Goal: Task Accomplishment & Management: Complete application form

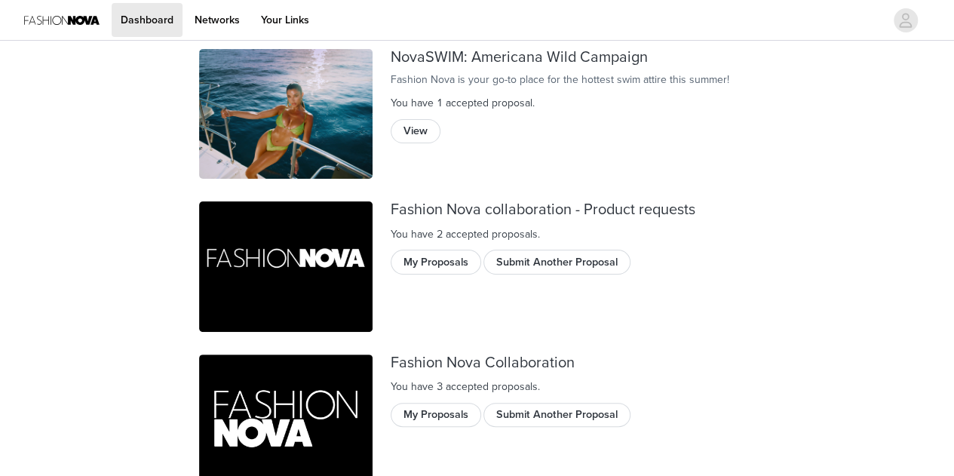
scroll to position [106, 0]
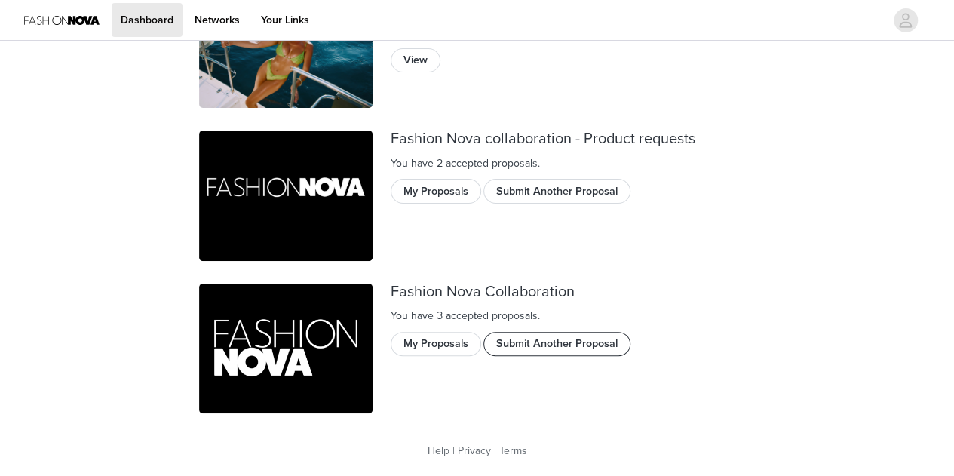
click at [557, 337] on button "Submit Another Proposal" at bounding box center [557, 344] width 147 height 24
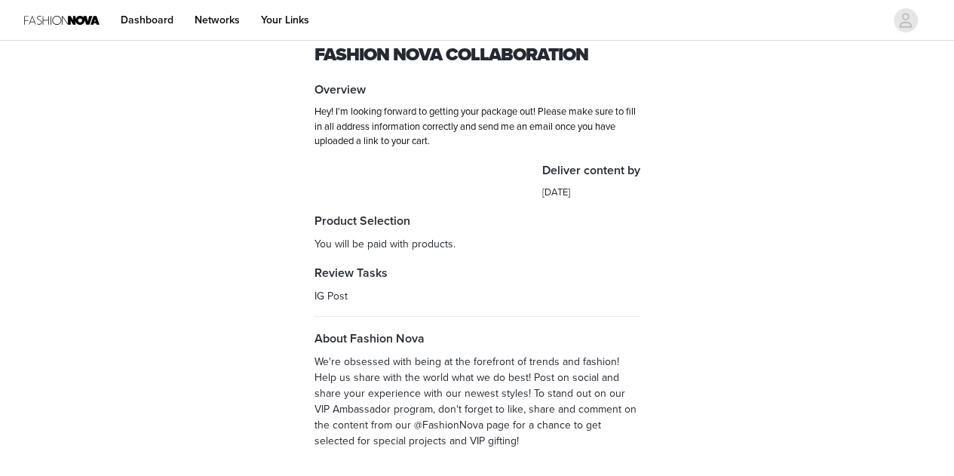
scroll to position [131, 0]
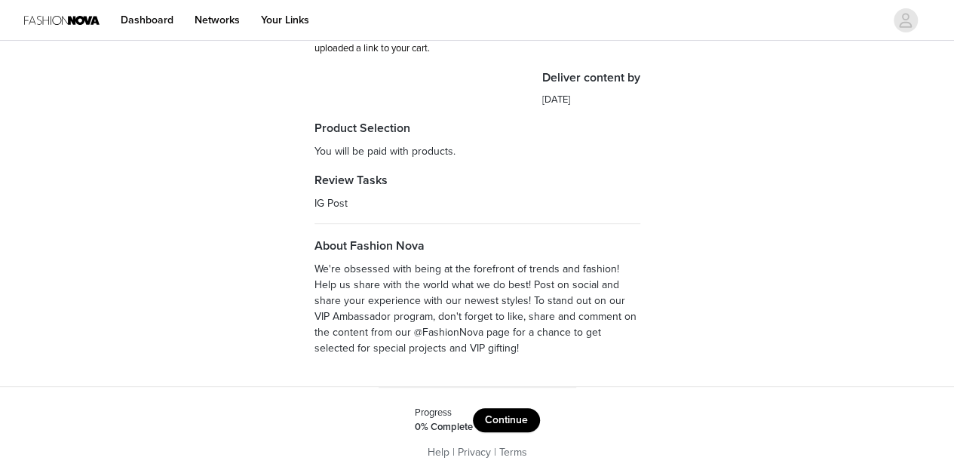
click at [520, 418] on button "Continue" at bounding box center [506, 420] width 67 height 24
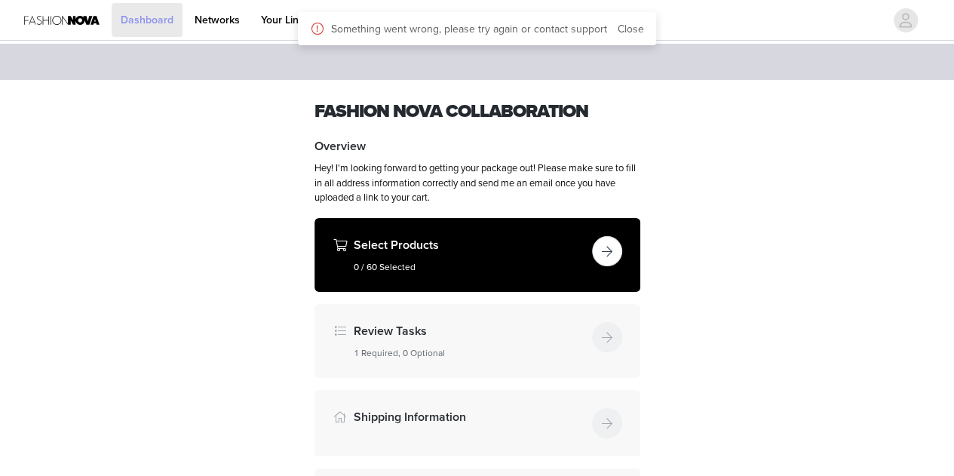
click at [164, 19] on link "Dashboard" at bounding box center [147, 20] width 71 height 34
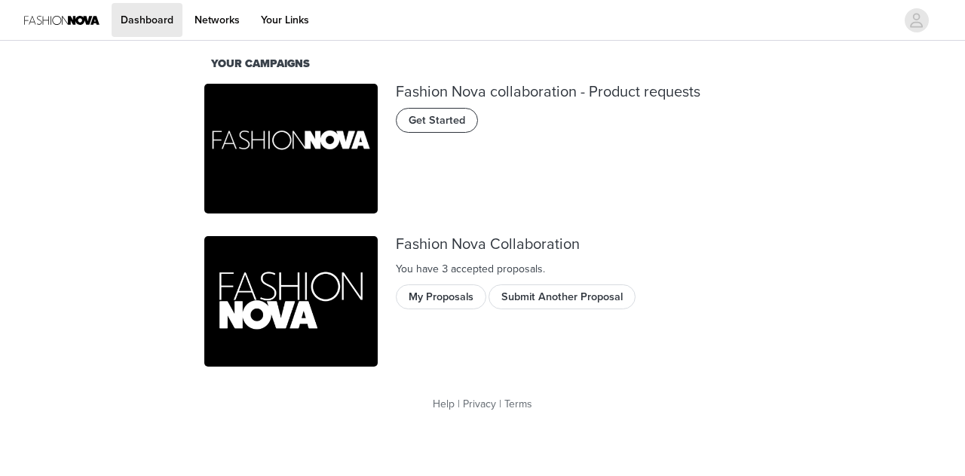
click at [424, 132] on button "Get Started" at bounding box center [437, 120] width 82 height 24
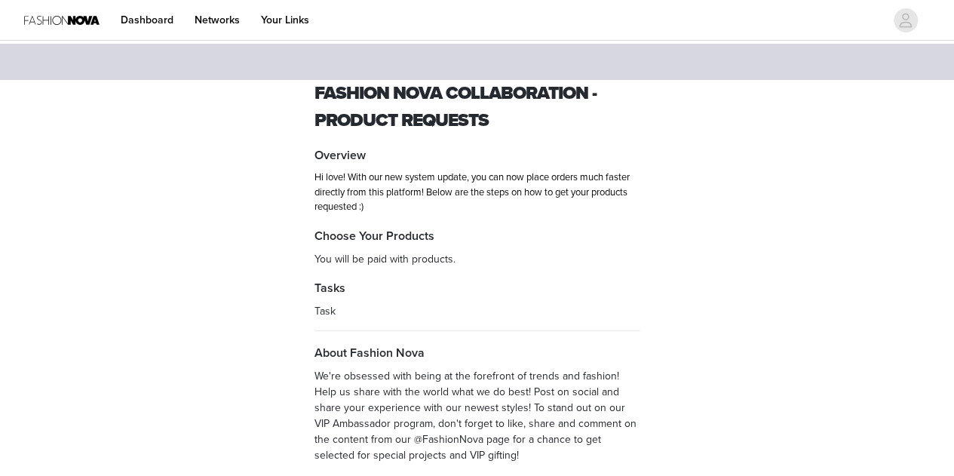
click at [599, 275] on section "Fashion Nova collaboration - Product requests Overview Hi love! With our new sy…" at bounding box center [477, 286] width 362 height 413
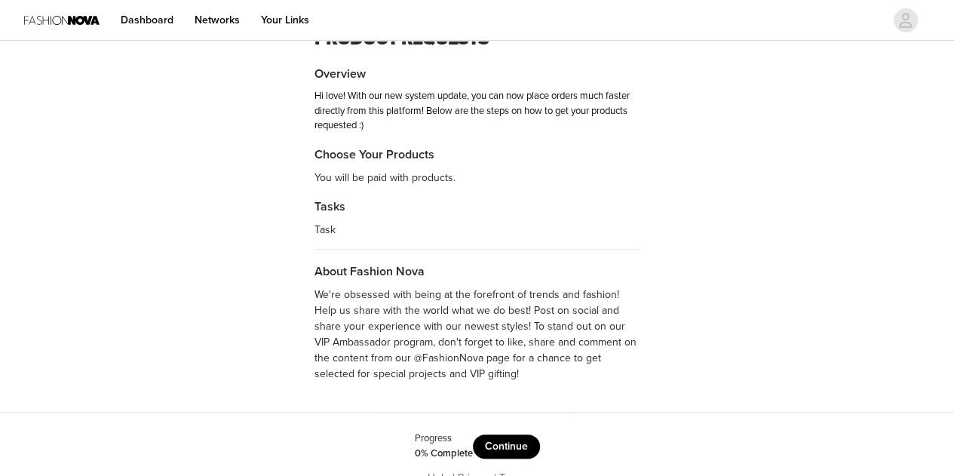
scroll to position [108, 0]
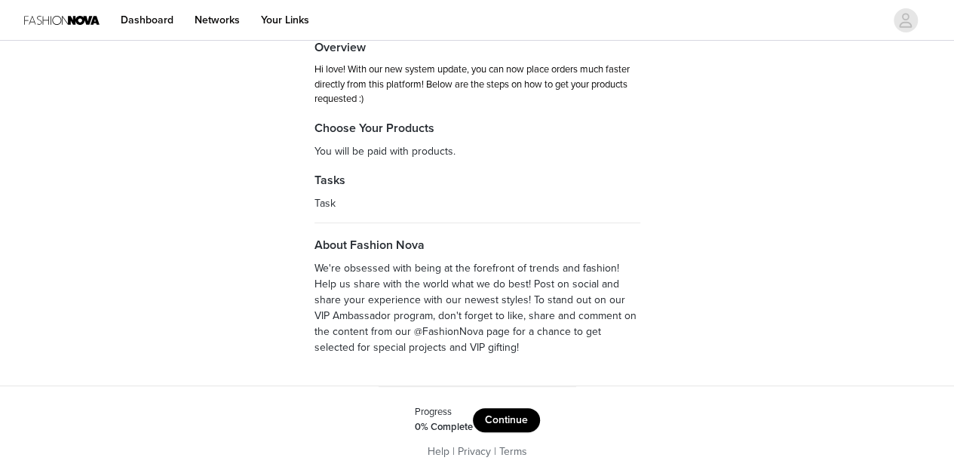
click at [520, 426] on button "Continue" at bounding box center [506, 420] width 67 height 24
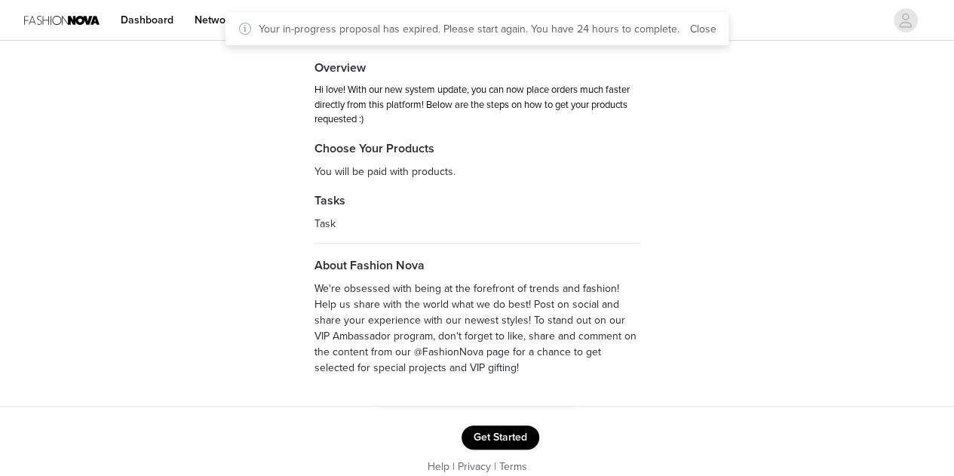
scroll to position [103, 0]
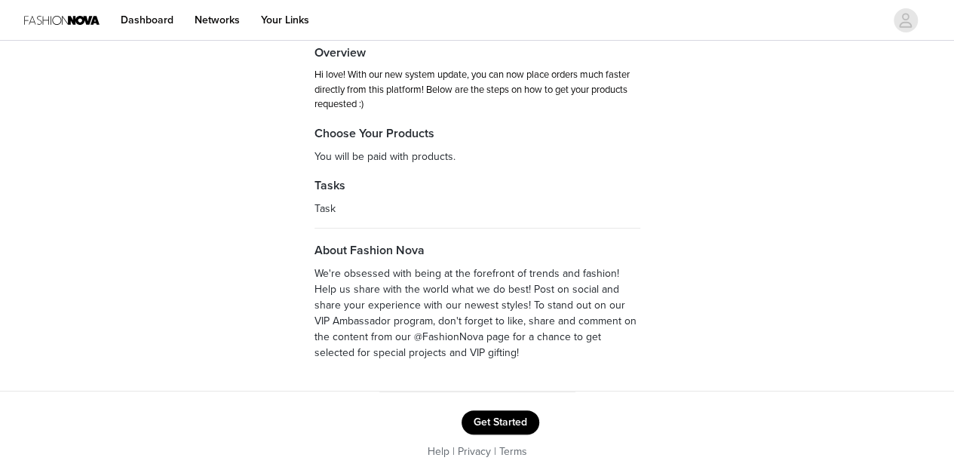
click at [505, 413] on button "Get Started" at bounding box center [501, 422] width 78 height 24
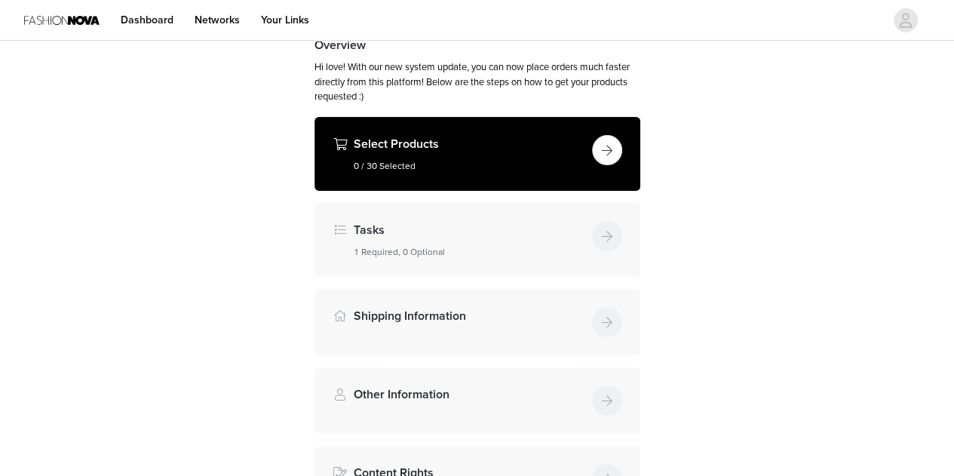
scroll to position [149, 0]
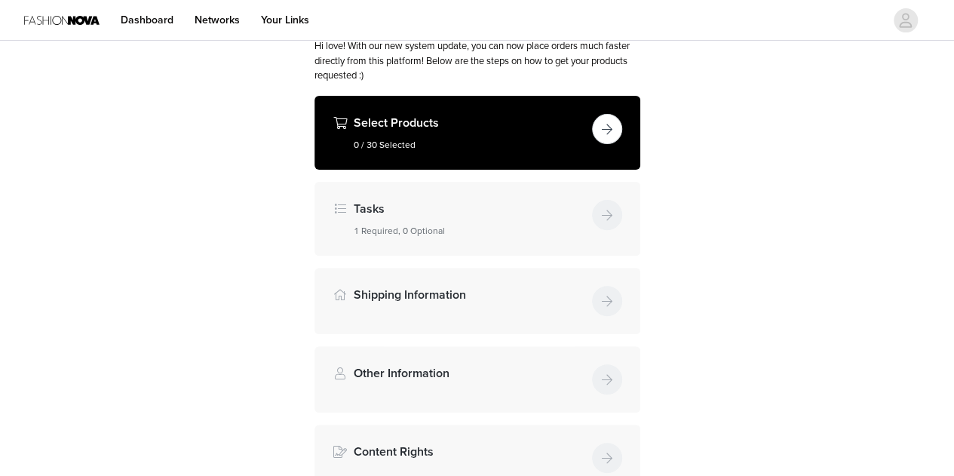
click at [593, 130] on button "button" at bounding box center [607, 129] width 30 height 30
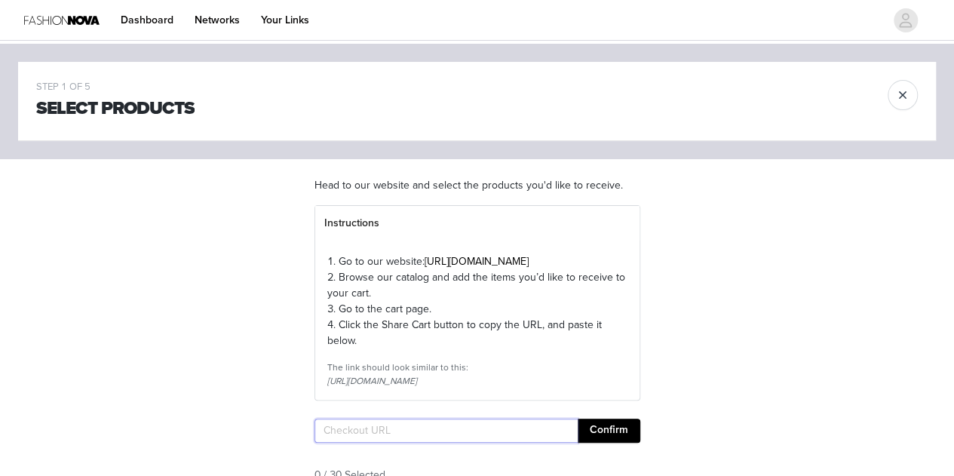
click at [488, 443] on input "text" at bounding box center [446, 431] width 263 height 24
paste input "[URL][DOMAIN_NAME].."
click at [488, 443] on input "text" at bounding box center [446, 431] width 263 height 24
type input "[URL][DOMAIN_NAME].."
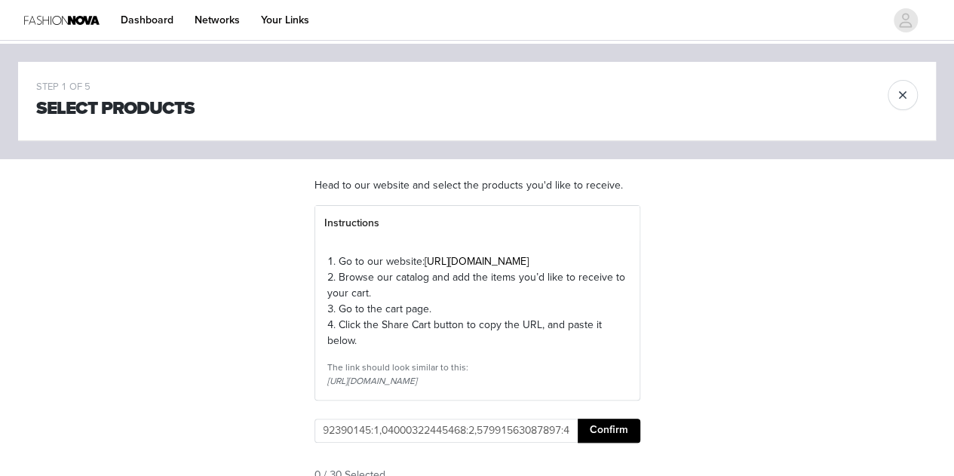
click at [594, 443] on button "Confirm" at bounding box center [609, 431] width 63 height 24
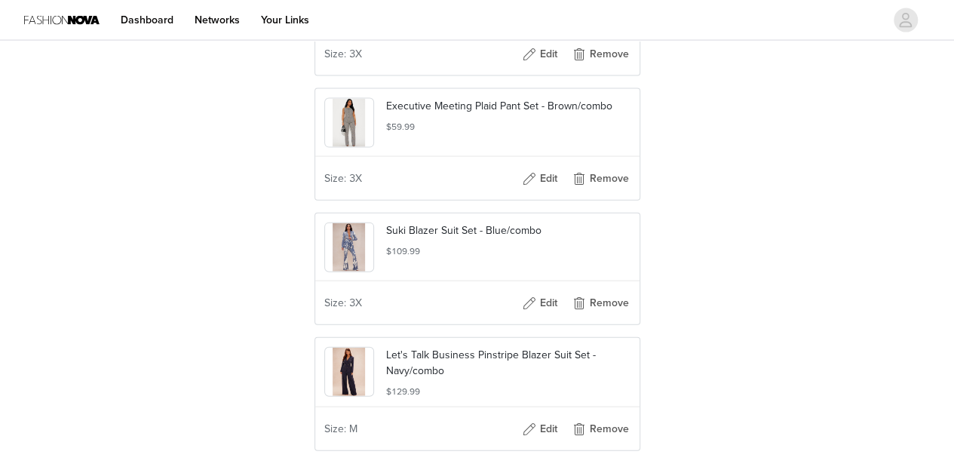
scroll to position [13148, 0]
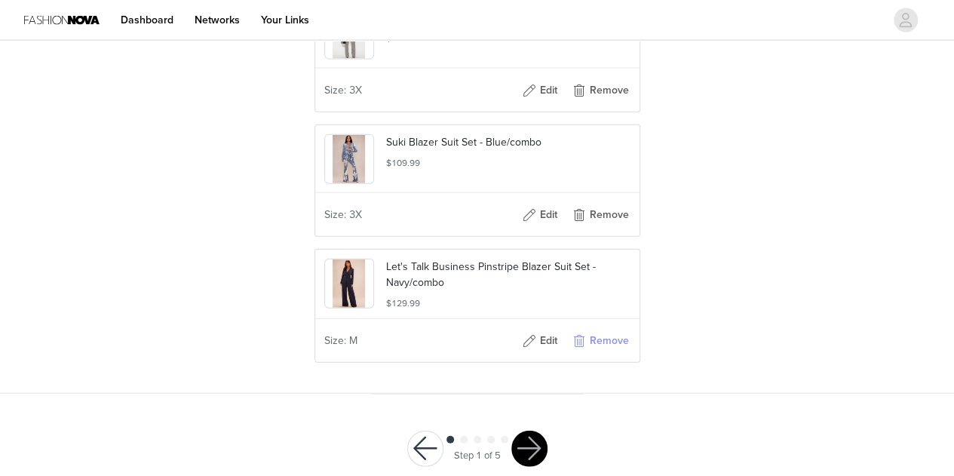
click at [611, 329] on button "Remove" at bounding box center [600, 341] width 60 height 24
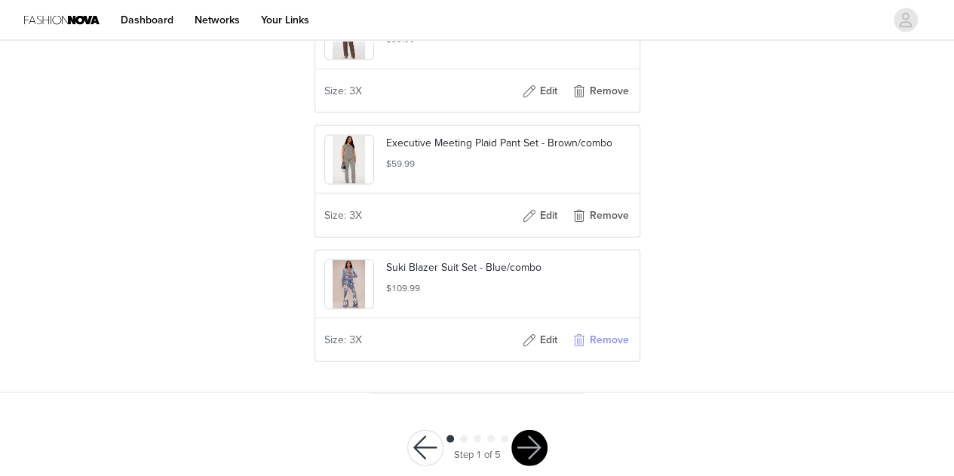
click at [612, 328] on button "Remove" at bounding box center [600, 340] width 60 height 24
click at [600, 328] on button "Remove" at bounding box center [600, 340] width 60 height 24
click at [611, 327] on button "Remove" at bounding box center [600, 339] width 60 height 24
click at [603, 327] on button "Remove" at bounding box center [600, 339] width 60 height 24
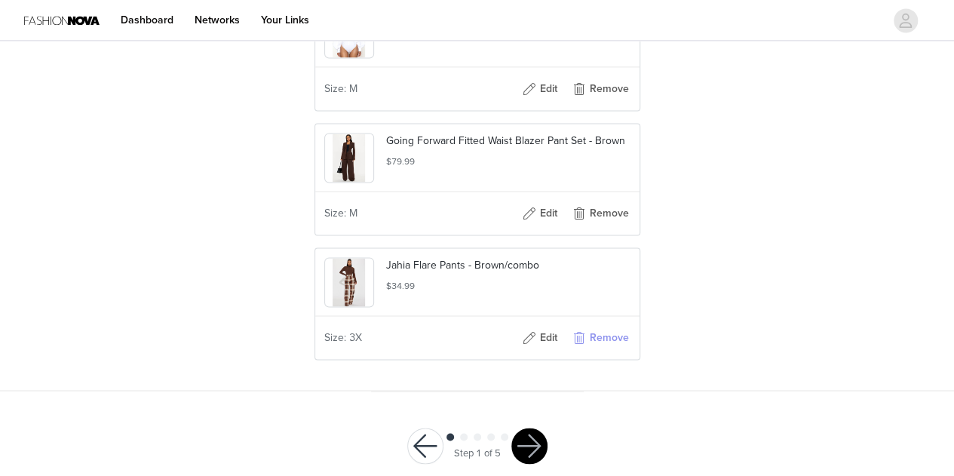
click at [607, 326] on button "Remove" at bounding box center [600, 338] width 60 height 24
click at [600, 326] on button "Remove" at bounding box center [600, 338] width 60 height 24
click at [605, 325] on button "Remove" at bounding box center [600, 337] width 60 height 24
click at [606, 325] on button "Remove" at bounding box center [600, 337] width 60 height 24
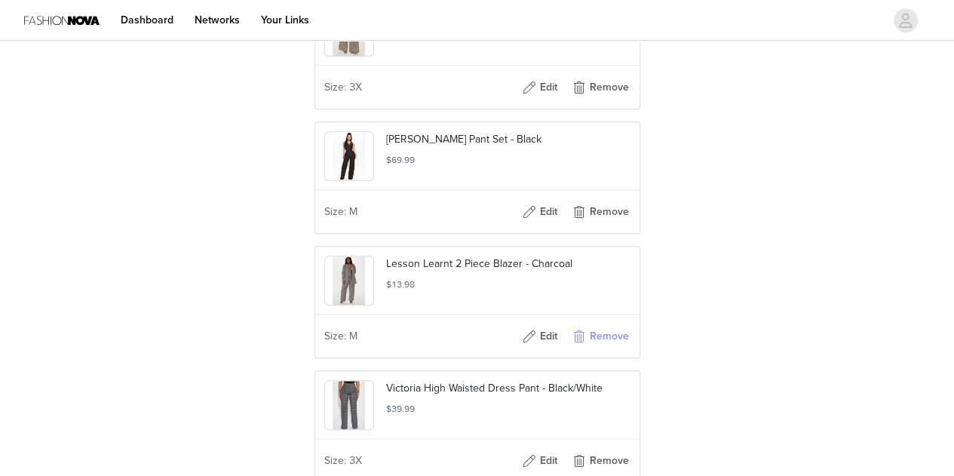
click at [606, 324] on button "Remove" at bounding box center [600, 336] width 60 height 24
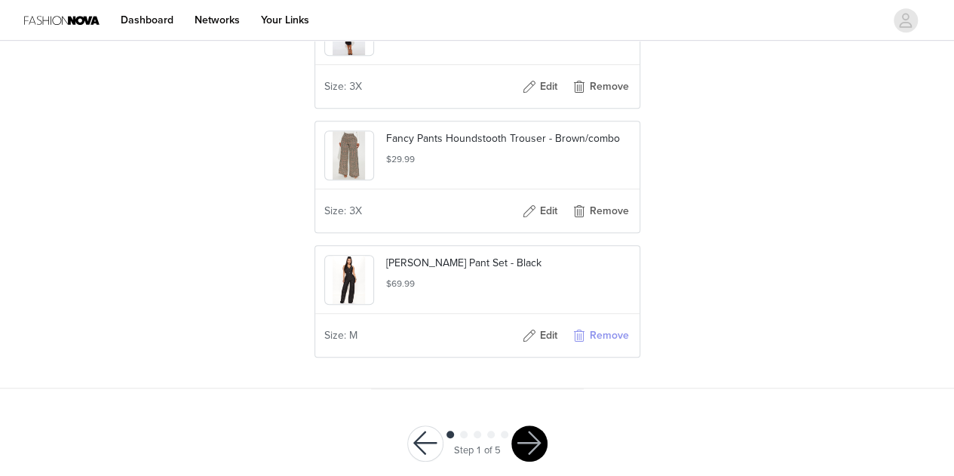
click at [605, 324] on button "Remove" at bounding box center [600, 336] width 60 height 24
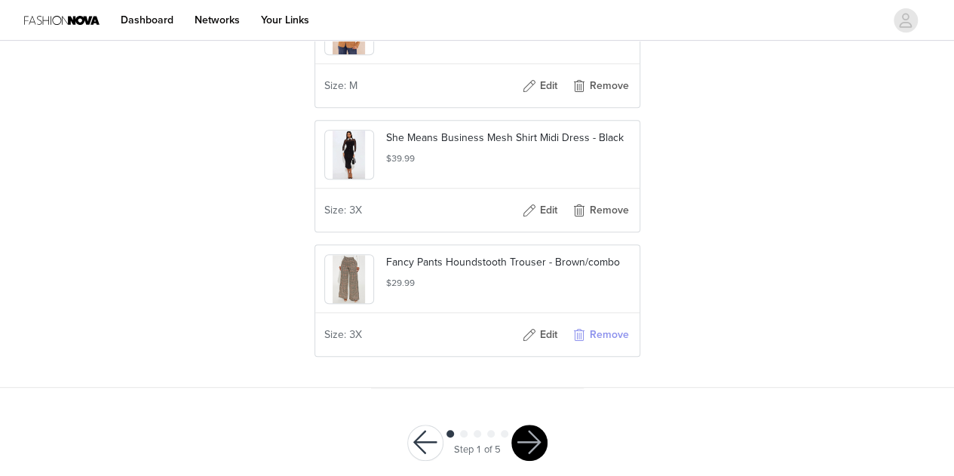
click at [605, 323] on button "Remove" at bounding box center [600, 335] width 60 height 24
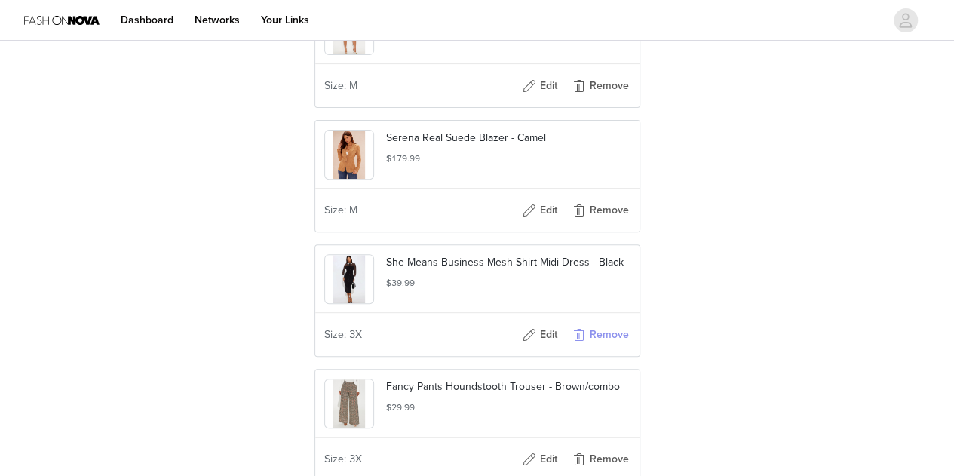
click at [603, 324] on button "Remove" at bounding box center [600, 335] width 60 height 24
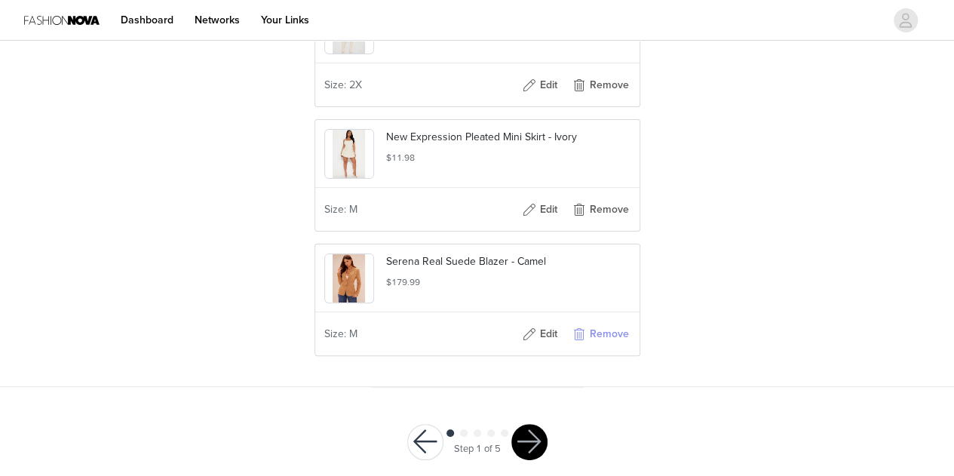
click at [605, 323] on button "Remove" at bounding box center [600, 334] width 60 height 24
click at [603, 324] on button "Remove" at bounding box center [600, 334] width 60 height 24
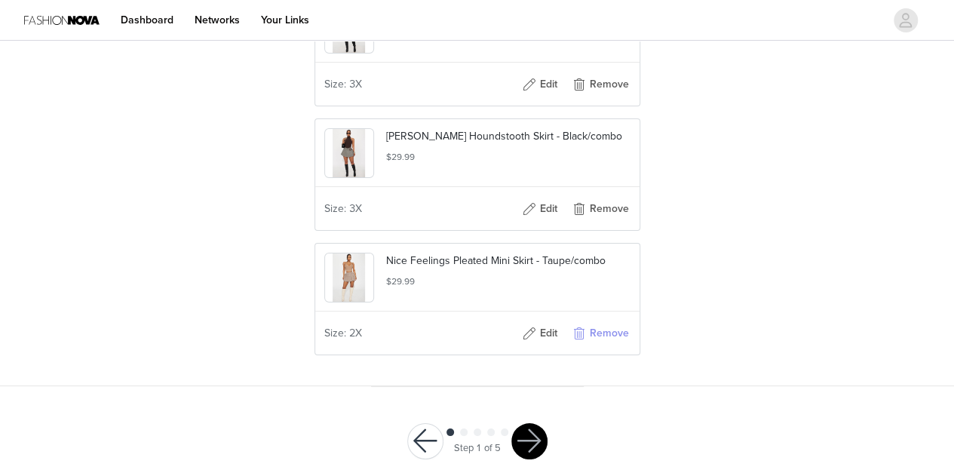
click at [602, 322] on button "Remove" at bounding box center [600, 333] width 60 height 24
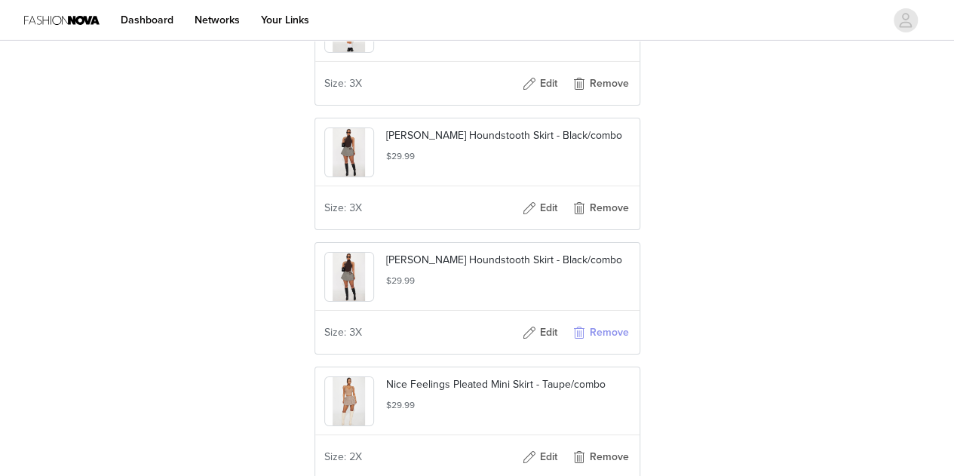
click at [605, 324] on button "Remove" at bounding box center [600, 333] width 60 height 24
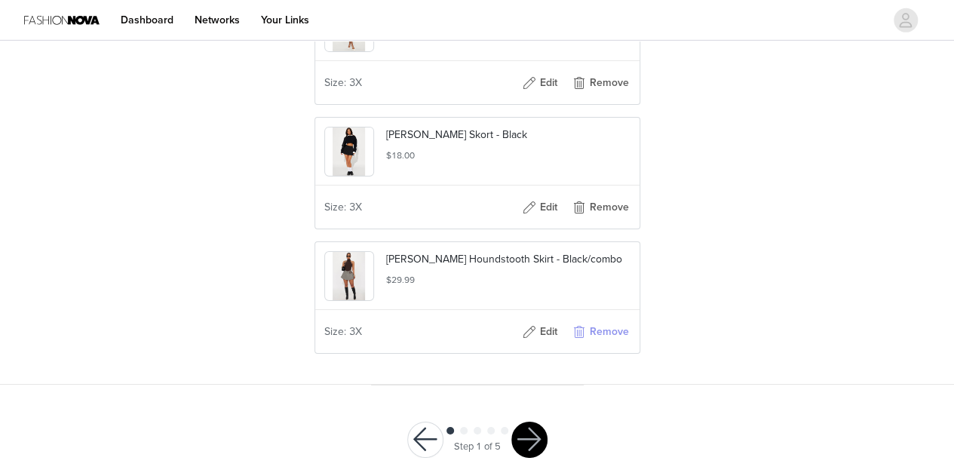
click at [600, 323] on button "Remove" at bounding box center [600, 332] width 60 height 24
click at [604, 323] on button "Remove" at bounding box center [600, 332] width 60 height 24
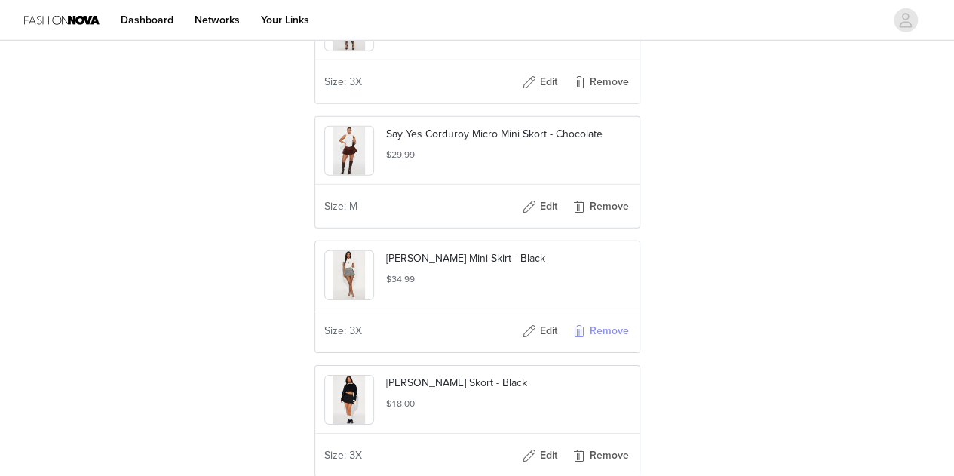
click at [602, 323] on button "Remove" at bounding box center [600, 331] width 60 height 24
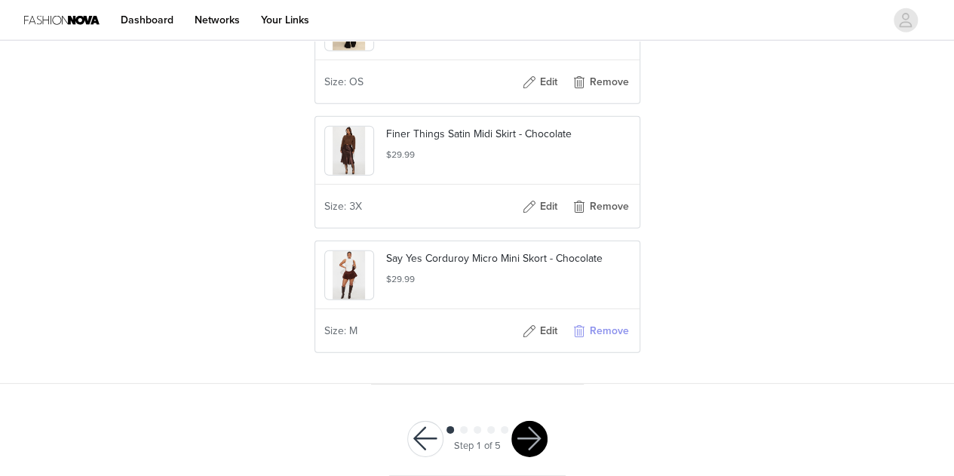
click at [603, 320] on button "Remove" at bounding box center [600, 331] width 60 height 24
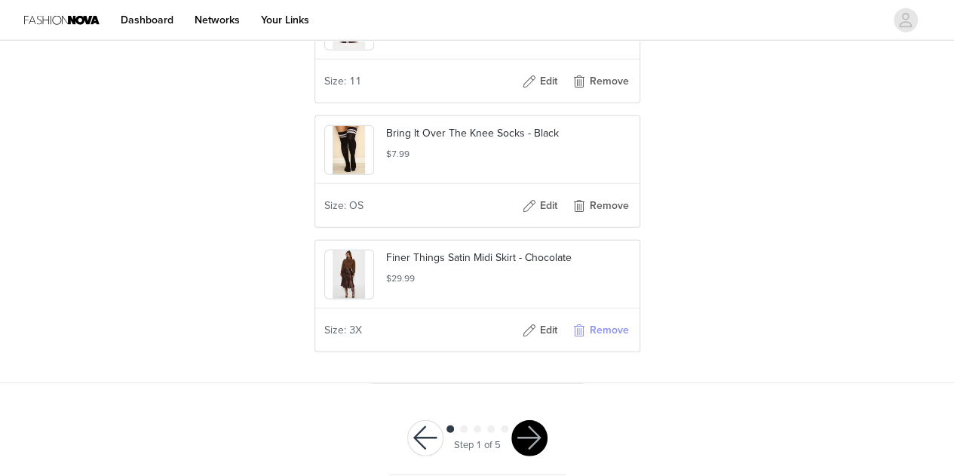
click at [600, 324] on button "Remove" at bounding box center [600, 330] width 60 height 24
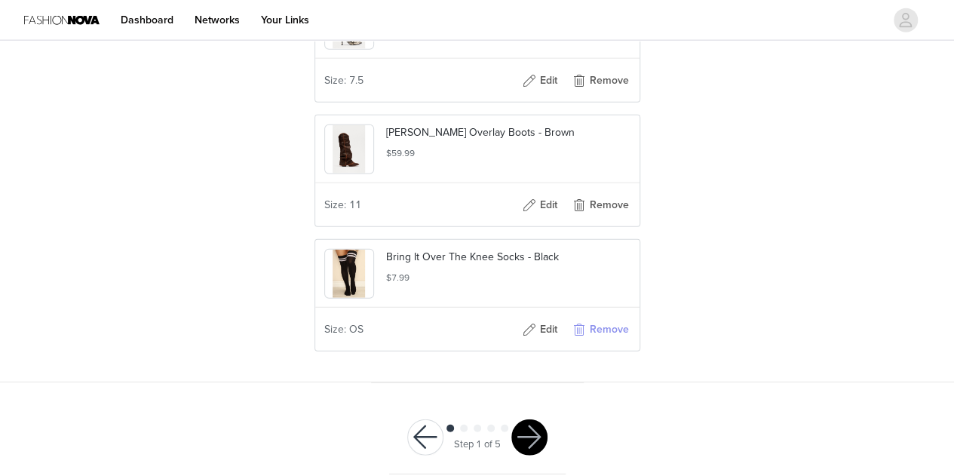
click at [602, 321] on button "Remove" at bounding box center [600, 330] width 60 height 24
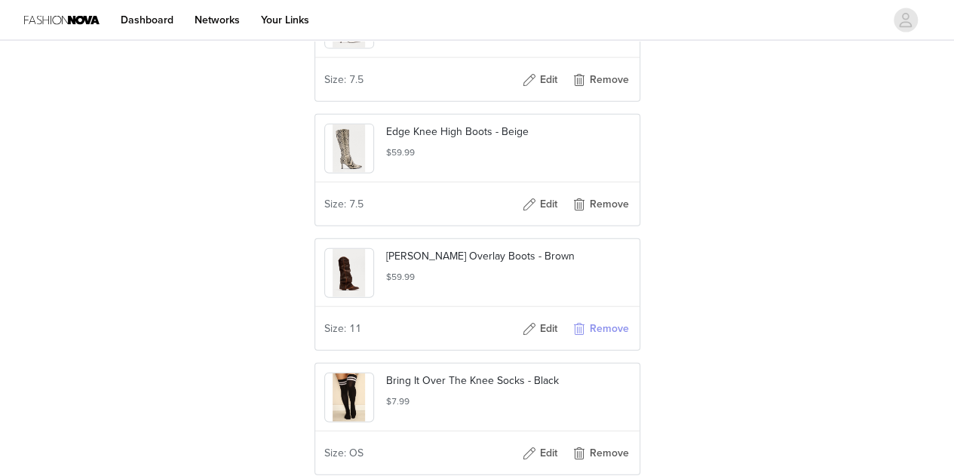
click at [604, 320] on button "Remove" at bounding box center [600, 329] width 60 height 24
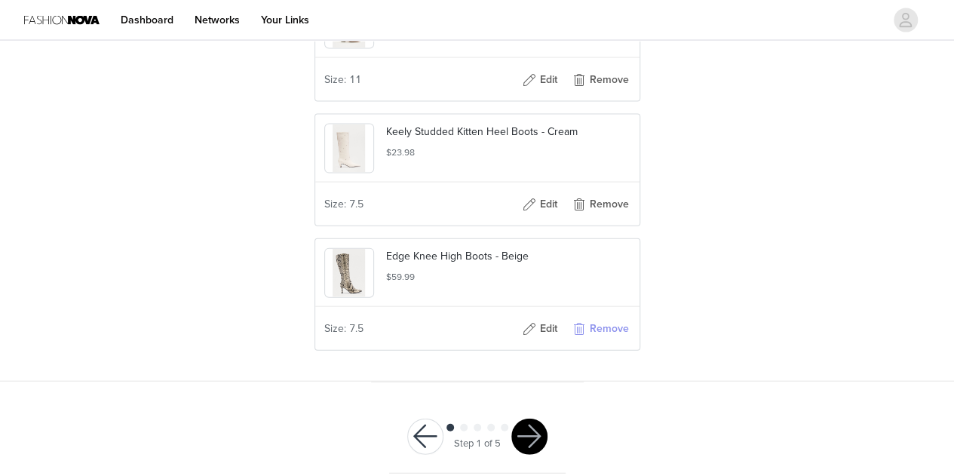
click at [603, 323] on button "Remove" at bounding box center [600, 329] width 60 height 24
click at [600, 326] on button "Remove" at bounding box center [600, 328] width 60 height 24
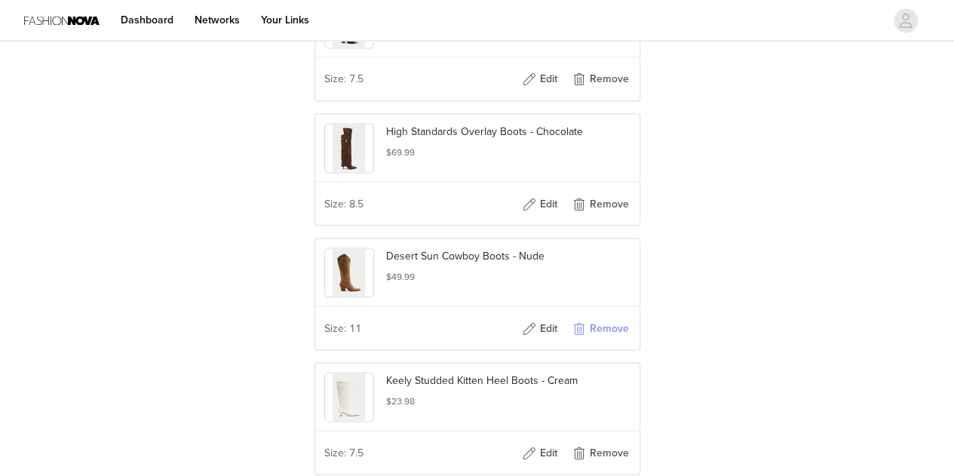
click at [600, 326] on button "Remove" at bounding box center [600, 328] width 60 height 24
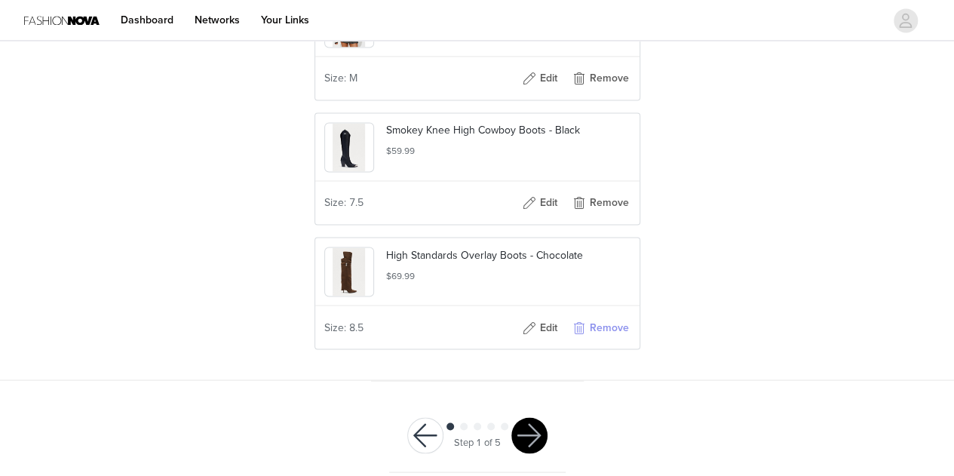
click at [597, 323] on button "Remove" at bounding box center [600, 327] width 60 height 24
click at [599, 325] on button "Remove" at bounding box center [600, 327] width 60 height 24
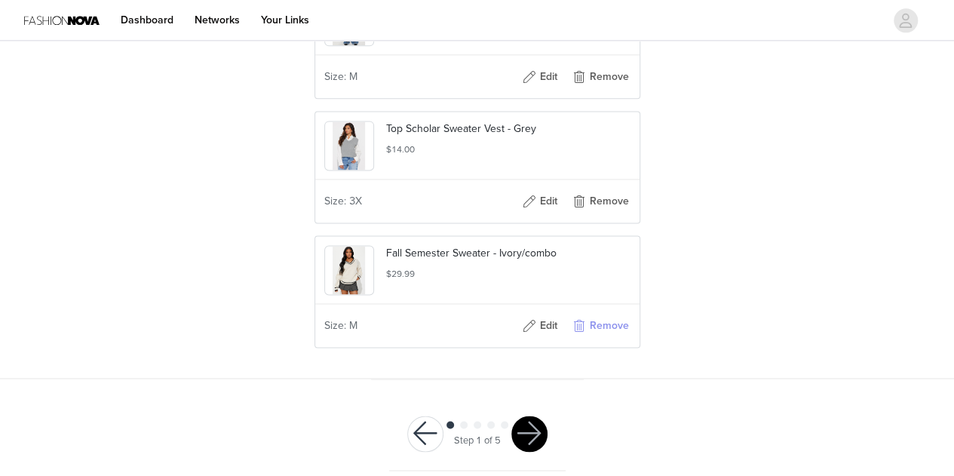
click at [602, 321] on button "Remove" at bounding box center [600, 326] width 60 height 24
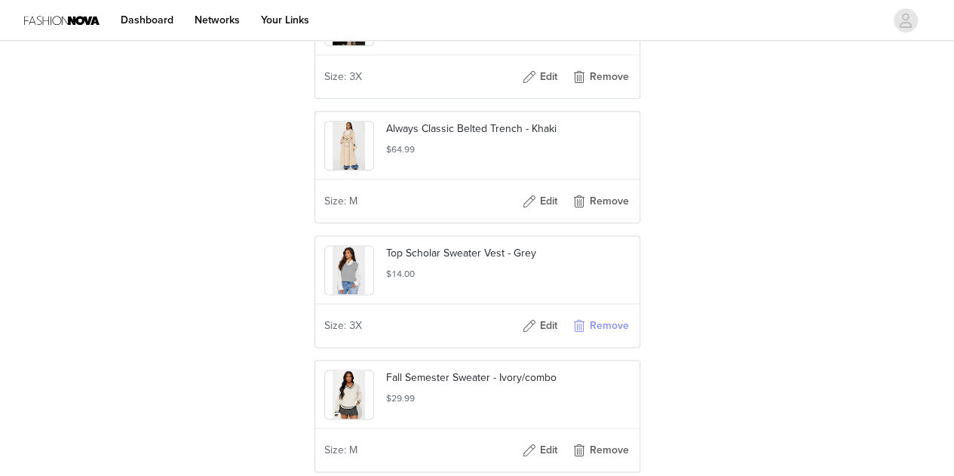
click at [600, 322] on button "Remove" at bounding box center [600, 326] width 60 height 24
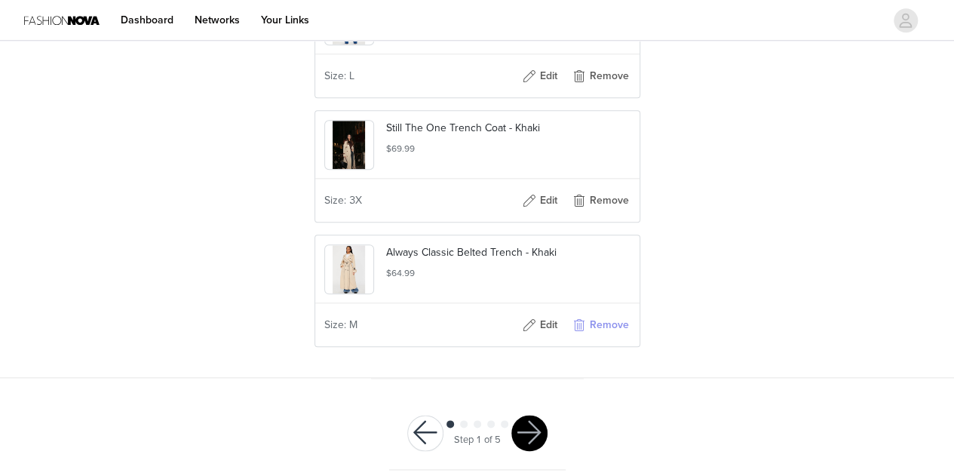
click at [602, 322] on button "Remove" at bounding box center [600, 325] width 60 height 24
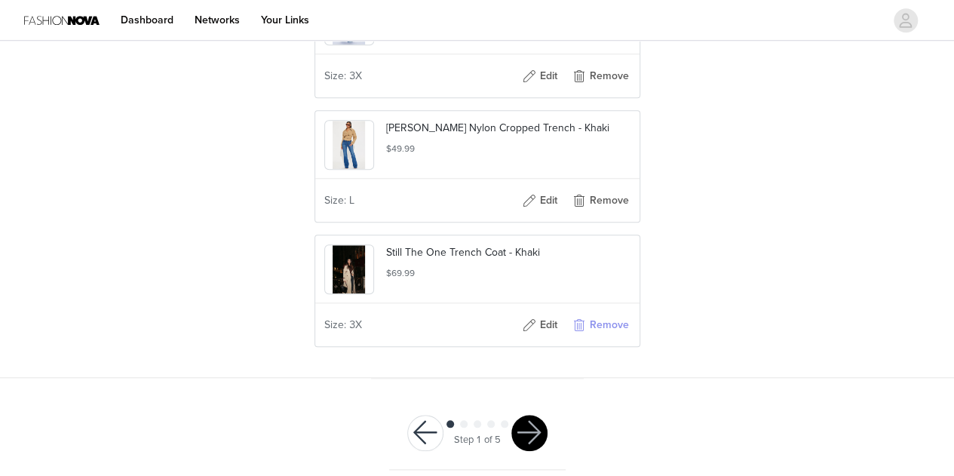
click at [603, 322] on button "Remove" at bounding box center [600, 325] width 60 height 24
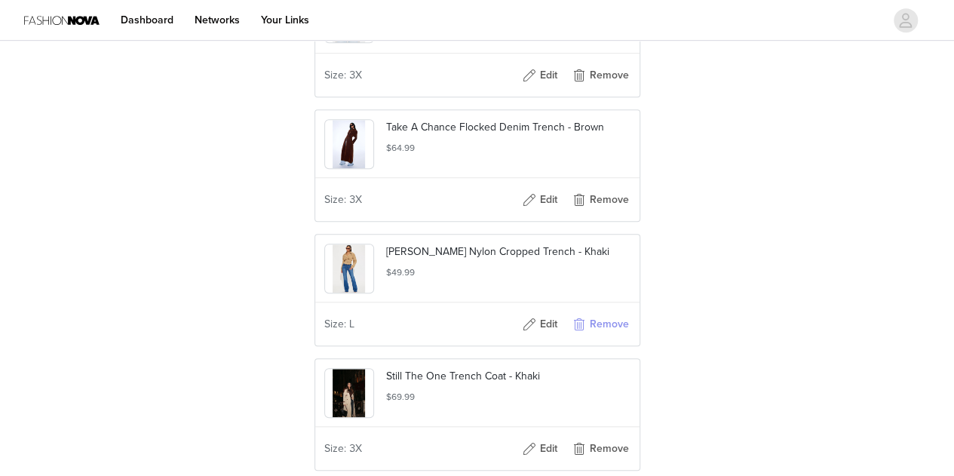
click at [600, 324] on button "Remove" at bounding box center [600, 324] width 60 height 24
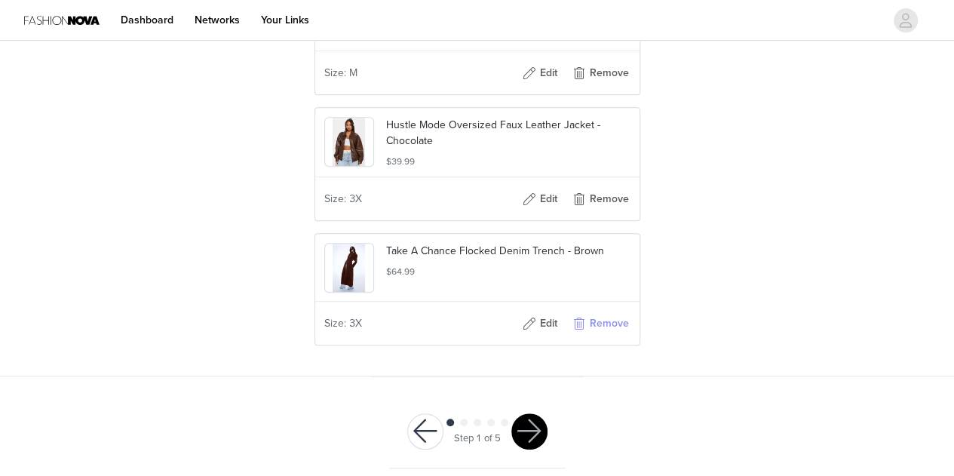
click at [594, 323] on button "Remove" at bounding box center [600, 324] width 60 height 24
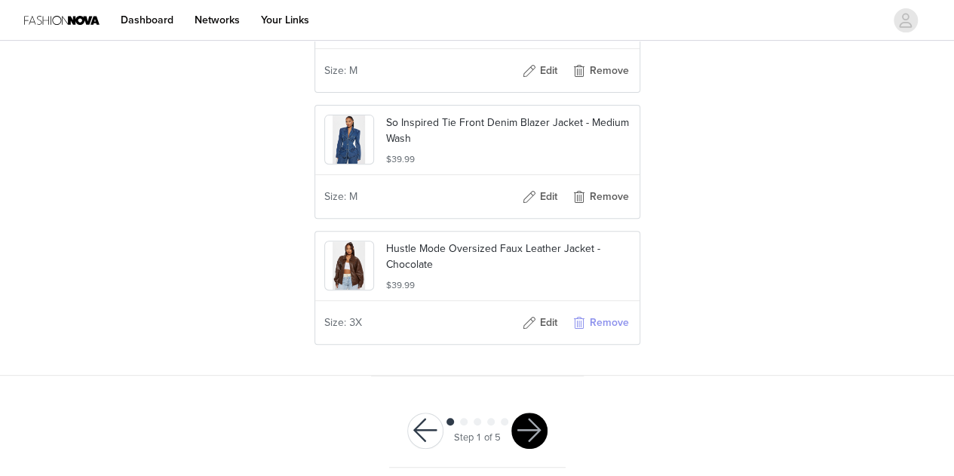
click at [591, 323] on button "Remove" at bounding box center [600, 323] width 60 height 24
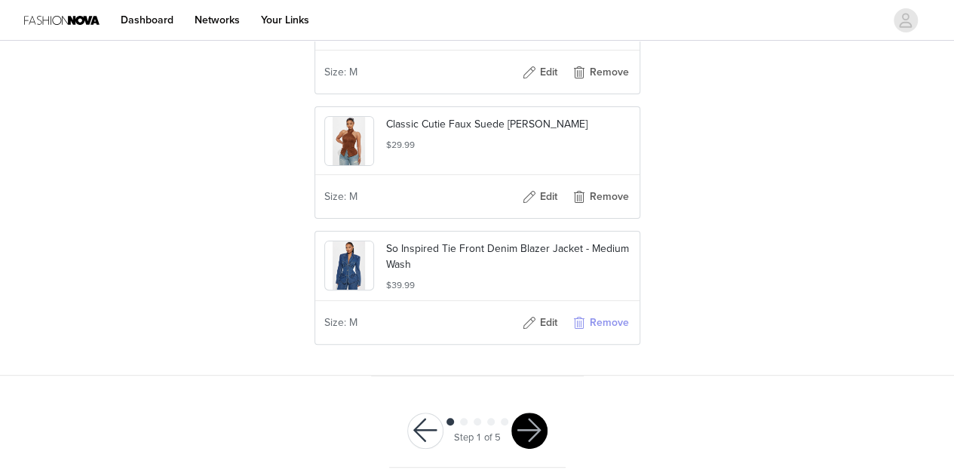
click at [594, 321] on button "Remove" at bounding box center [600, 323] width 60 height 24
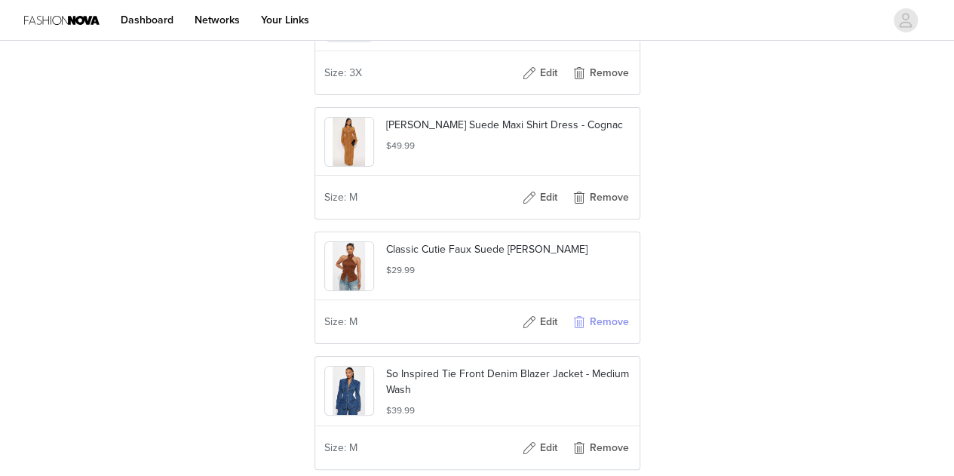
click at [602, 318] on button "Remove" at bounding box center [600, 322] width 60 height 24
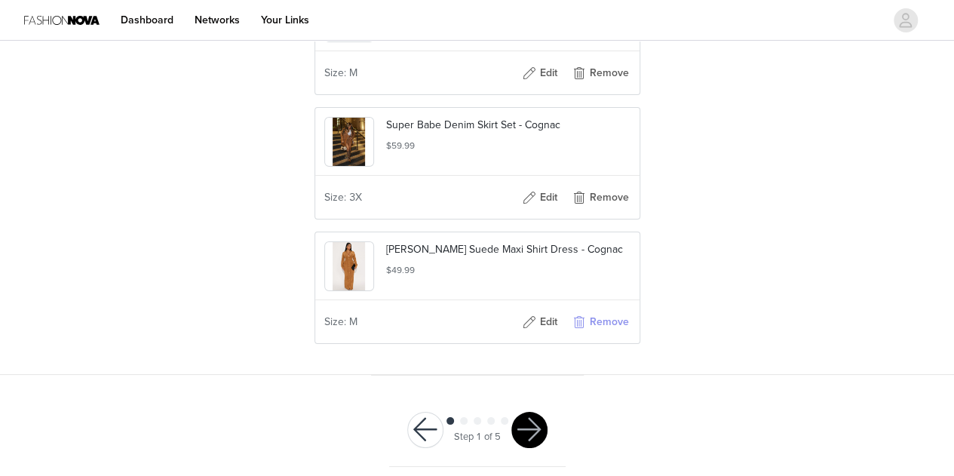
click at [605, 317] on button "Remove" at bounding box center [600, 322] width 60 height 24
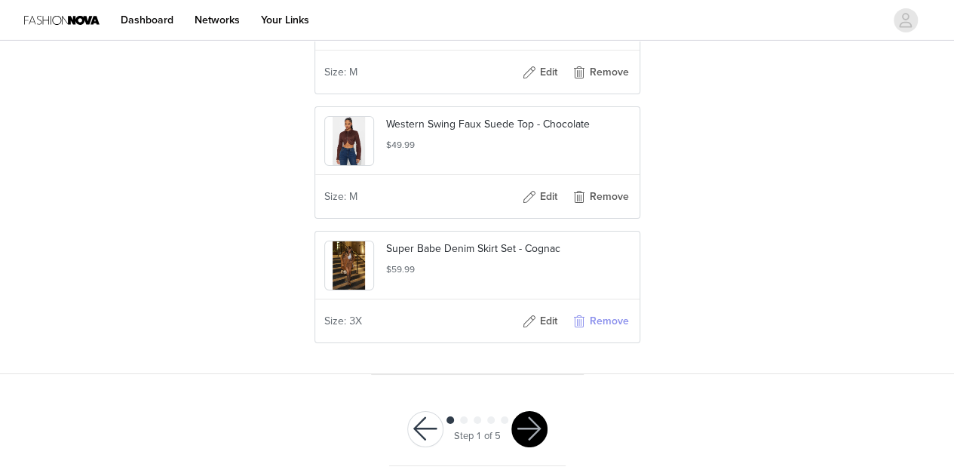
click at [605, 321] on button "Remove" at bounding box center [600, 321] width 60 height 24
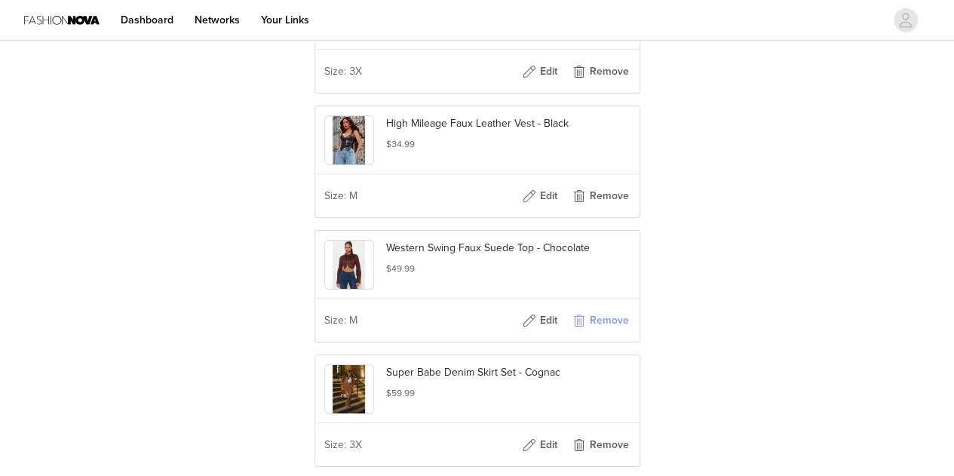
click at [606, 314] on button "Remove" at bounding box center [600, 321] width 60 height 24
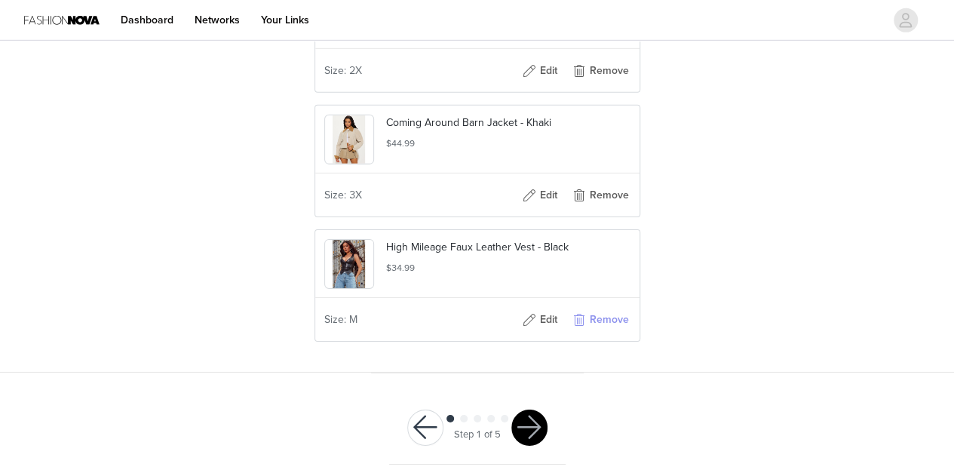
click at [605, 317] on button "Remove" at bounding box center [600, 320] width 60 height 24
click at [600, 326] on button "Remove" at bounding box center [600, 320] width 60 height 24
click at [600, 323] on button "Remove" at bounding box center [600, 319] width 60 height 24
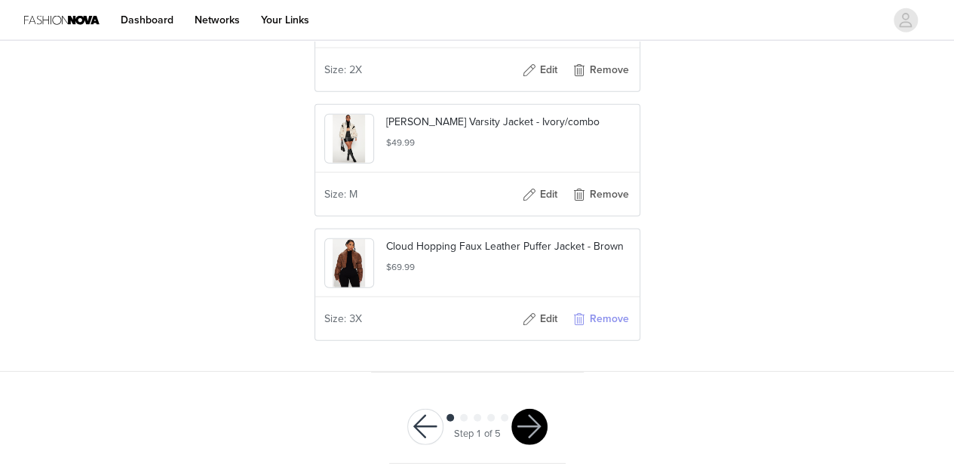
click at [600, 325] on button "Remove" at bounding box center [600, 319] width 60 height 24
click at [602, 322] on button "Remove" at bounding box center [600, 318] width 60 height 24
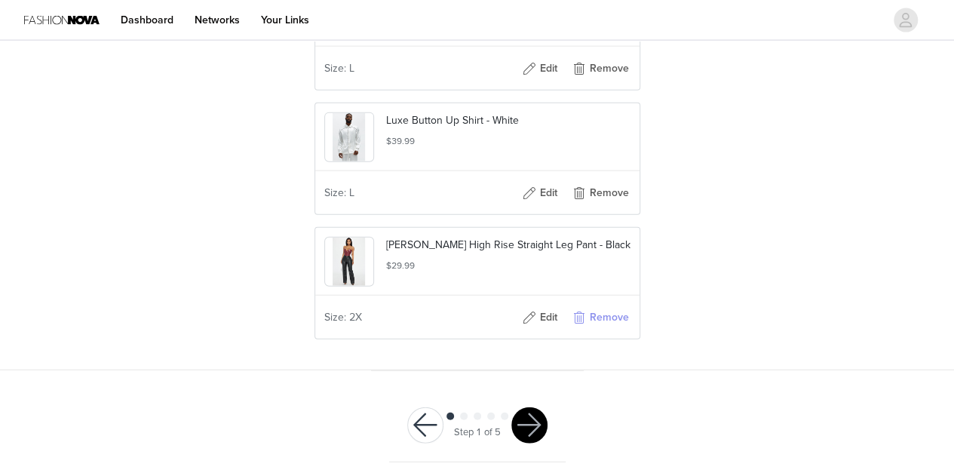
click at [600, 326] on button "Remove" at bounding box center [600, 317] width 60 height 24
click at [602, 322] on button "Remove" at bounding box center [600, 317] width 60 height 24
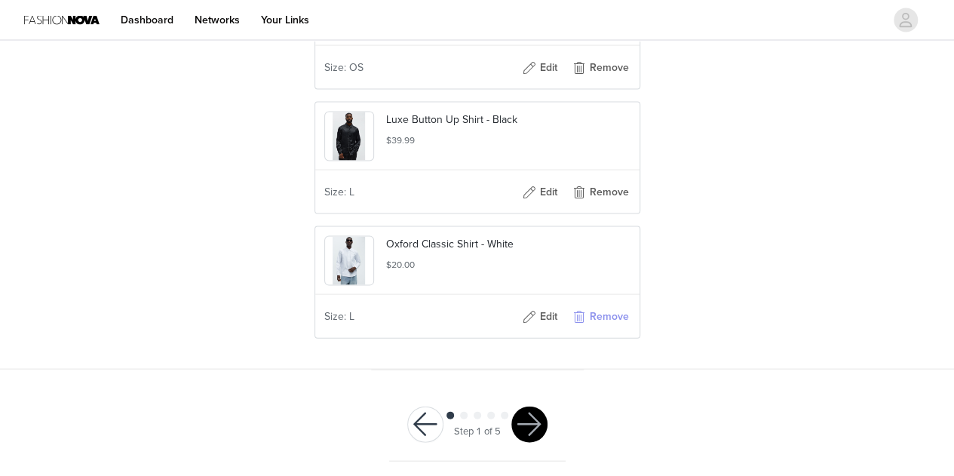
click at [603, 323] on button "Remove" at bounding box center [600, 317] width 60 height 24
click at [600, 322] on button "Remove" at bounding box center [600, 316] width 60 height 24
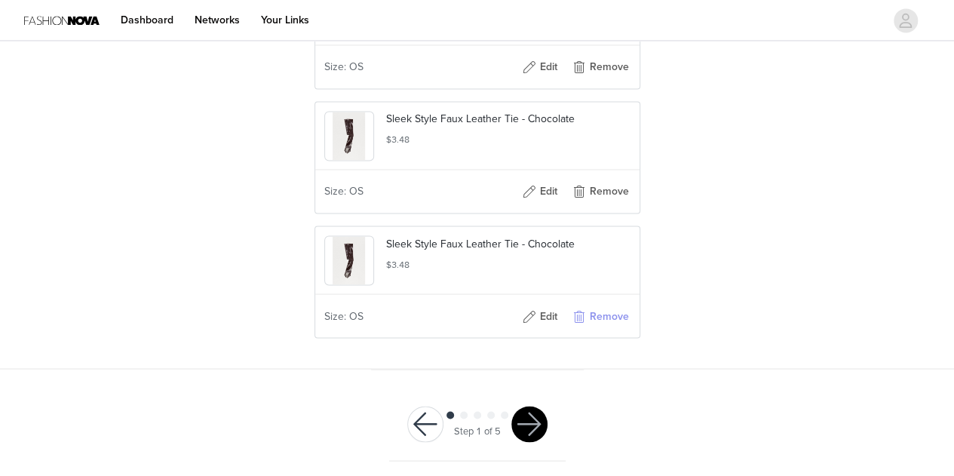
click at [597, 324] on button "Remove" at bounding box center [600, 316] width 60 height 24
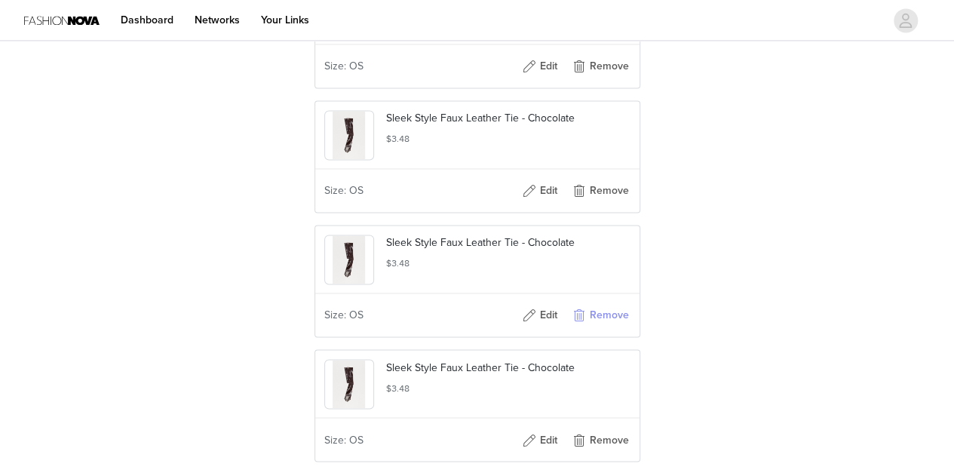
click at [600, 322] on button "Remove" at bounding box center [600, 315] width 60 height 24
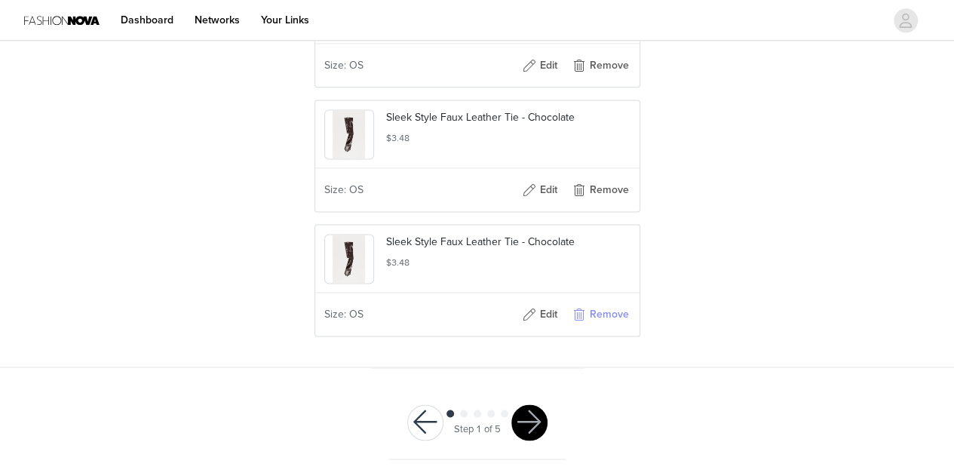
click at [595, 324] on button "Remove" at bounding box center [600, 314] width 60 height 24
click at [599, 324] on button "Remove" at bounding box center [600, 314] width 60 height 24
click at [605, 325] on button "Remove" at bounding box center [600, 314] width 60 height 24
click at [603, 322] on button "Remove" at bounding box center [600, 313] width 60 height 24
click at [602, 325] on button "Remove" at bounding box center [600, 313] width 60 height 24
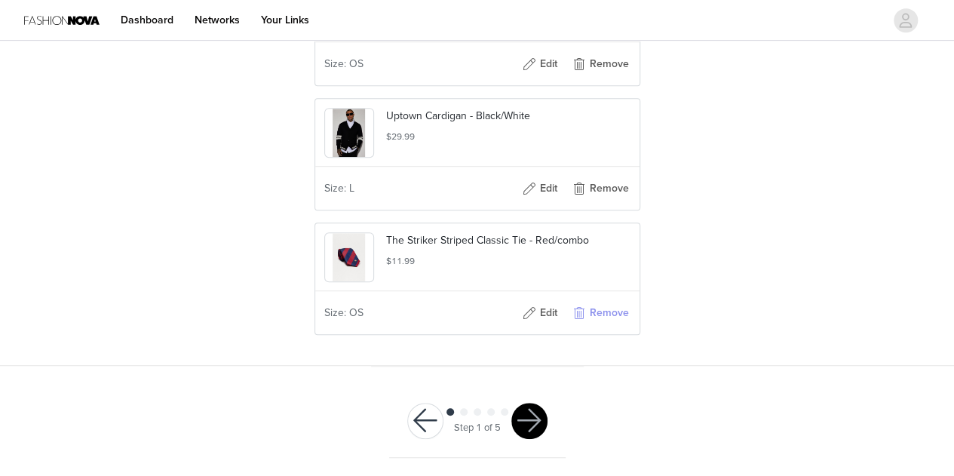
click at [604, 325] on button "Remove" at bounding box center [600, 313] width 60 height 24
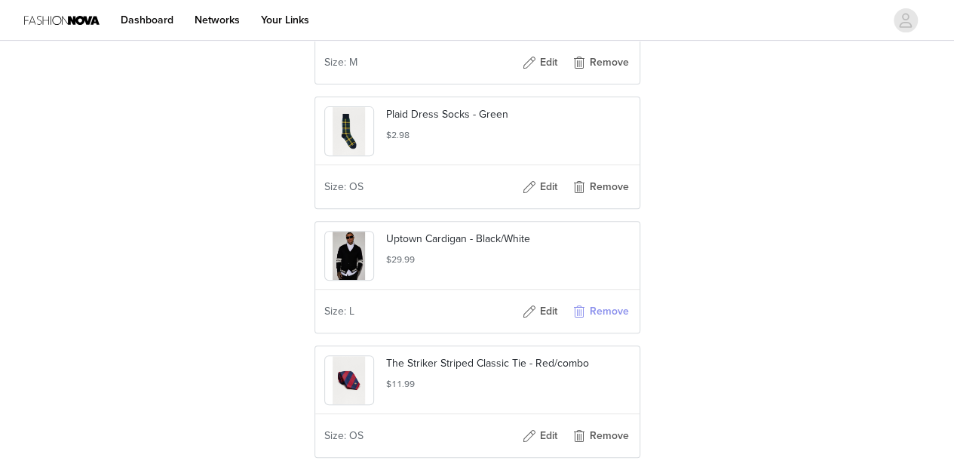
click at [603, 324] on button "Remove" at bounding box center [600, 311] width 60 height 24
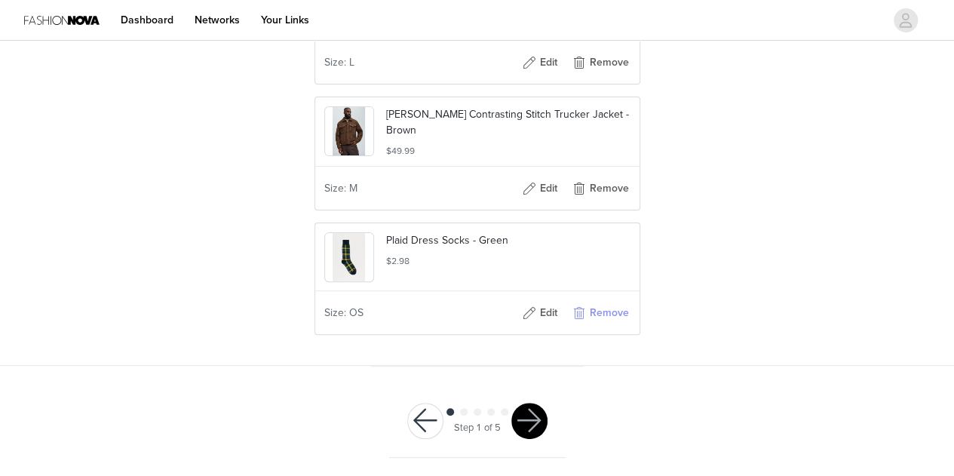
click at [600, 323] on button "Remove" at bounding box center [600, 313] width 60 height 24
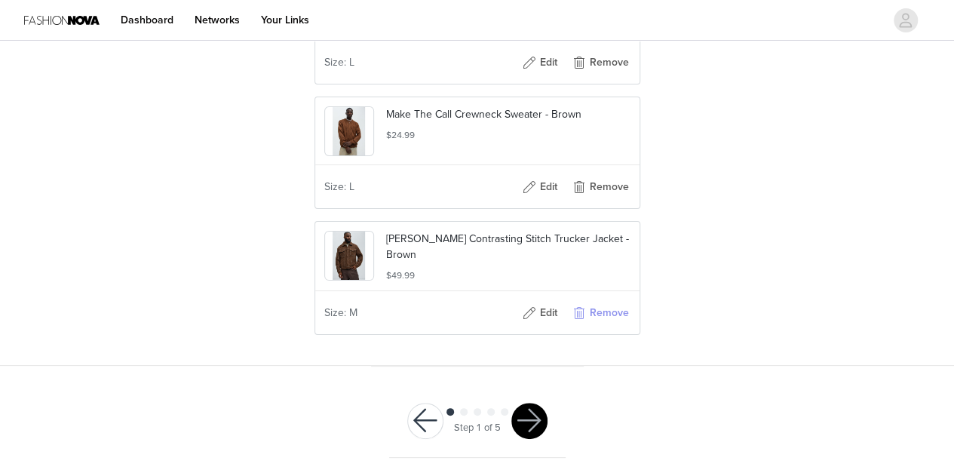
click at [597, 323] on button "Remove" at bounding box center [600, 313] width 60 height 24
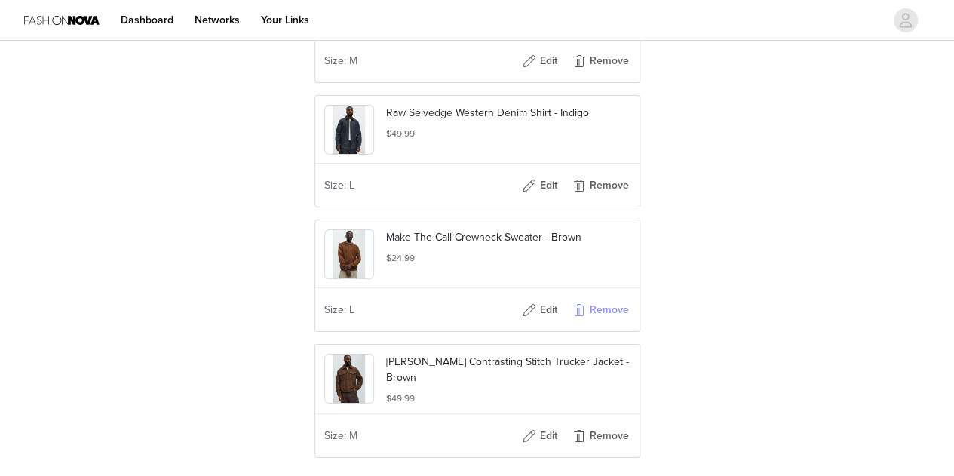
click at [597, 322] on button "Remove" at bounding box center [600, 310] width 60 height 24
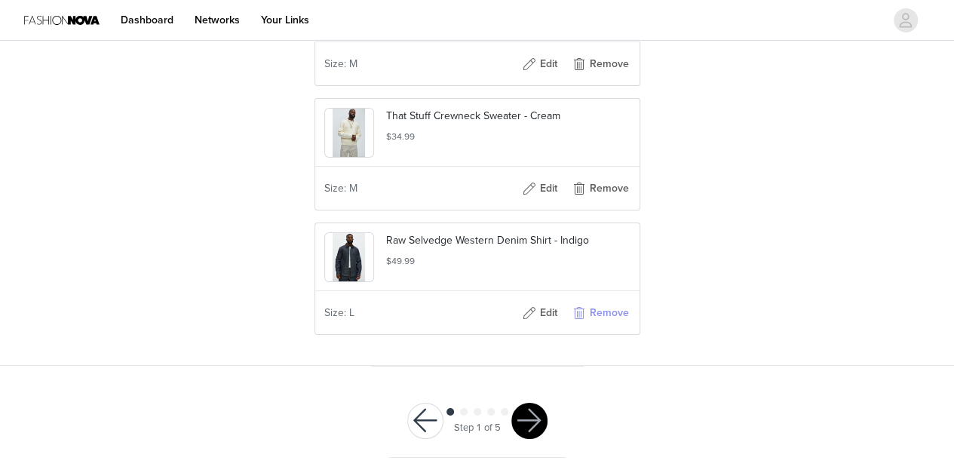
click at [591, 324] on button "Remove" at bounding box center [600, 313] width 60 height 24
click at [586, 324] on button "Remove" at bounding box center [600, 313] width 60 height 24
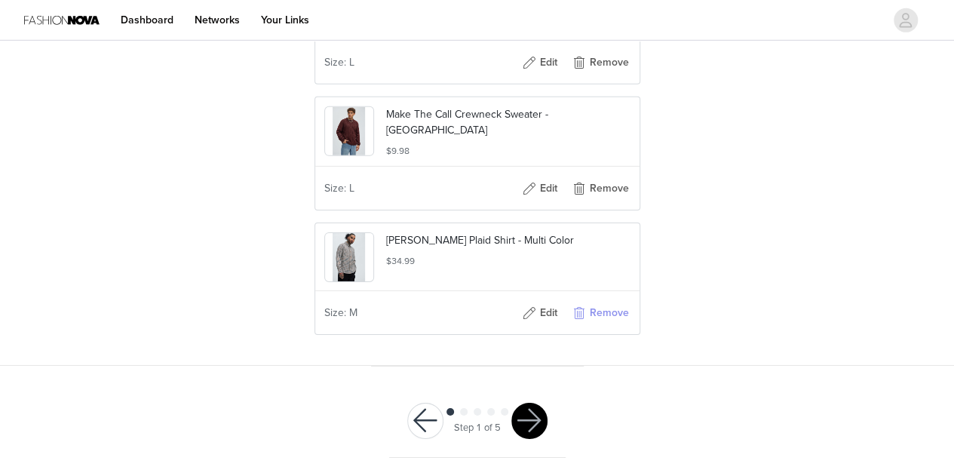
click at [593, 325] on button "Remove" at bounding box center [600, 313] width 60 height 24
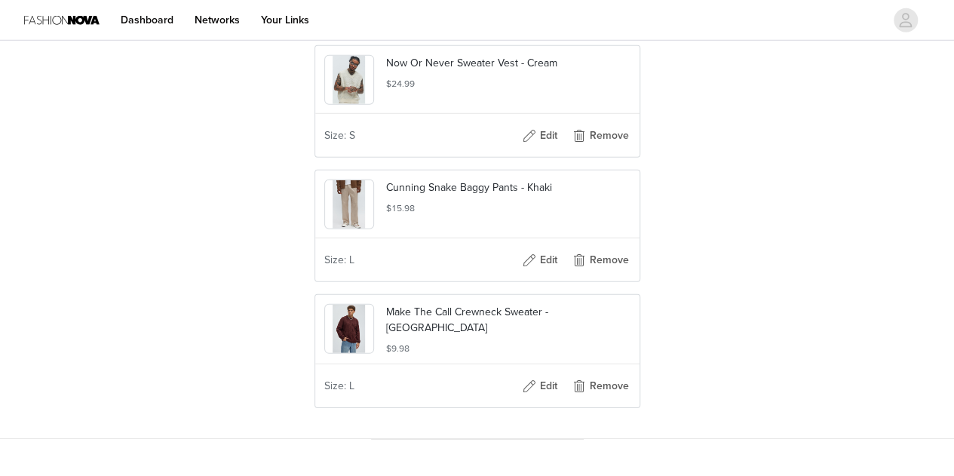
scroll to position [4956, 0]
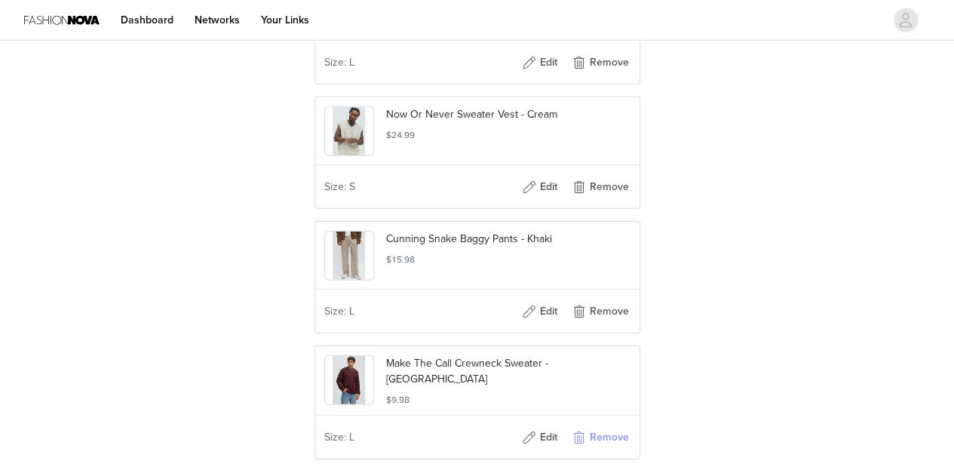
click at [615, 450] on button "Remove" at bounding box center [600, 437] width 60 height 24
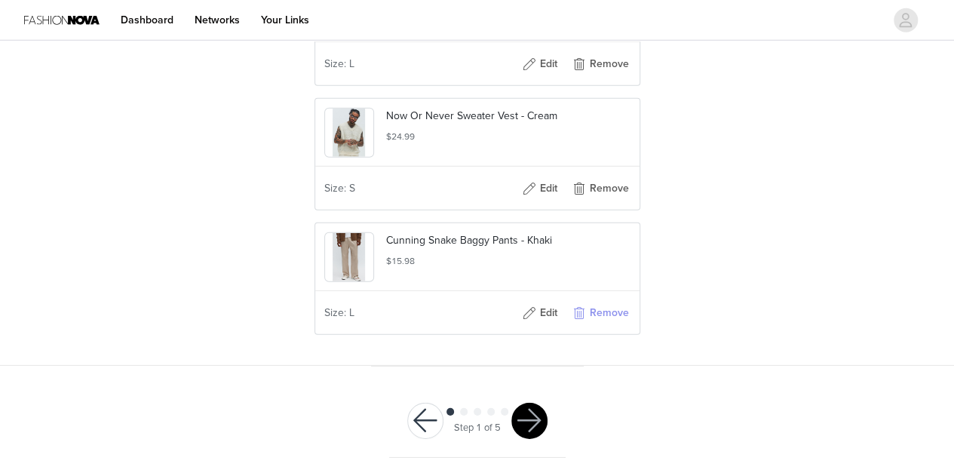
click at [610, 325] on button "Remove" at bounding box center [600, 313] width 60 height 24
click at [602, 322] on button "Remove" at bounding box center [600, 313] width 60 height 24
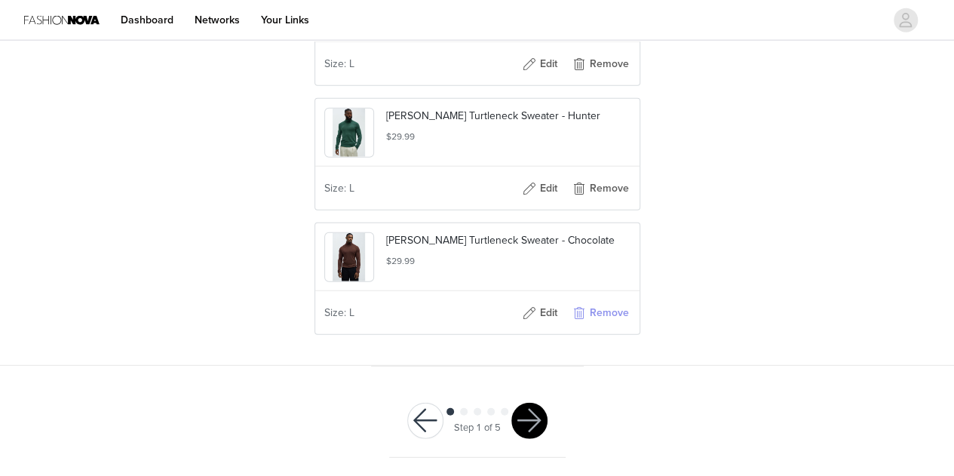
click at [614, 323] on button "Remove" at bounding box center [600, 313] width 60 height 24
click at [618, 324] on button "Remove" at bounding box center [600, 313] width 60 height 24
click at [606, 323] on button "Remove" at bounding box center [600, 313] width 60 height 24
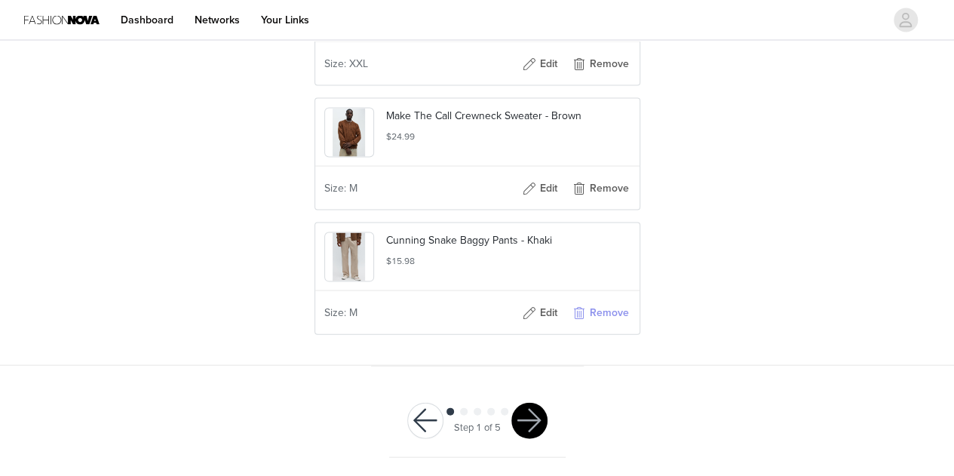
click at [605, 318] on button "Remove" at bounding box center [600, 313] width 60 height 24
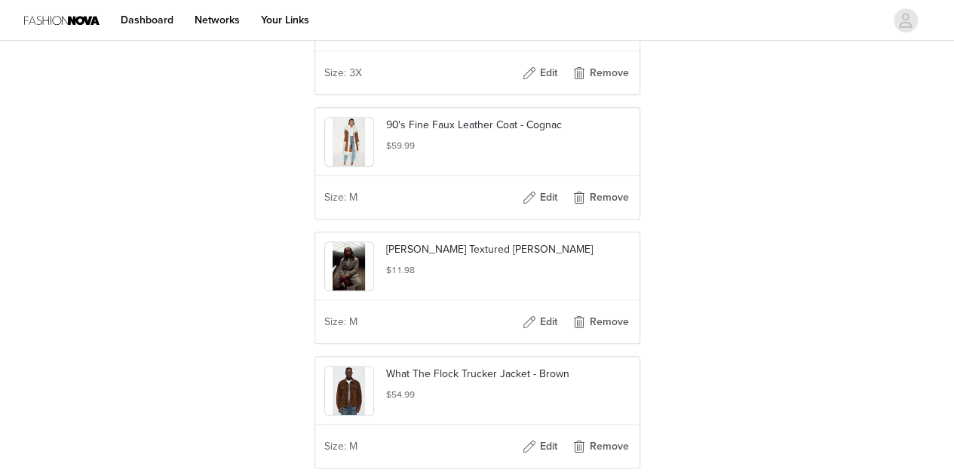
scroll to position [4217, 0]
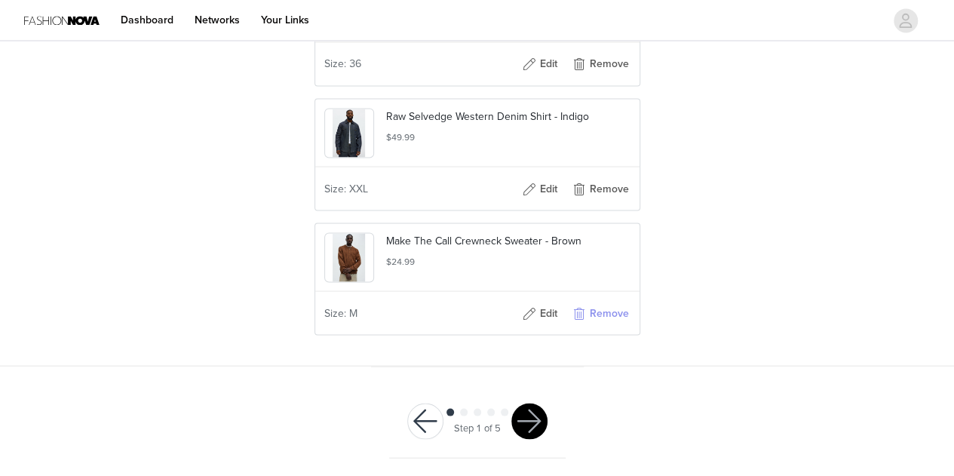
click at [603, 317] on button "Remove" at bounding box center [600, 313] width 60 height 24
click at [608, 322] on button "Remove" at bounding box center [600, 313] width 60 height 24
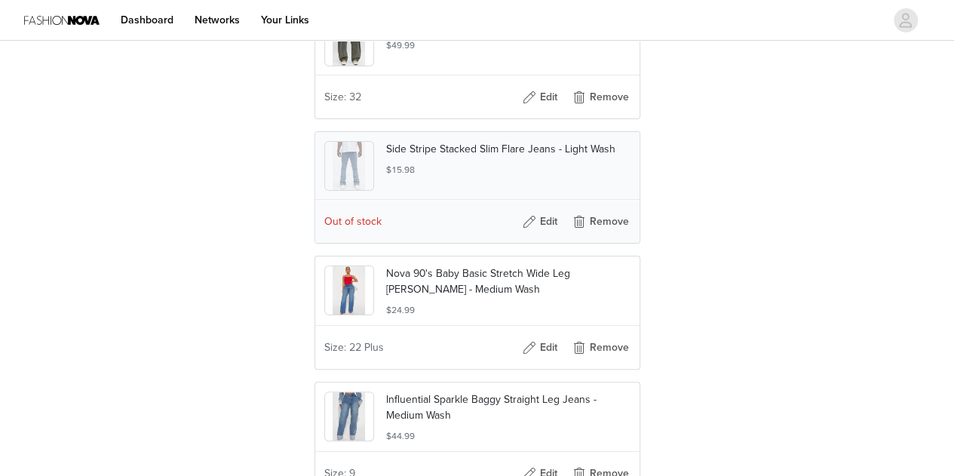
scroll to position [2851, 0]
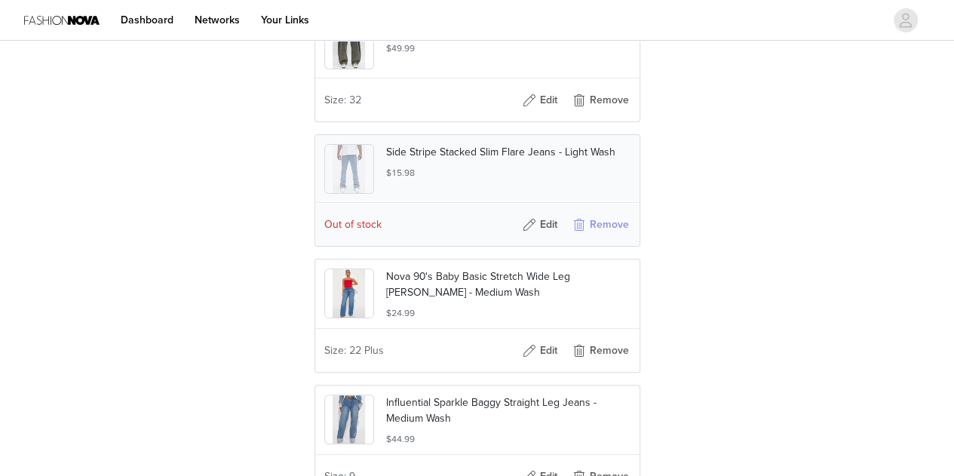
click at [593, 235] on button "Remove" at bounding box center [600, 225] width 60 height 24
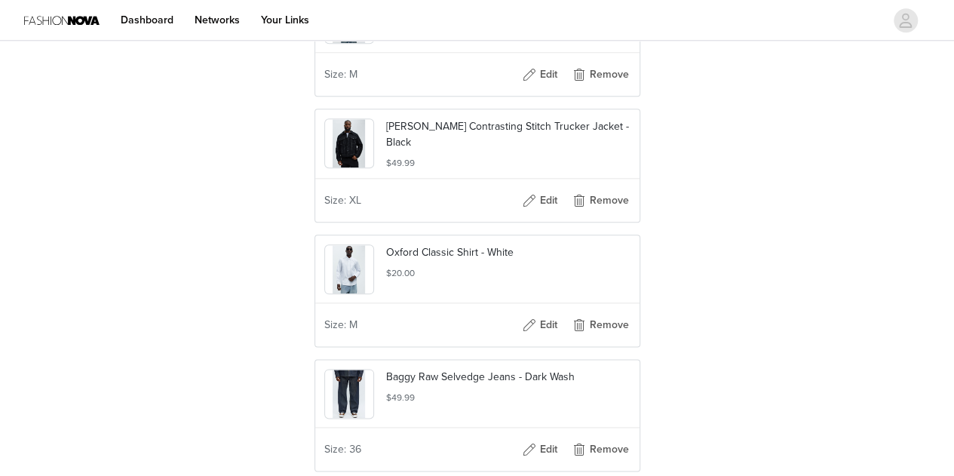
scroll to position [3777, 0]
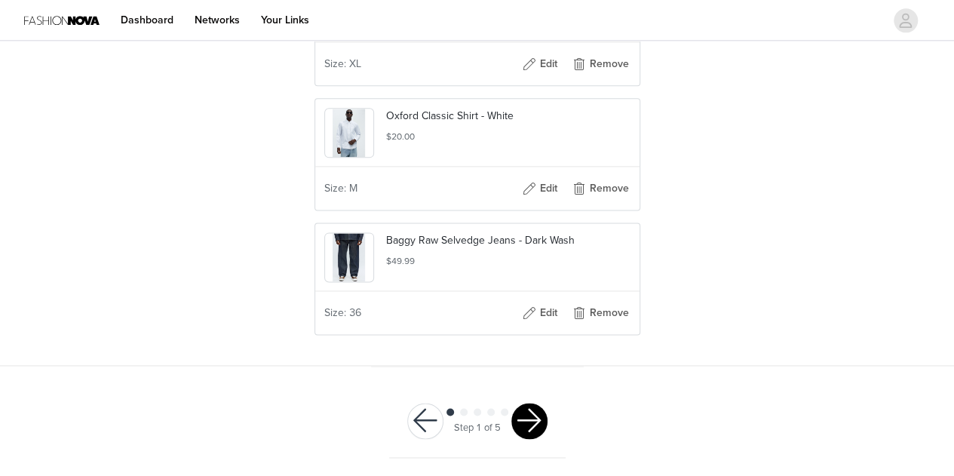
click at [530, 421] on button "button" at bounding box center [529, 421] width 36 height 36
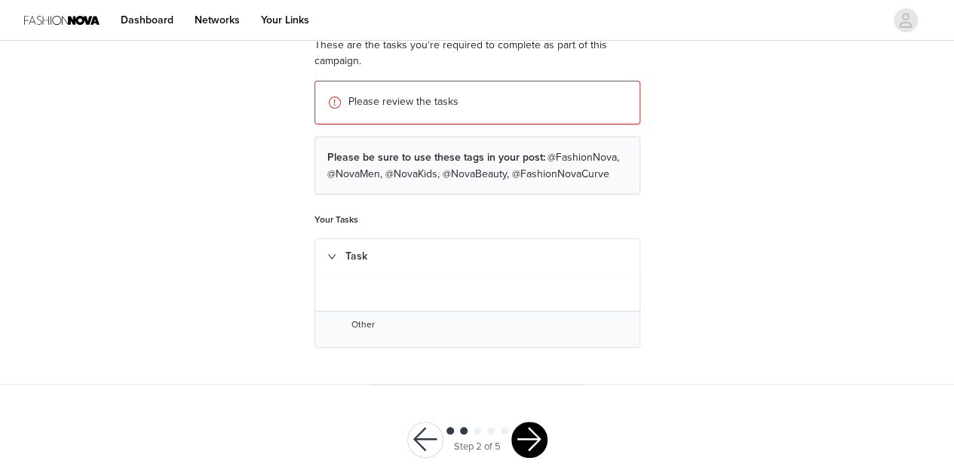
scroll to position [154, 0]
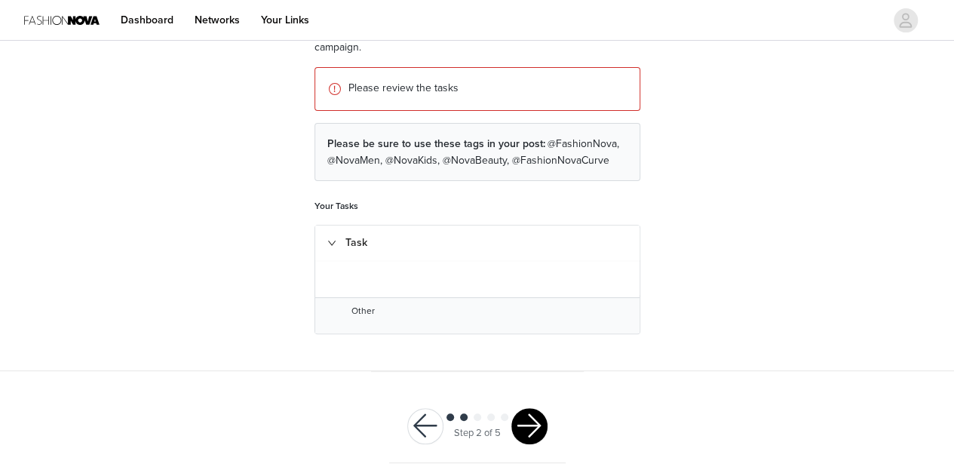
click at [531, 434] on button "button" at bounding box center [529, 426] width 36 height 36
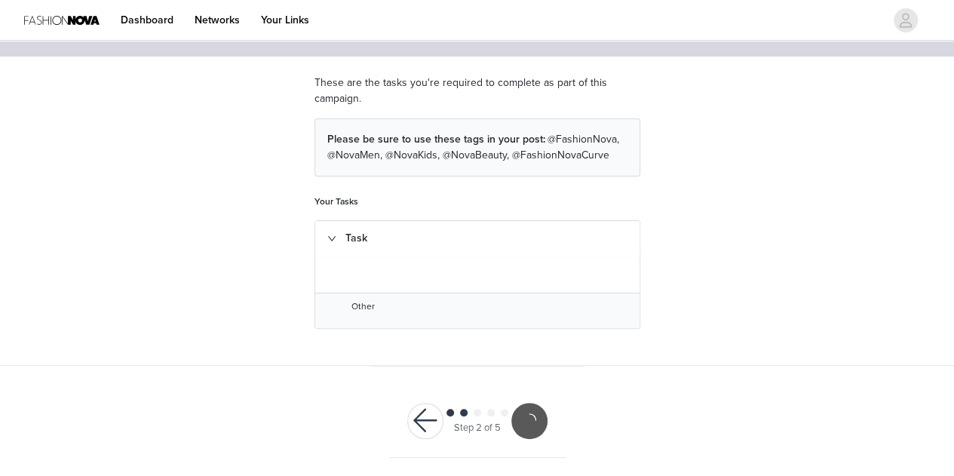
scroll to position [98, 0]
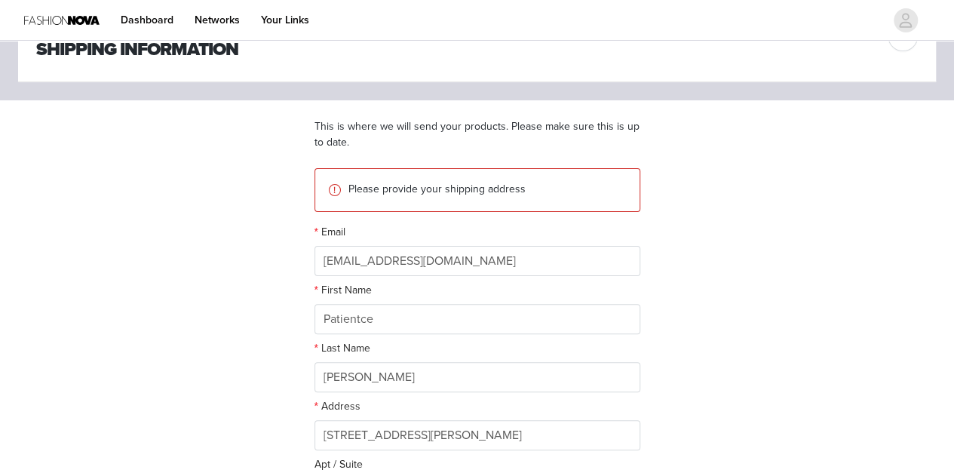
scroll to position [236, 0]
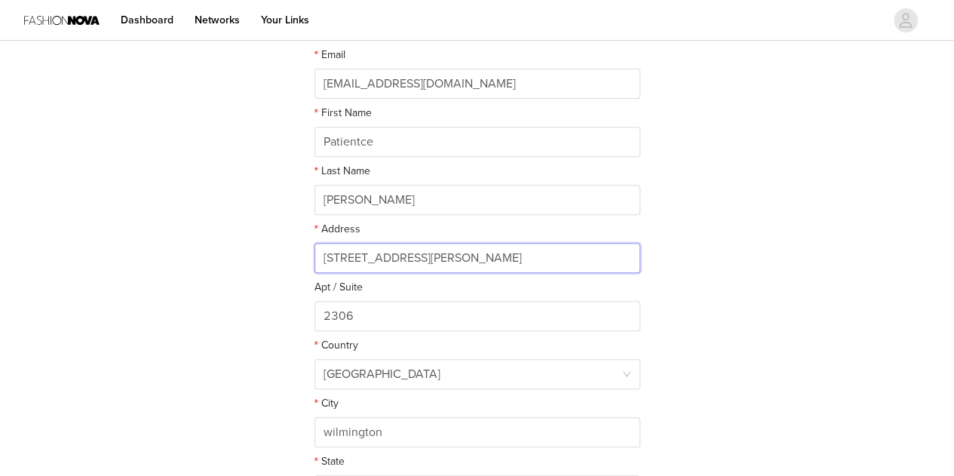
click at [542, 255] on input "105 CHRISTINA LANDING DR" at bounding box center [478, 258] width 326 height 30
type input "1"
paste input "11621 Sunshine Terrace Studio City, CA 91604"
type input "[STREET_ADDRESS]"
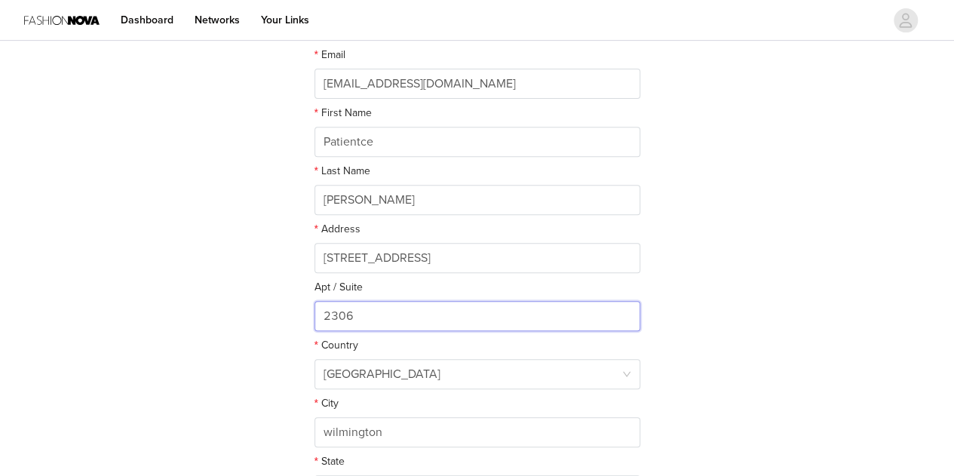
click at [470, 315] on input "2306" at bounding box center [478, 316] width 326 height 30
type input "2"
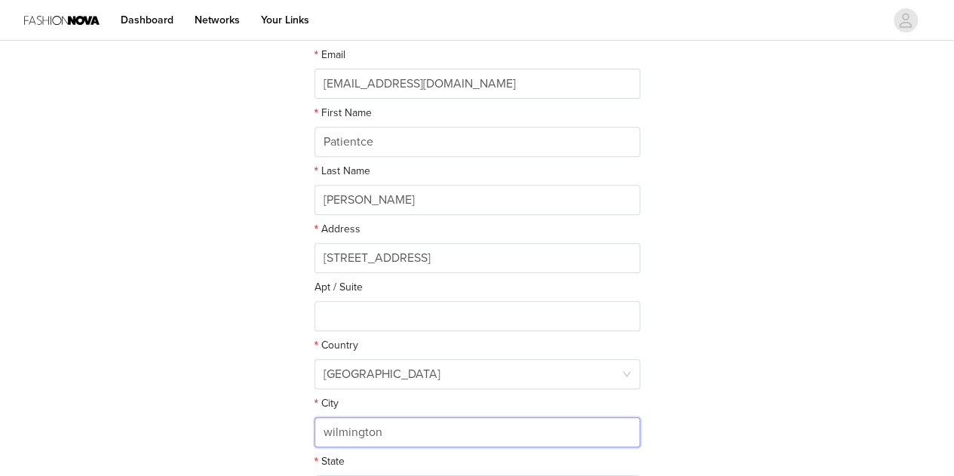
click at [528, 428] on input "wilmington" at bounding box center [478, 432] width 326 height 30
type input "w"
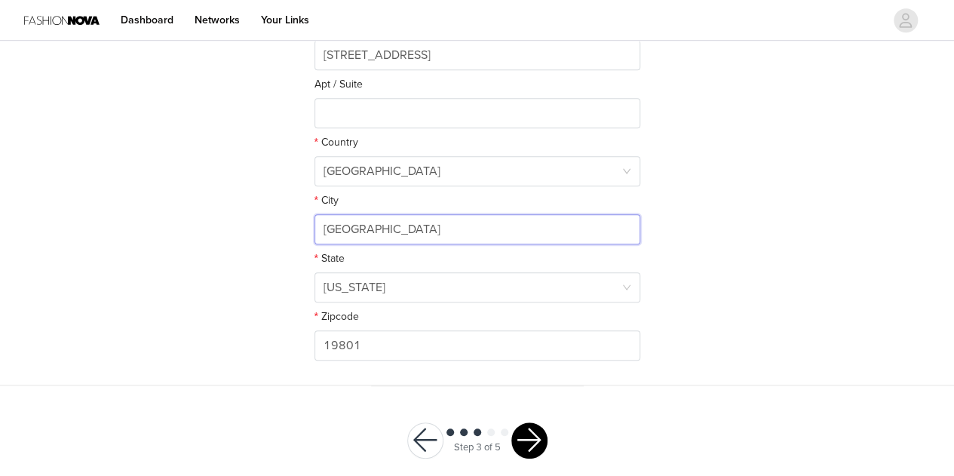
scroll to position [456, 0]
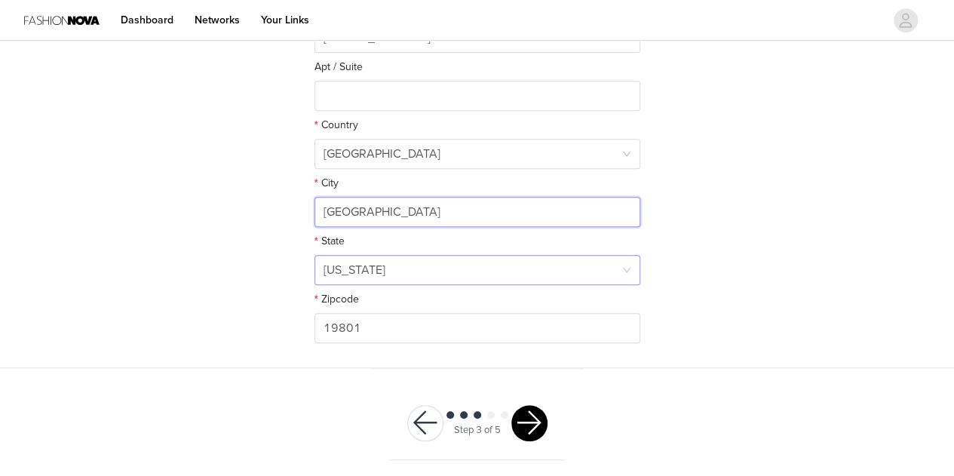
type input "[GEOGRAPHIC_DATA]"
click at [475, 271] on div "Delaware" at bounding box center [473, 270] width 298 height 29
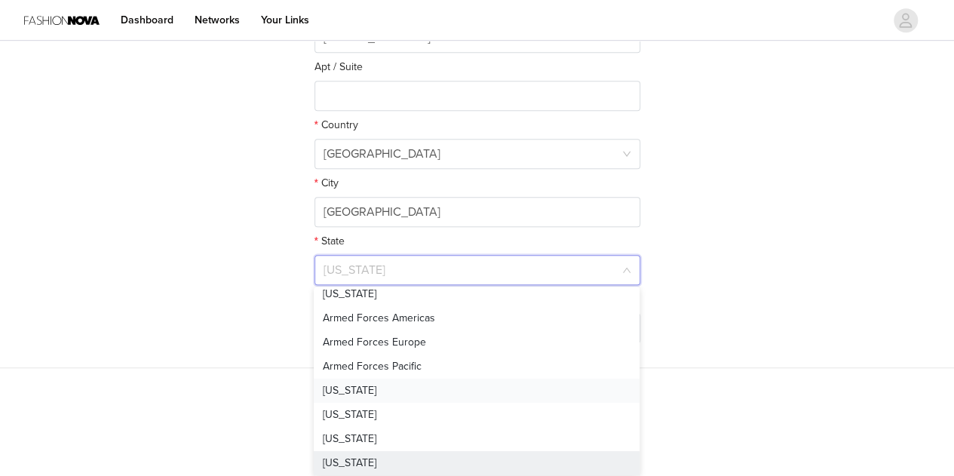
click at [341, 385] on li "[US_STATE]" at bounding box center [477, 391] width 326 height 24
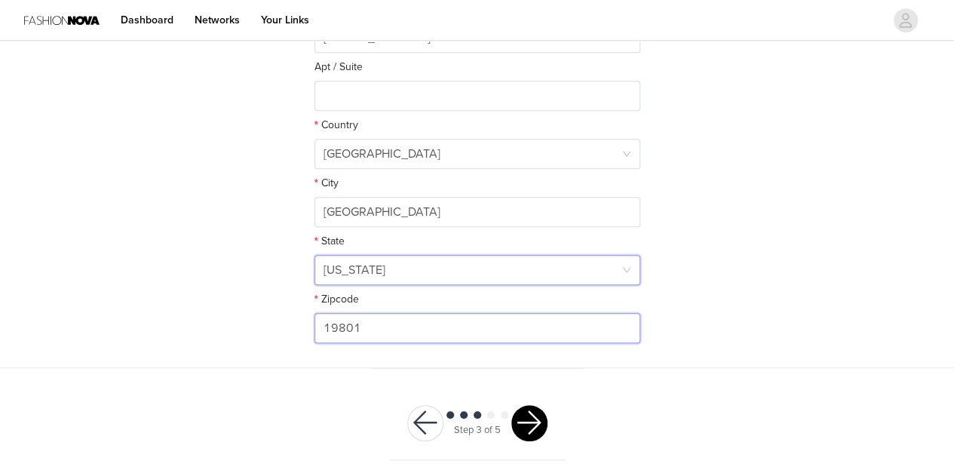
click at [340, 313] on input "19801" at bounding box center [478, 328] width 326 height 30
paste input "91604"
type input "91604"
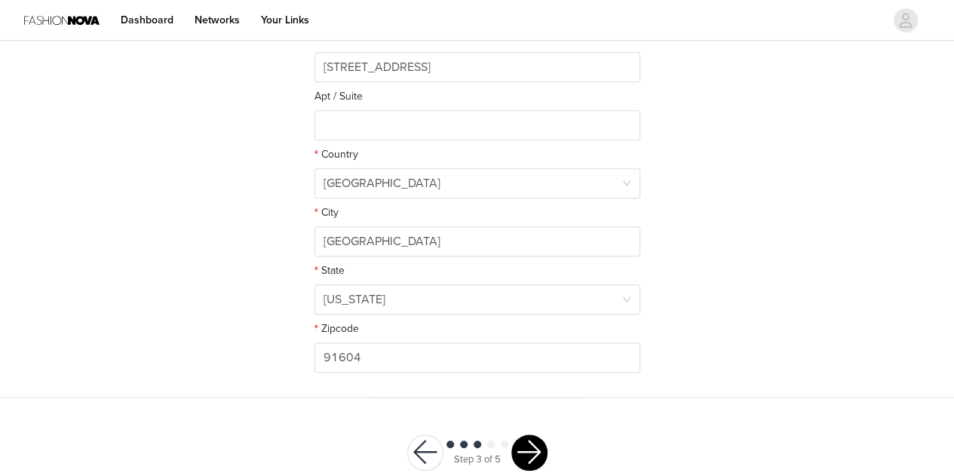
scroll to position [456, 0]
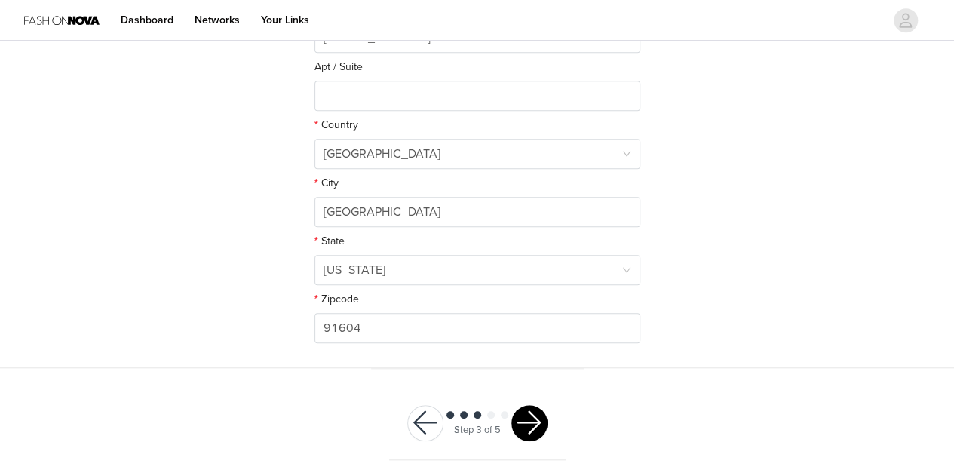
click at [534, 422] on button "button" at bounding box center [529, 423] width 36 height 36
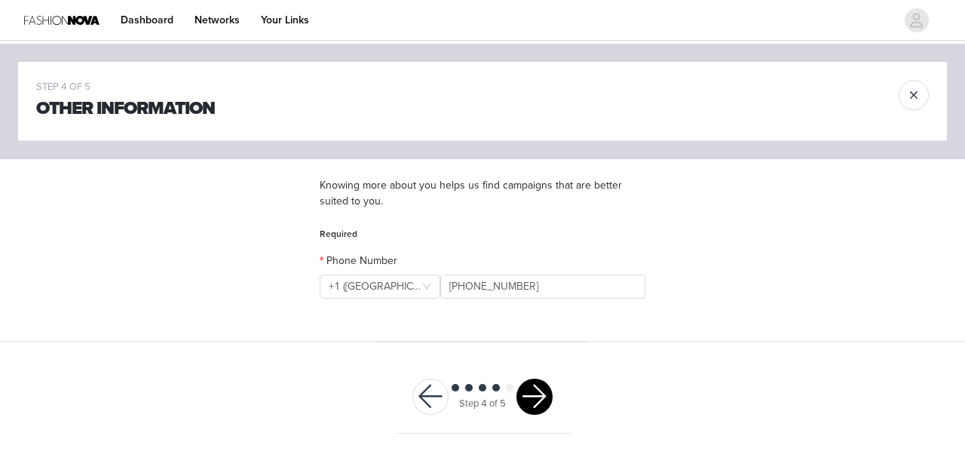
click at [536, 398] on button "button" at bounding box center [535, 397] width 36 height 36
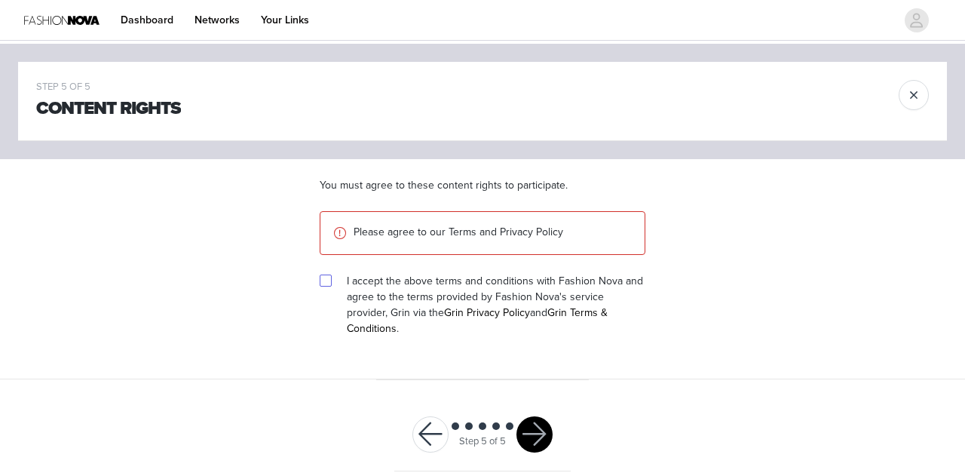
click at [329, 284] on div "I accept the above terms and conditions with Fashion Nova and agree to the term…" at bounding box center [483, 304] width 326 height 63
click at [328, 283] on input "checkbox" at bounding box center [325, 280] width 11 height 11
checkbox input "true"
click at [534, 416] on button "button" at bounding box center [535, 434] width 36 height 36
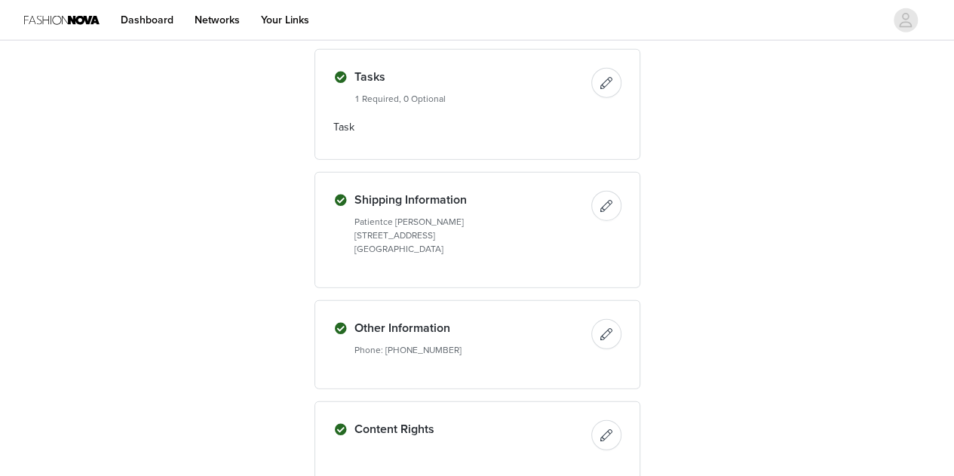
scroll to position [2002, 0]
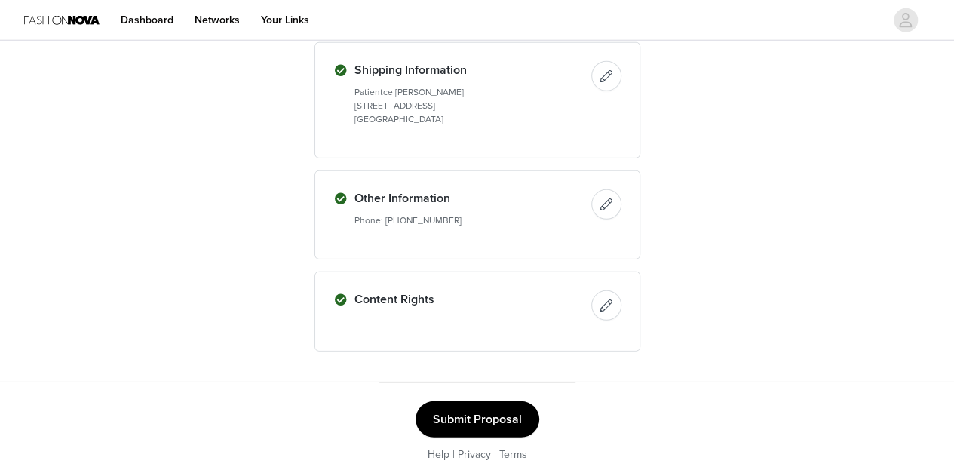
click at [490, 410] on button "Submit Proposal" at bounding box center [478, 419] width 124 height 36
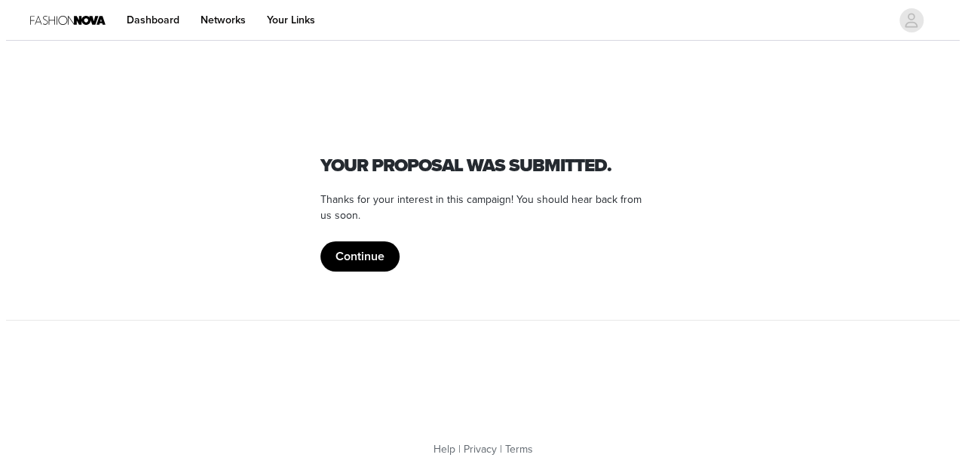
scroll to position [0, 0]
click at [358, 268] on button "Continue" at bounding box center [359, 256] width 79 height 30
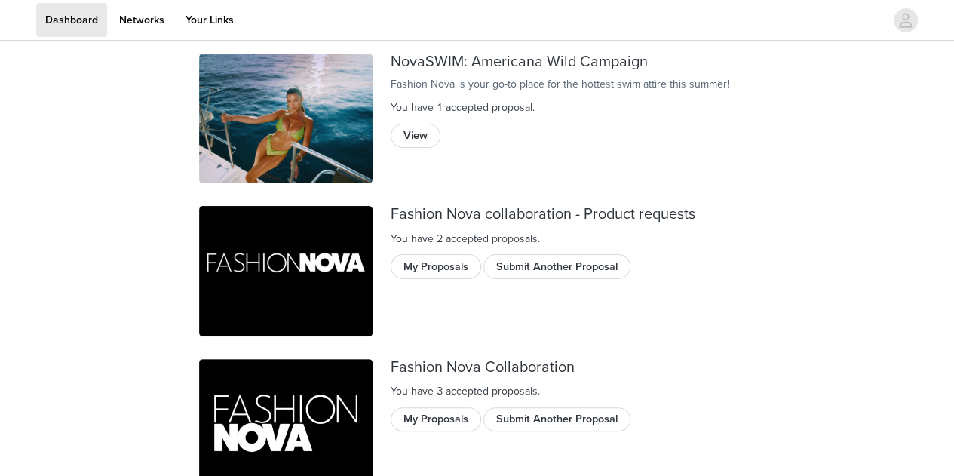
scroll to position [106, 0]
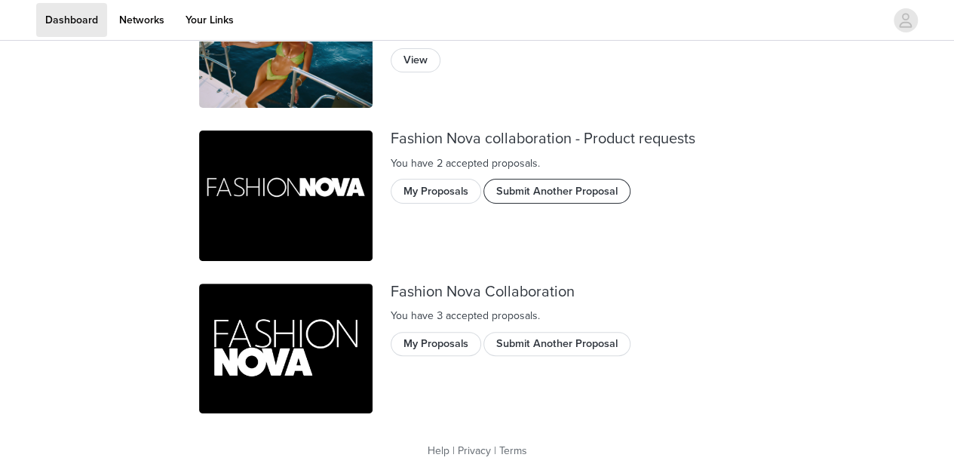
click at [528, 195] on button "Submit Another Proposal" at bounding box center [557, 191] width 147 height 24
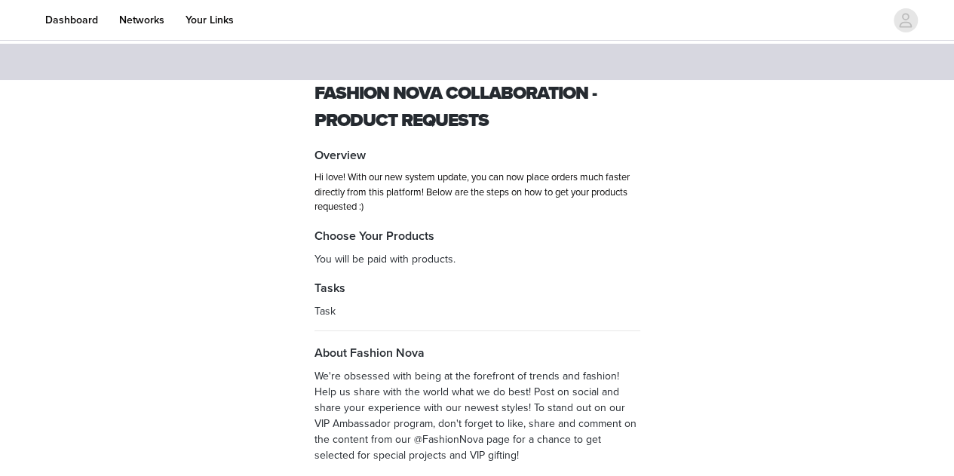
scroll to position [103, 0]
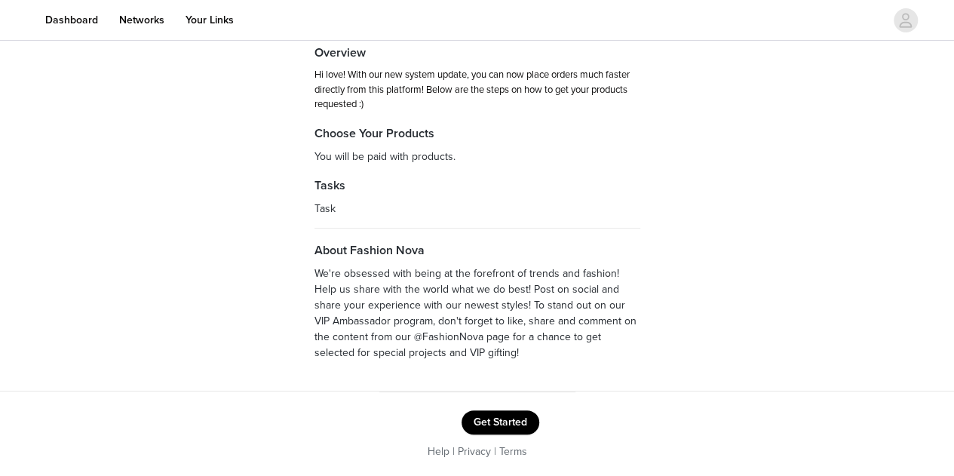
click at [514, 420] on button "Get Started" at bounding box center [501, 422] width 78 height 24
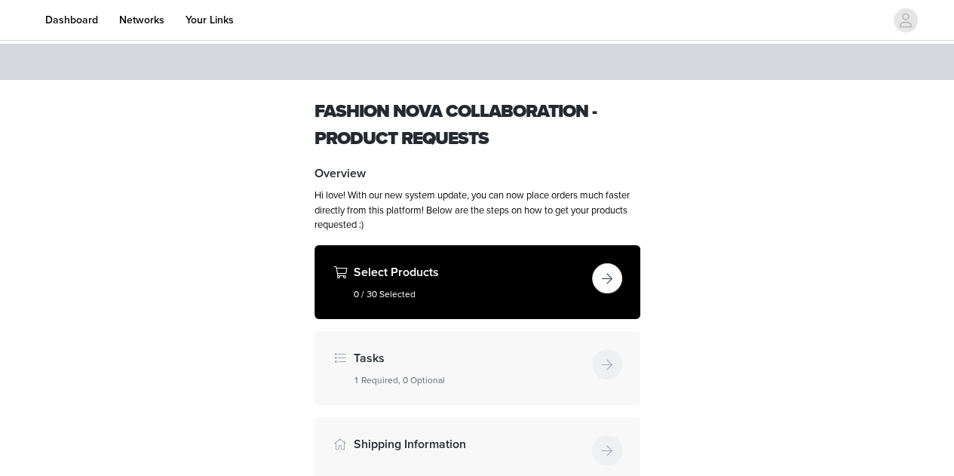
click at [610, 269] on button "button" at bounding box center [607, 278] width 30 height 30
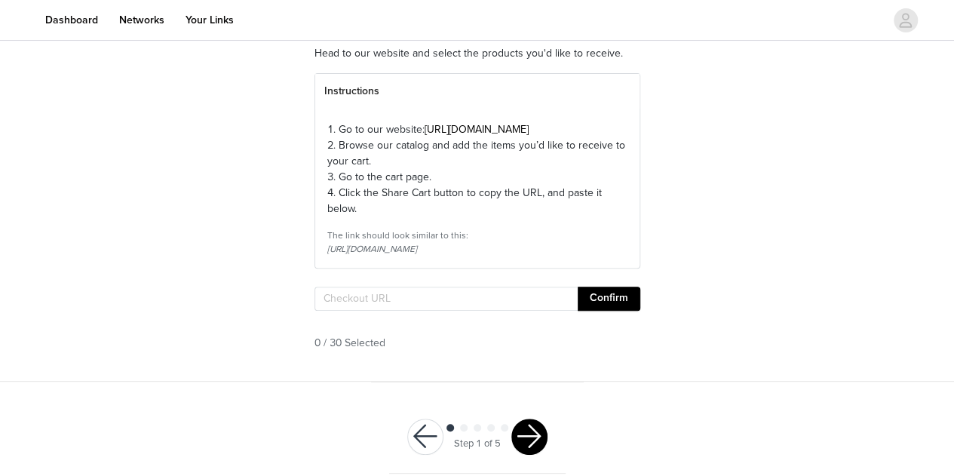
scroll to position [146, 0]
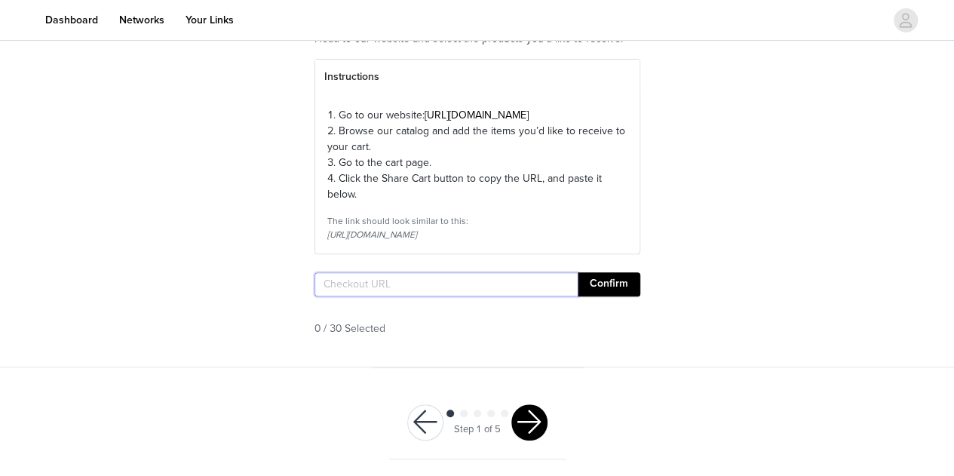
click at [457, 296] on input "text" at bounding box center [446, 284] width 263 height 24
paste input "[URL][DOMAIN_NAME].."
click at [606, 296] on button "Confirm" at bounding box center [609, 284] width 63 height 24
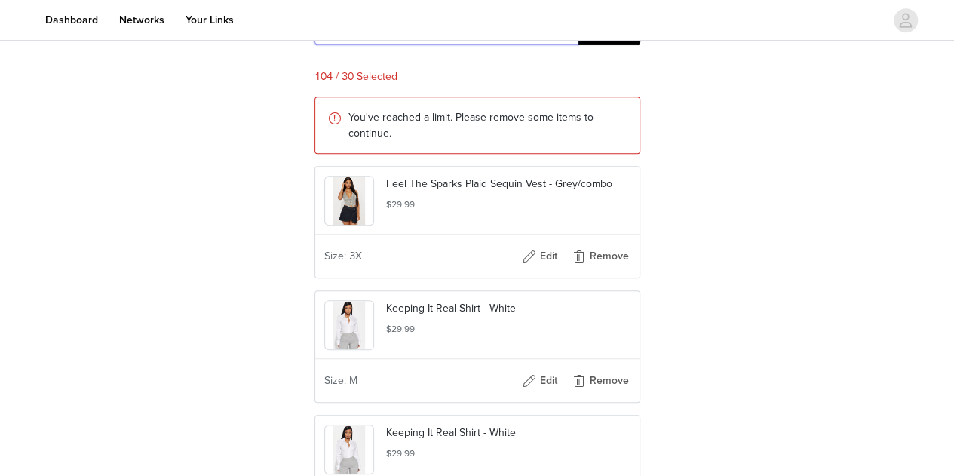
scroll to position [407, 0]
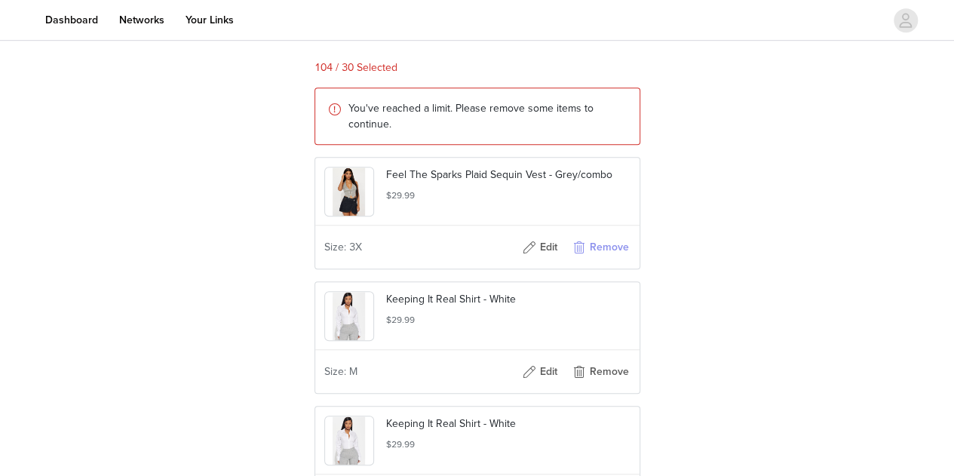
click at [604, 259] on button "Remove" at bounding box center [600, 247] width 60 height 24
click at [609, 259] on button "Remove" at bounding box center [600, 247] width 60 height 24
click at [611, 259] on button "Remove" at bounding box center [600, 247] width 60 height 24
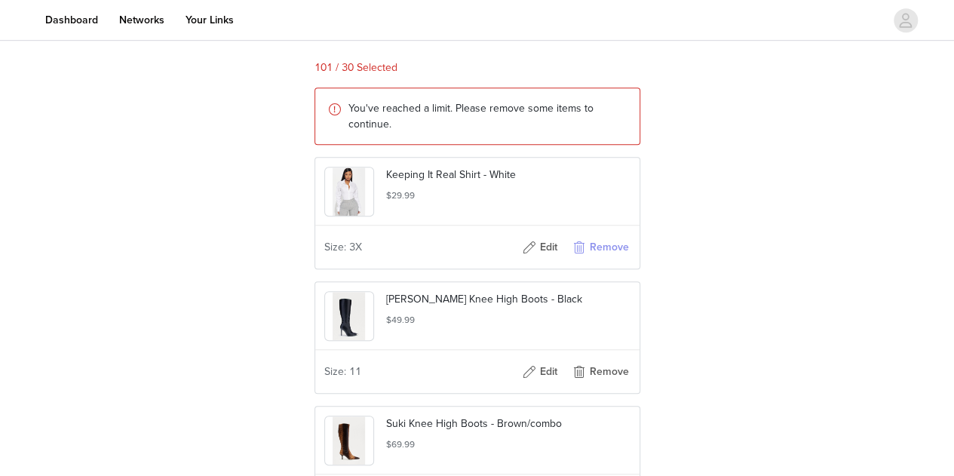
click at [603, 259] on button "Remove" at bounding box center [600, 247] width 60 height 24
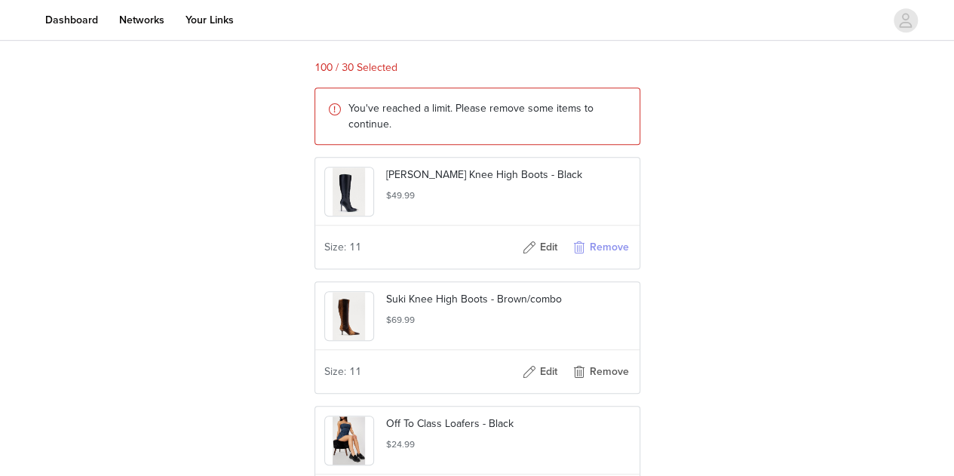
click at [605, 259] on button "Remove" at bounding box center [600, 247] width 60 height 24
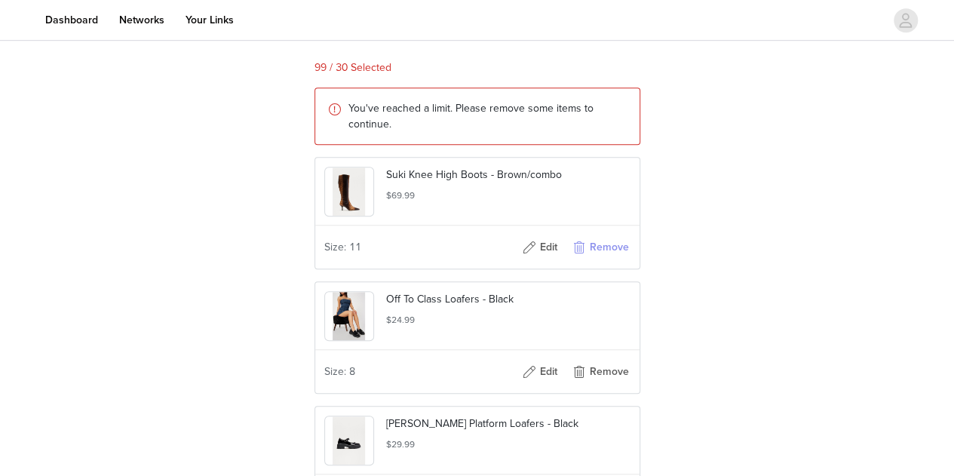
click at [603, 259] on button "Remove" at bounding box center [600, 247] width 60 height 24
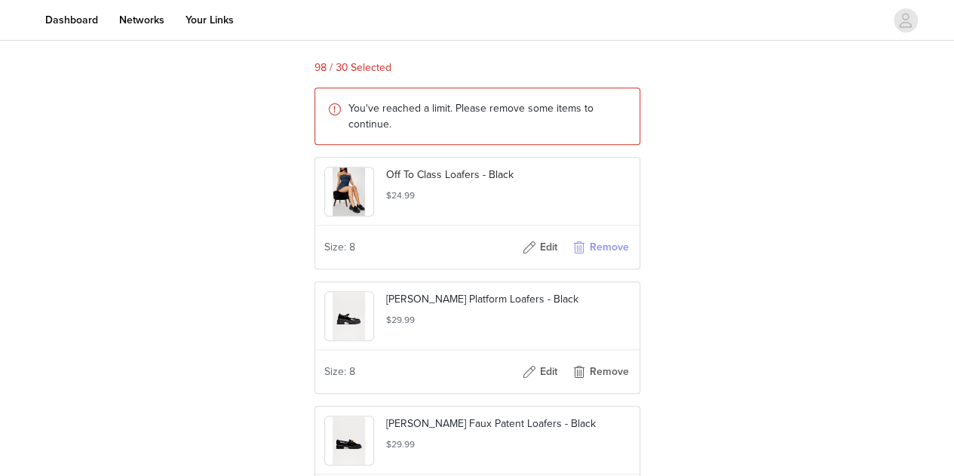
click at [599, 259] on button "Remove" at bounding box center [600, 247] width 60 height 24
click at [608, 259] on button "Remove" at bounding box center [600, 247] width 60 height 24
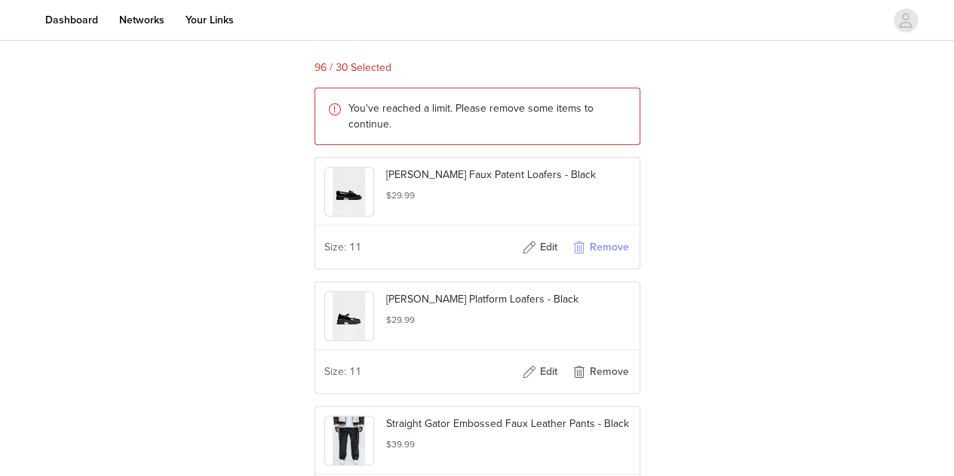
click at [607, 259] on button "Remove" at bounding box center [600, 247] width 60 height 24
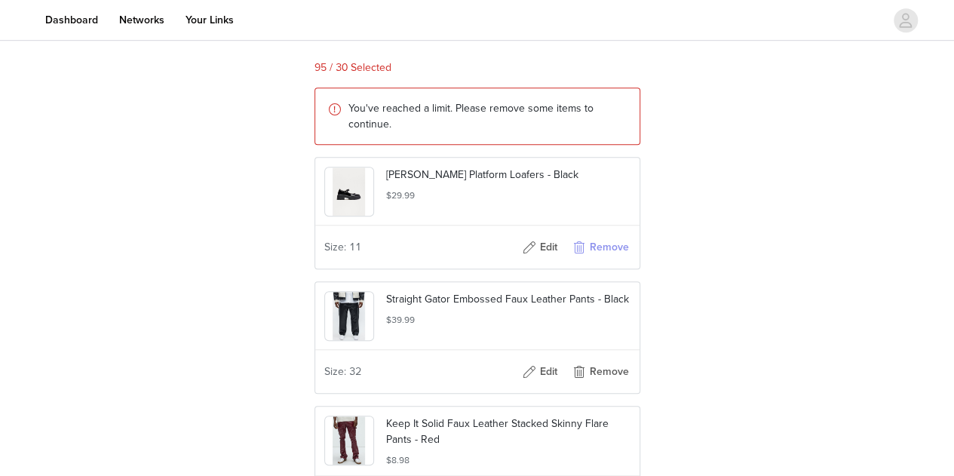
click at [609, 259] on button "Remove" at bounding box center [600, 247] width 60 height 24
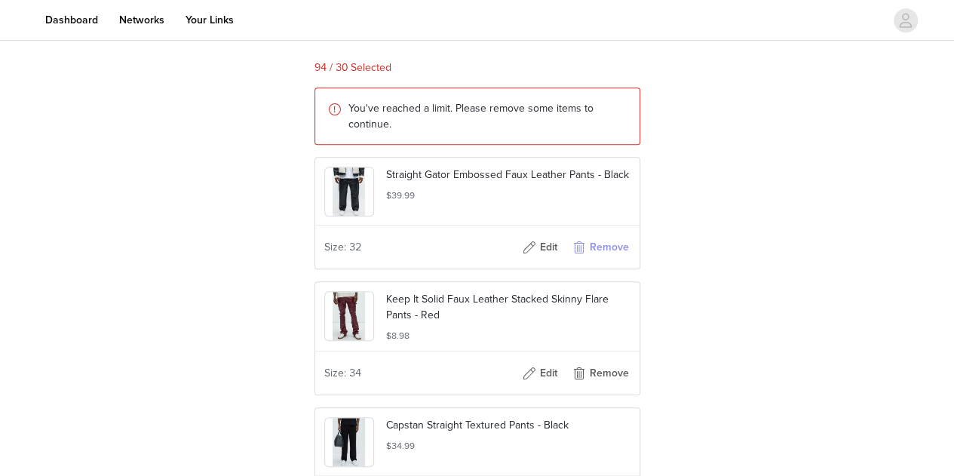
click at [611, 259] on button "Remove" at bounding box center [600, 247] width 60 height 24
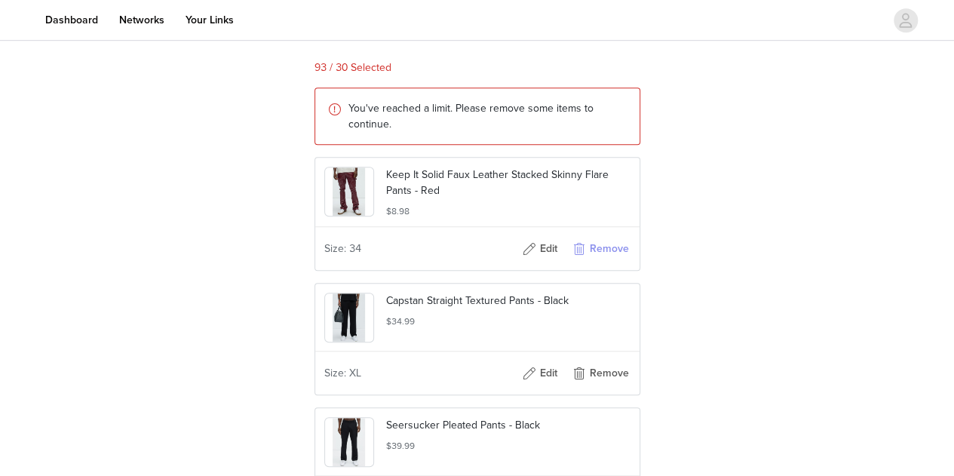
click at [608, 261] on button "Remove" at bounding box center [600, 249] width 60 height 24
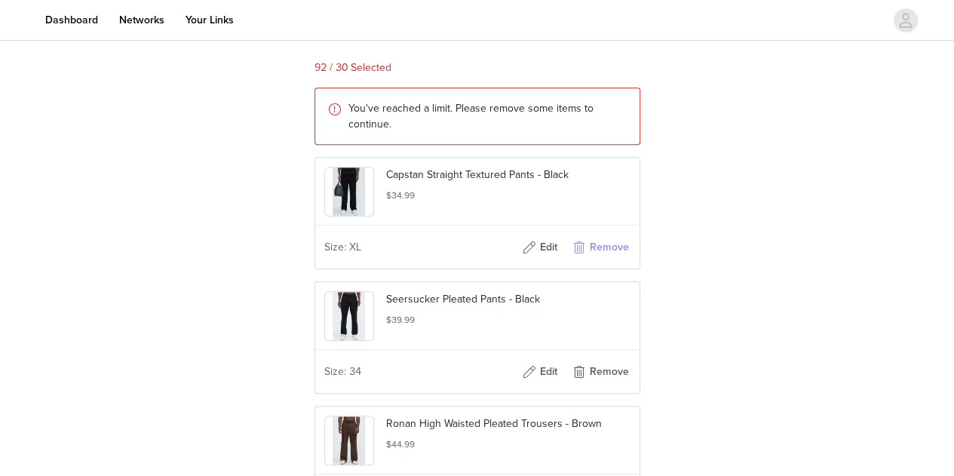
click at [609, 259] on button "Remove" at bounding box center [600, 247] width 60 height 24
click at [616, 259] on button "Remove" at bounding box center [600, 247] width 60 height 24
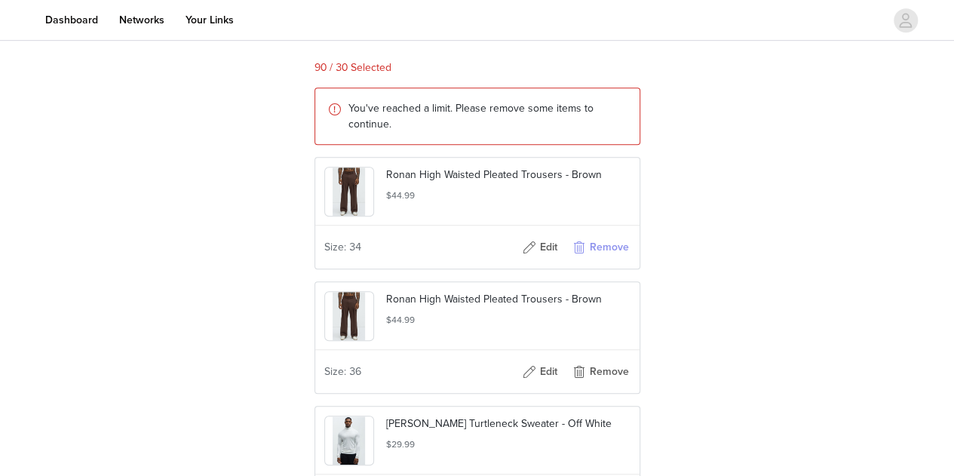
click at [606, 259] on button "Remove" at bounding box center [600, 247] width 60 height 24
click at [609, 259] on button "Remove" at bounding box center [600, 247] width 60 height 24
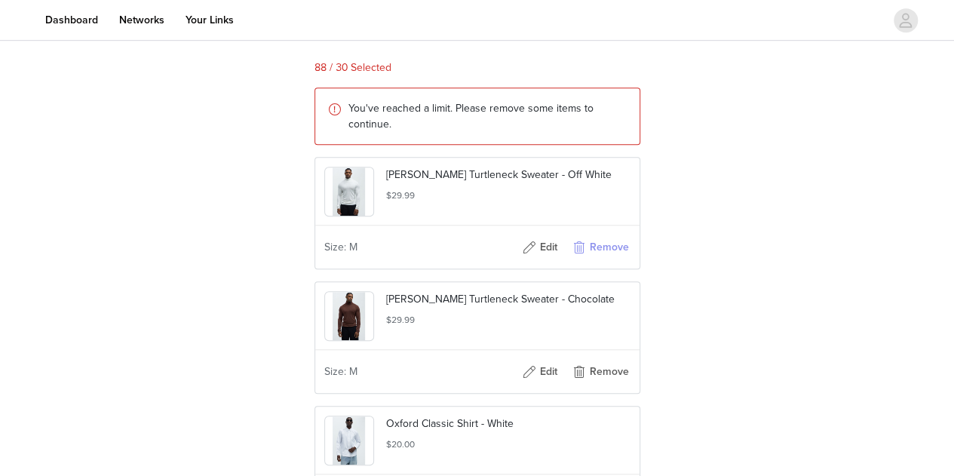
click at [612, 259] on button "Remove" at bounding box center [600, 247] width 60 height 24
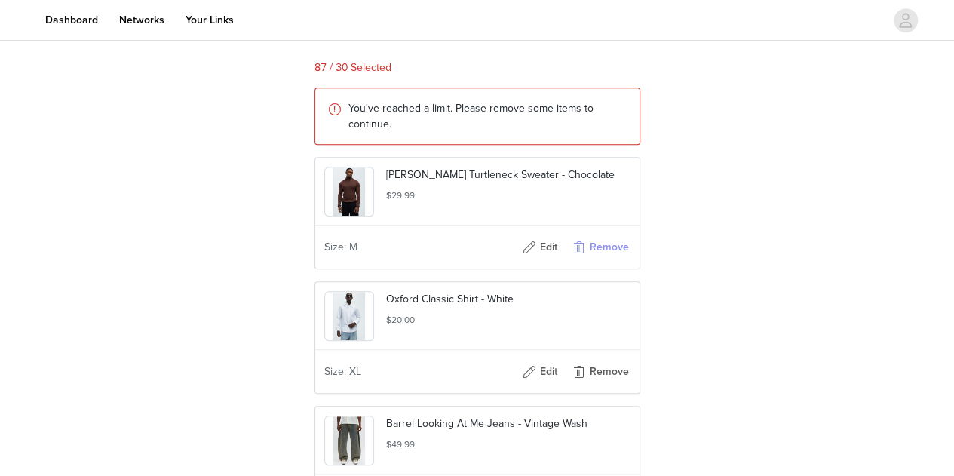
click at [607, 259] on button "Remove" at bounding box center [600, 247] width 60 height 24
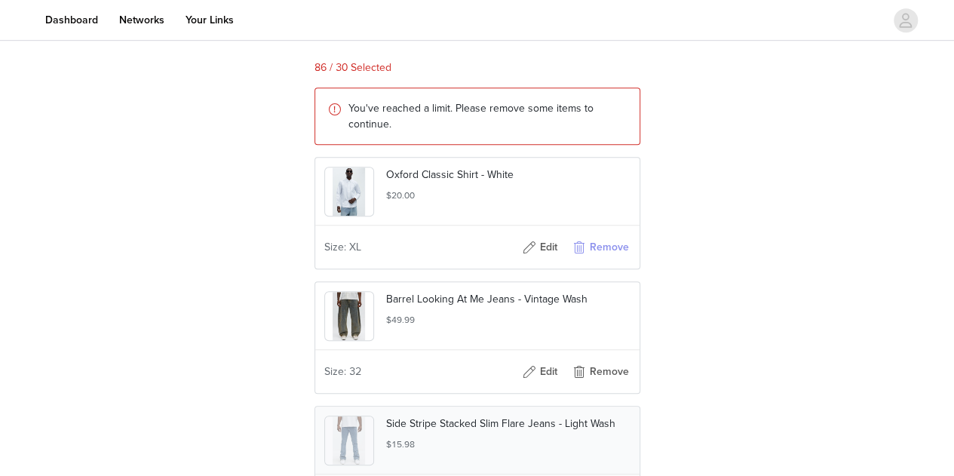
click at [603, 259] on button "Remove" at bounding box center [600, 247] width 60 height 24
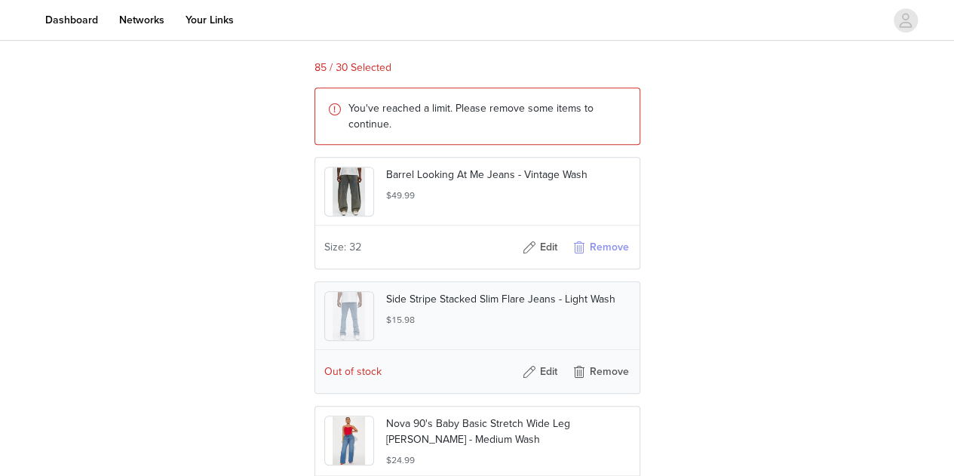
click at [609, 259] on button "Remove" at bounding box center [600, 247] width 60 height 24
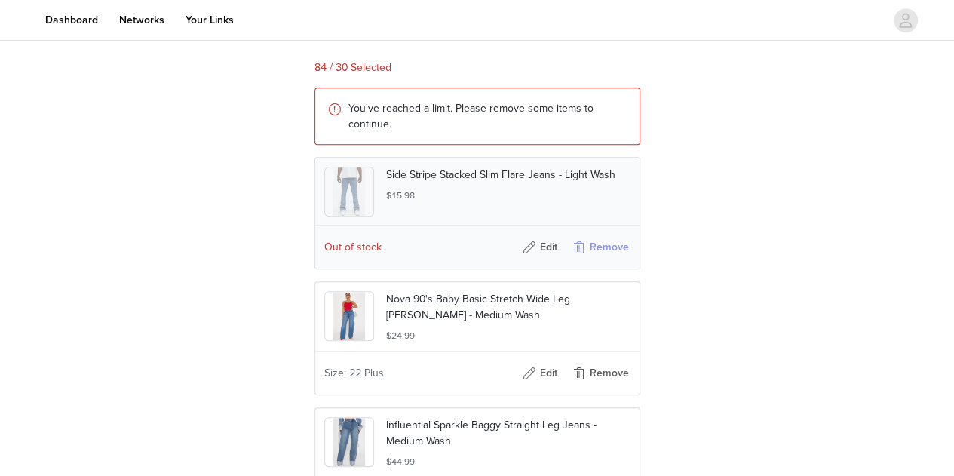
click at [608, 259] on button "Remove" at bounding box center [600, 247] width 60 height 24
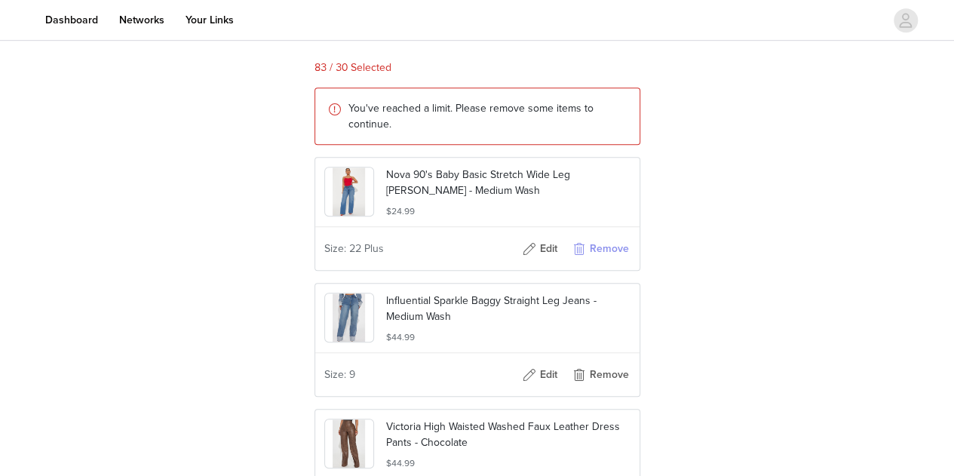
click at [612, 261] on button "Remove" at bounding box center [600, 249] width 60 height 24
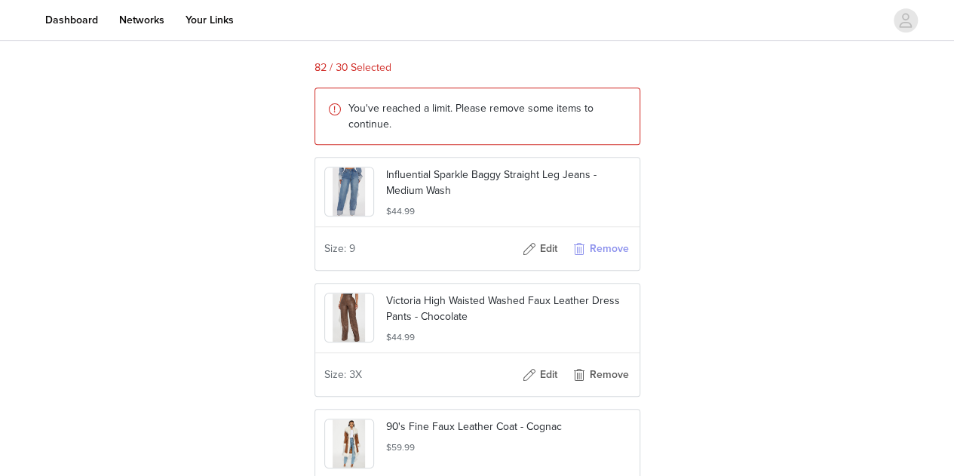
click at [613, 261] on button "Remove" at bounding box center [600, 249] width 60 height 24
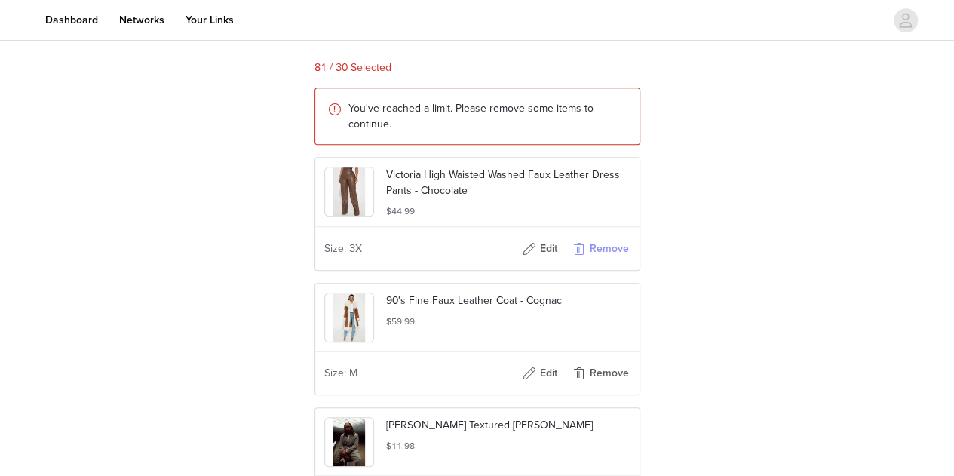
click at [612, 261] on button "Remove" at bounding box center [600, 249] width 60 height 24
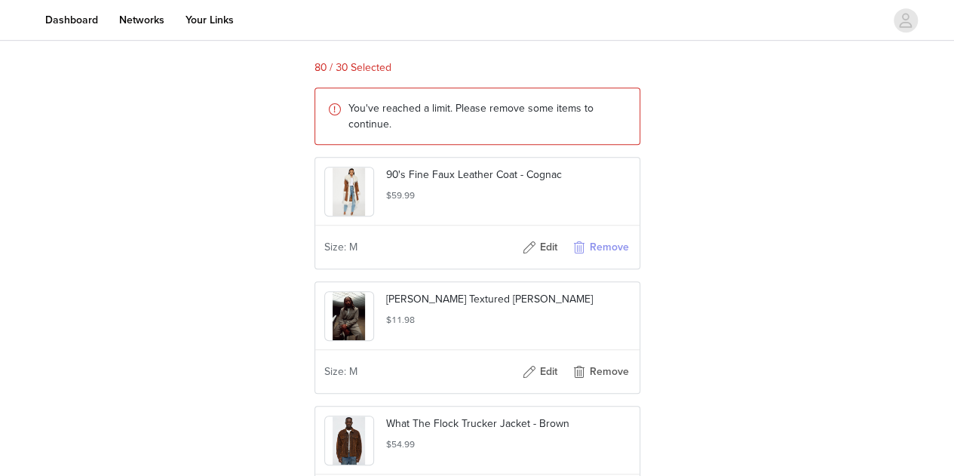
click at [616, 259] on button "Remove" at bounding box center [600, 247] width 60 height 24
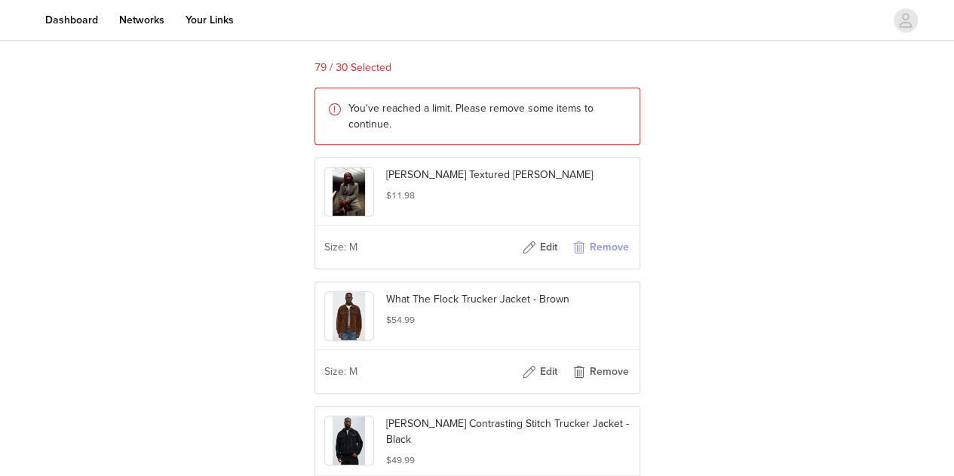
click at [622, 259] on button "Remove" at bounding box center [600, 247] width 60 height 24
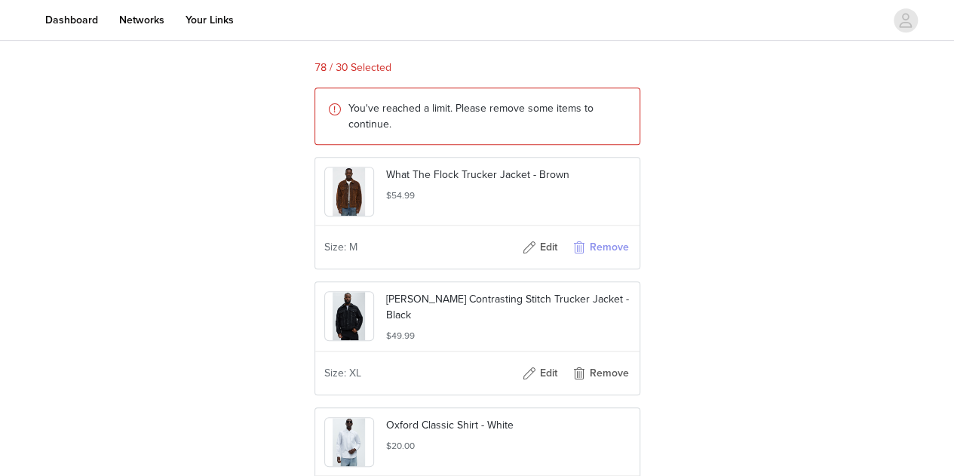
click at [620, 259] on button "Remove" at bounding box center [600, 247] width 60 height 24
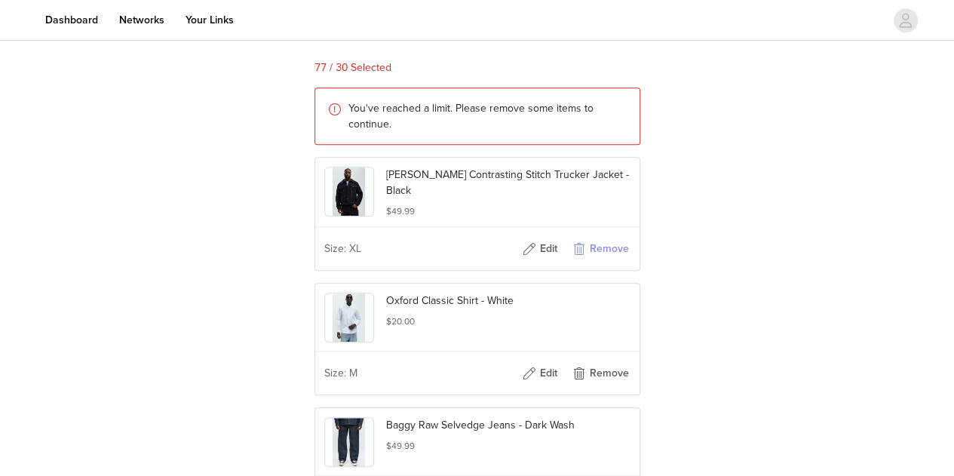
click at [606, 261] on button "Remove" at bounding box center [600, 249] width 60 height 24
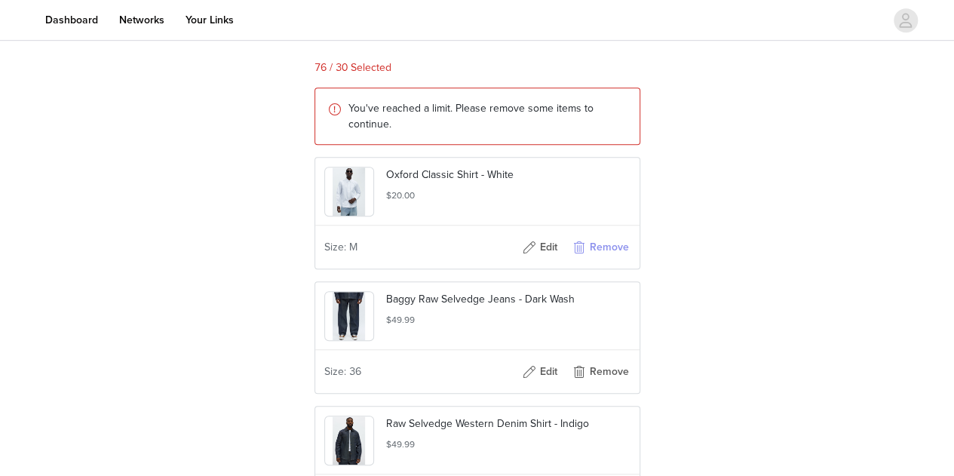
click at [606, 259] on button "Remove" at bounding box center [600, 247] width 60 height 24
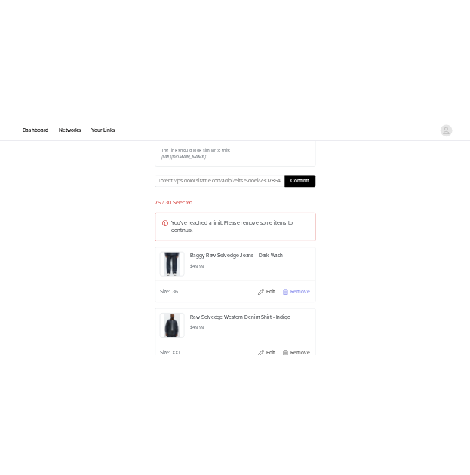
scroll to position [402, 0]
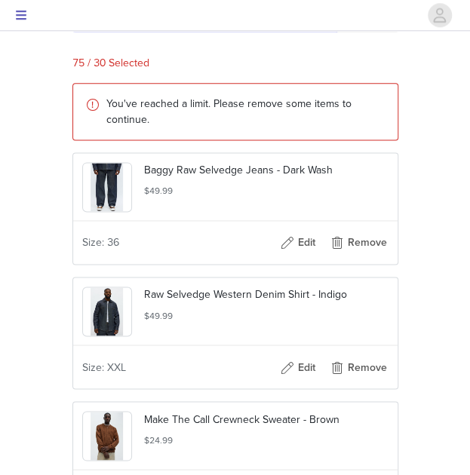
click at [149, 31] on input "text" at bounding box center [203, 19] width 263 height 24
click at [139, 31] on input "text" at bounding box center [203, 19] width 263 height 24
click at [142, 31] on input "text" at bounding box center [203, 19] width 263 height 24
click at [137, 31] on input "text" at bounding box center [203, 19] width 263 height 24
click at [140, 31] on input "text" at bounding box center [203, 19] width 263 height 24
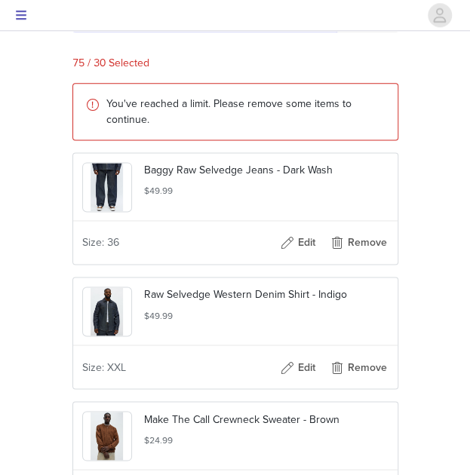
paste input "[URL][DOMAIN_NAME].."
type input "https://www.fhttps://[DOMAIN_NAME][URL].."
click at [378, 31] on button "Confirm" at bounding box center [367, 19] width 63 height 24
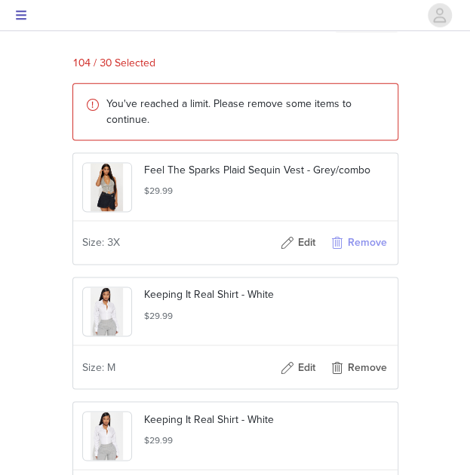
click at [355, 255] on button "Remove" at bounding box center [358, 243] width 60 height 24
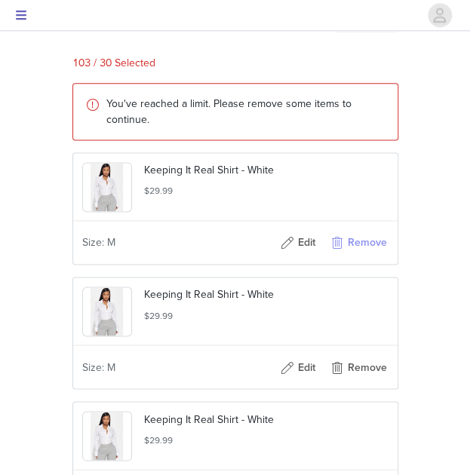
scroll to position [0, 0]
click at [369, 255] on button "Remove" at bounding box center [358, 243] width 60 height 24
click at [373, 255] on button "Remove" at bounding box center [358, 243] width 60 height 24
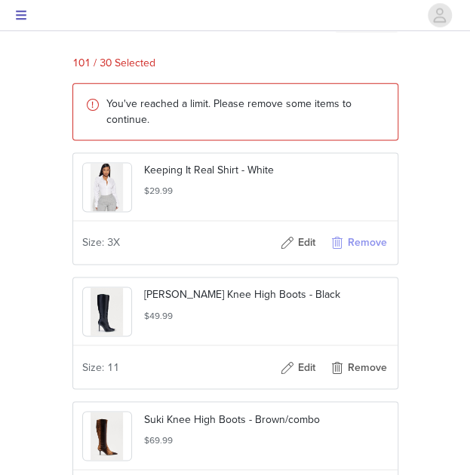
click at [375, 255] on button "Remove" at bounding box center [358, 243] width 60 height 24
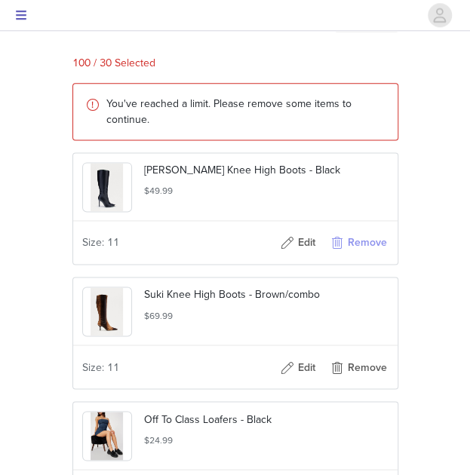
click at [385, 255] on button "Remove" at bounding box center [358, 243] width 60 height 24
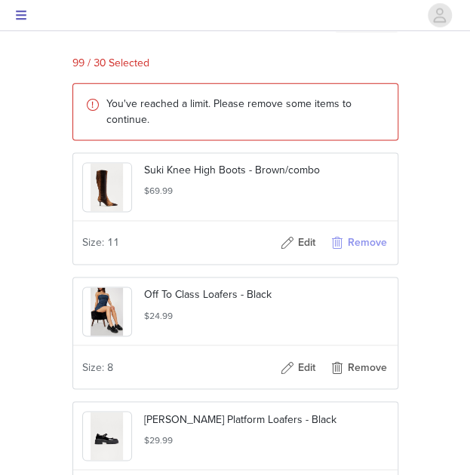
click at [371, 255] on button "Remove" at bounding box center [358, 243] width 60 height 24
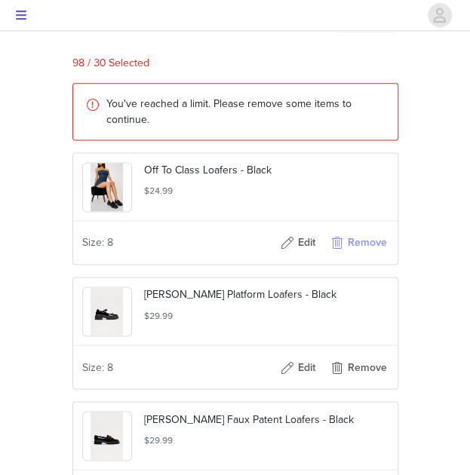
click at [359, 255] on button "Remove" at bounding box center [358, 243] width 60 height 24
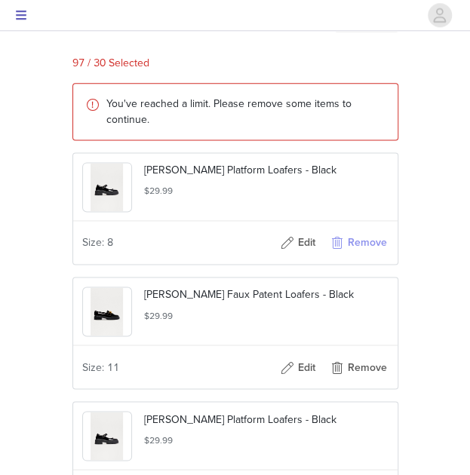
click at [361, 255] on button "Remove" at bounding box center [358, 243] width 60 height 24
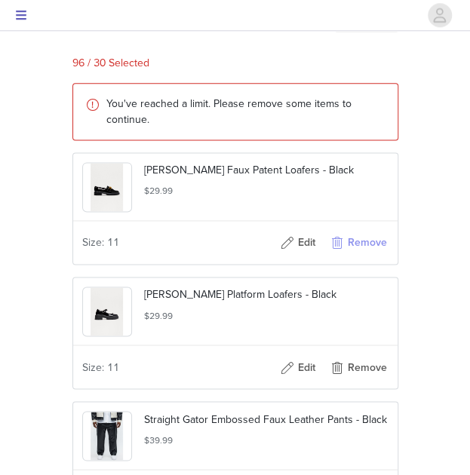
click at [359, 255] on button "Remove" at bounding box center [358, 243] width 60 height 24
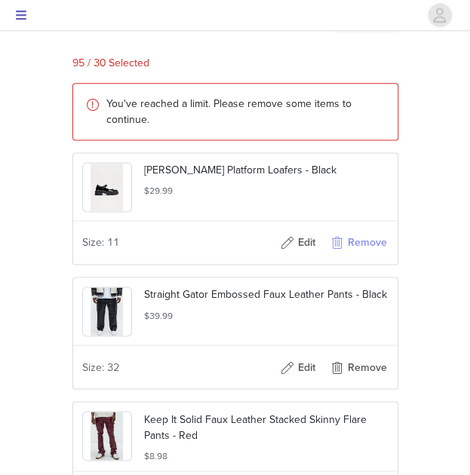
click at [367, 255] on button "Remove" at bounding box center [358, 243] width 60 height 24
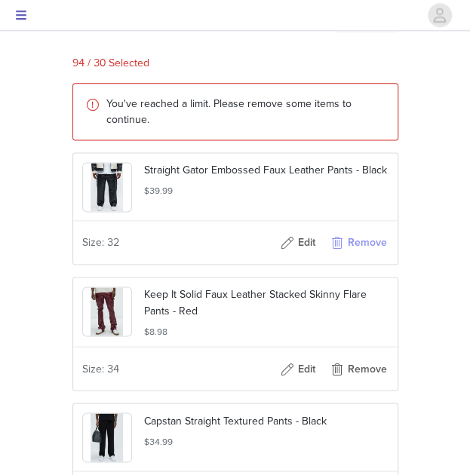
click at [361, 255] on button "Remove" at bounding box center [358, 243] width 60 height 24
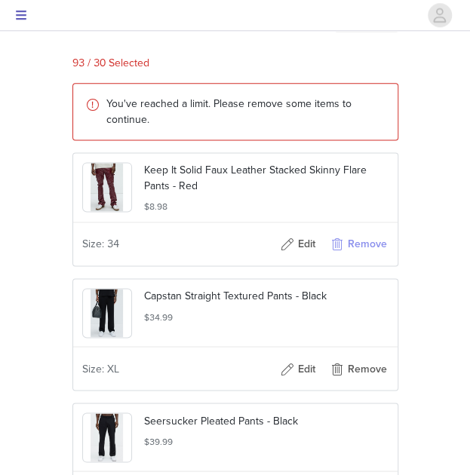
click at [377, 256] on button "Remove" at bounding box center [358, 244] width 60 height 24
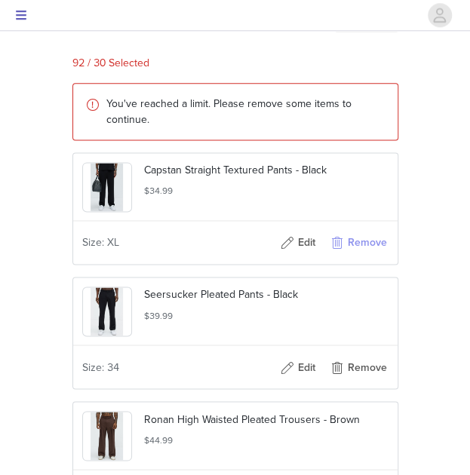
click at [373, 255] on button "Remove" at bounding box center [358, 243] width 60 height 24
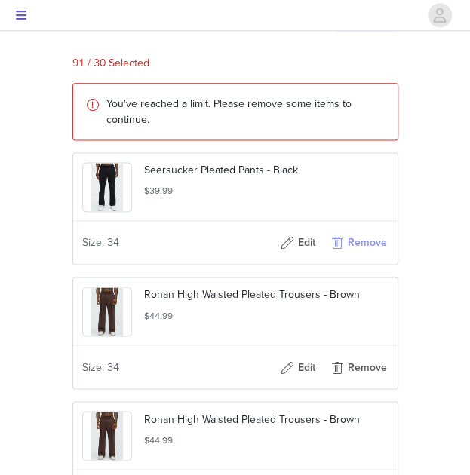
click at [376, 255] on button "Remove" at bounding box center [358, 243] width 60 height 24
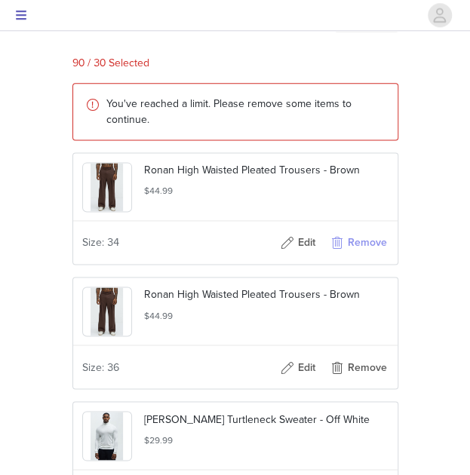
click at [374, 255] on button "Remove" at bounding box center [358, 243] width 60 height 24
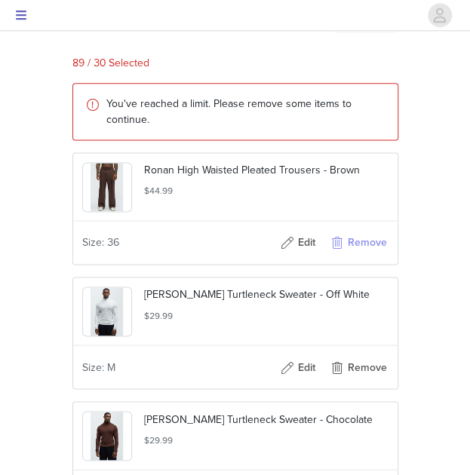
click at [379, 255] on button "Remove" at bounding box center [358, 243] width 60 height 24
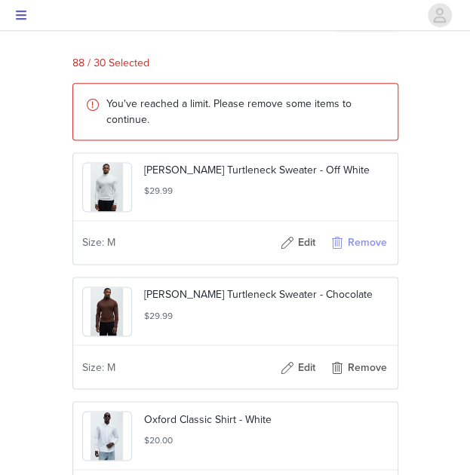
click at [373, 255] on button "Remove" at bounding box center [358, 243] width 60 height 24
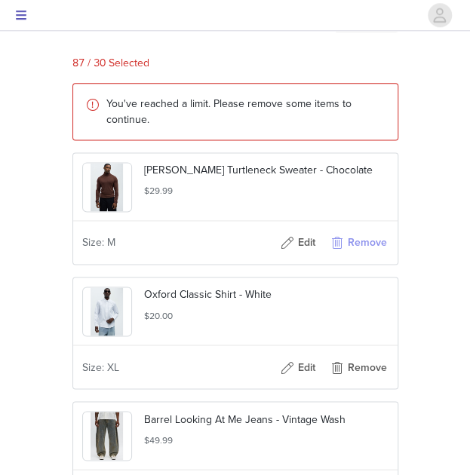
click at [370, 255] on button "Remove" at bounding box center [358, 243] width 60 height 24
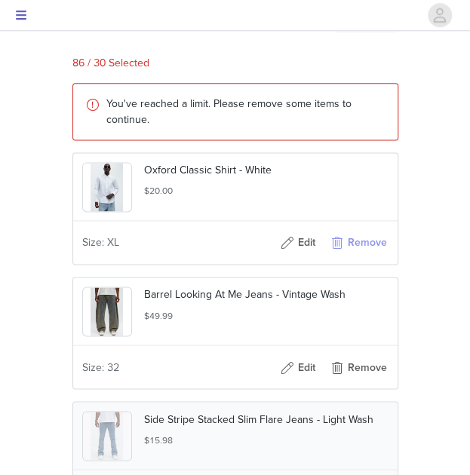
click at [364, 255] on button "Remove" at bounding box center [358, 243] width 60 height 24
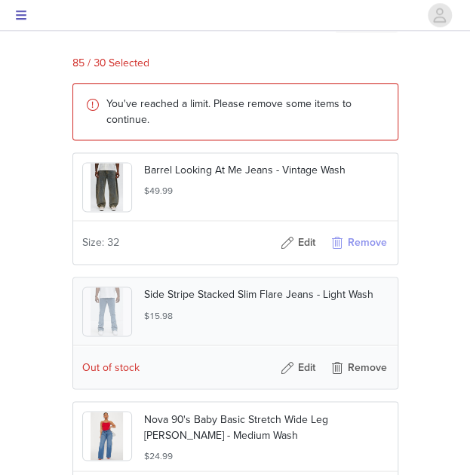
click at [376, 255] on button "Remove" at bounding box center [358, 243] width 60 height 24
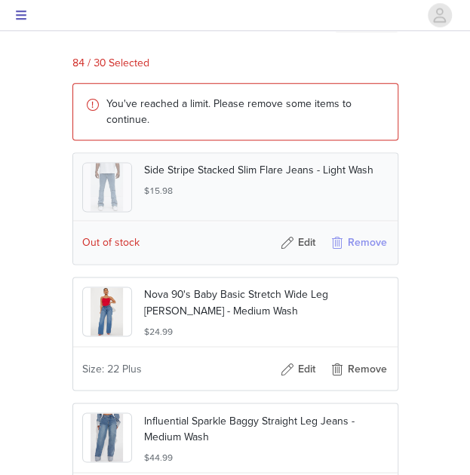
click at [373, 255] on button "Remove" at bounding box center [358, 243] width 60 height 24
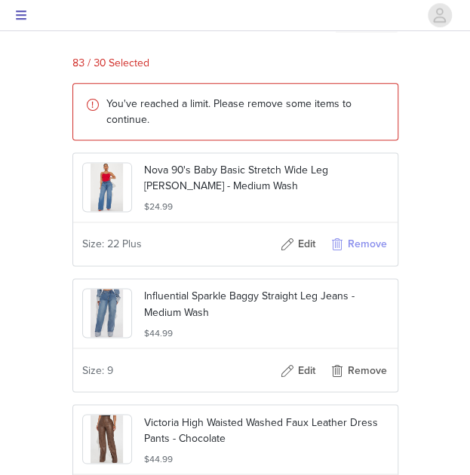
click at [369, 256] on button "Remove" at bounding box center [358, 244] width 60 height 24
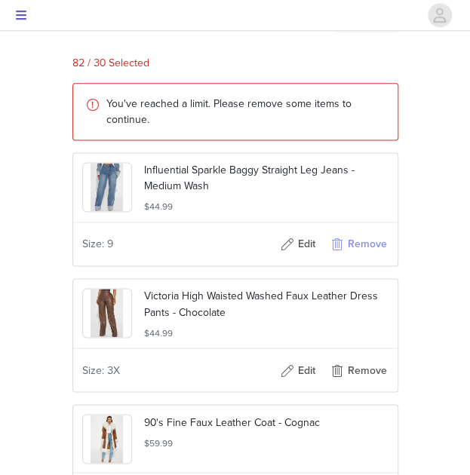
click at [371, 256] on button "Remove" at bounding box center [358, 244] width 60 height 24
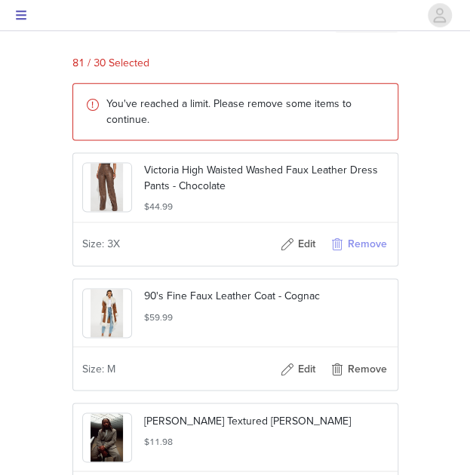
click at [368, 256] on button "Remove" at bounding box center [358, 244] width 60 height 24
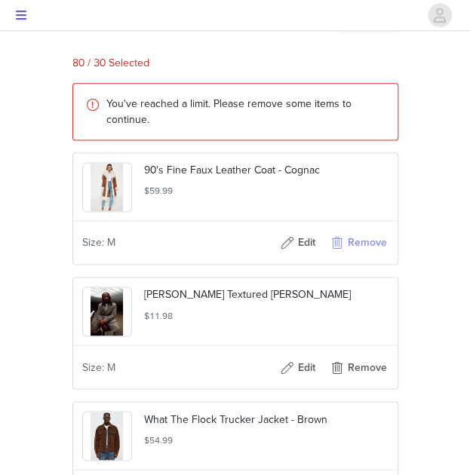
click at [369, 255] on button "Remove" at bounding box center [358, 243] width 60 height 24
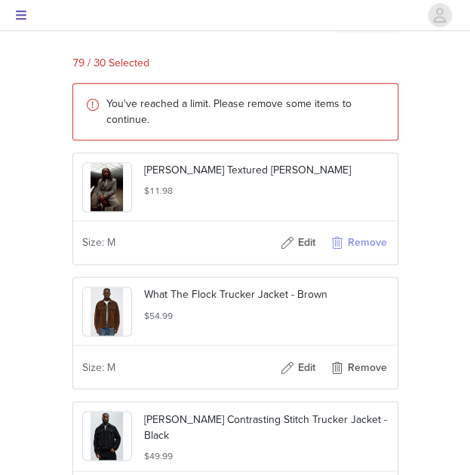
click at [372, 255] on button "Remove" at bounding box center [358, 243] width 60 height 24
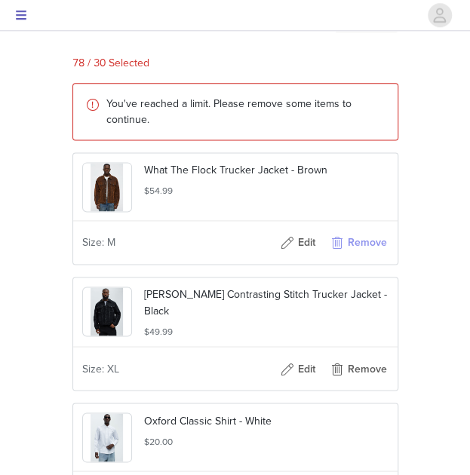
click at [367, 255] on button "Remove" at bounding box center [358, 243] width 60 height 24
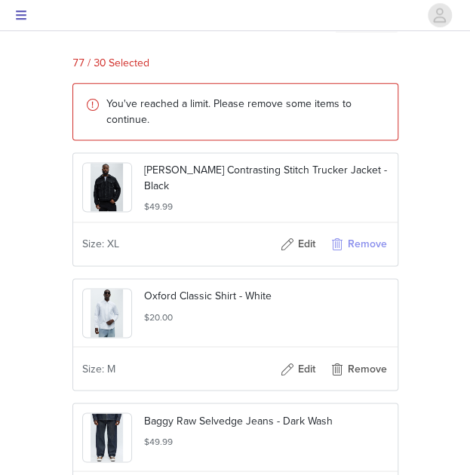
click at [367, 256] on button "Remove" at bounding box center [358, 244] width 60 height 24
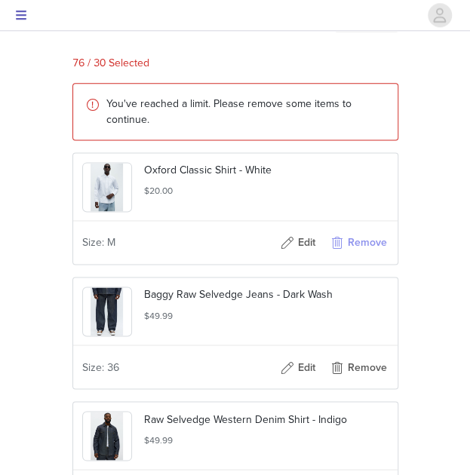
click at [372, 255] on button "Remove" at bounding box center [358, 243] width 60 height 24
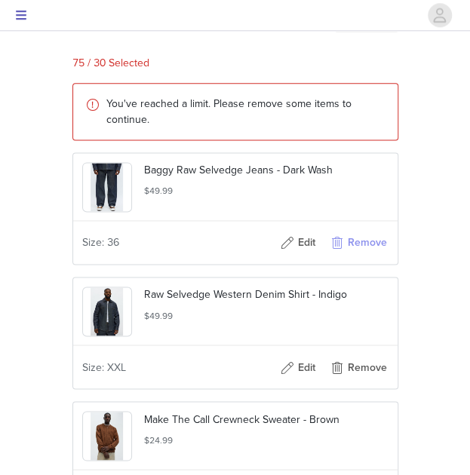
click at [367, 255] on button "Remove" at bounding box center [358, 243] width 60 height 24
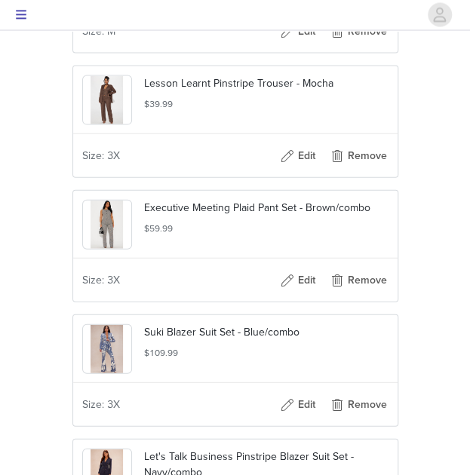
scroll to position [9423, 0]
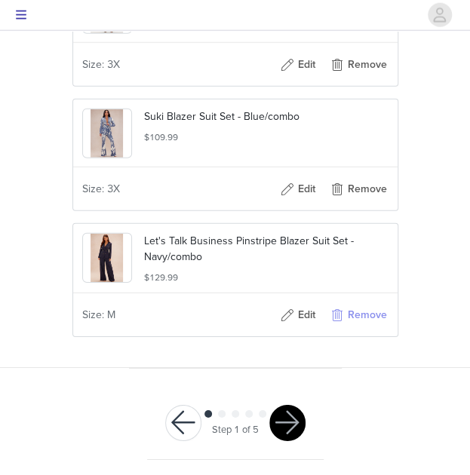
click at [374, 315] on button "Remove" at bounding box center [358, 315] width 60 height 24
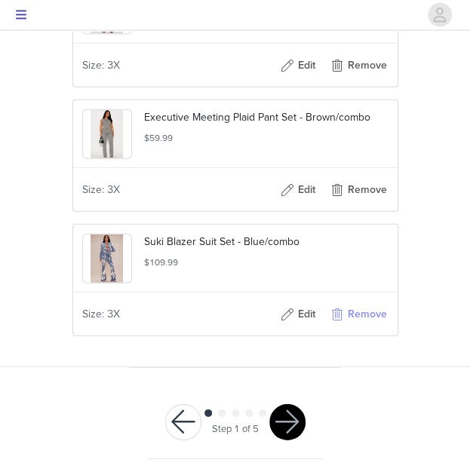
click at [370, 313] on button "Remove" at bounding box center [358, 314] width 60 height 24
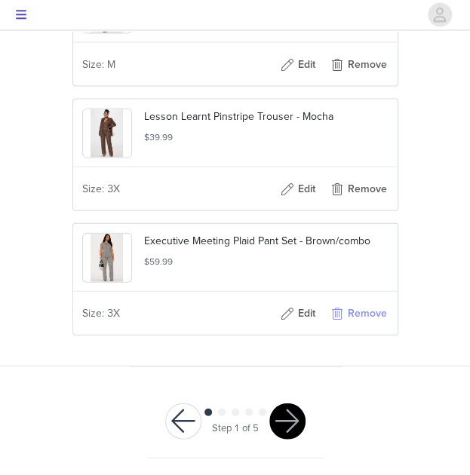
click at [369, 321] on button "Remove" at bounding box center [358, 314] width 60 height 24
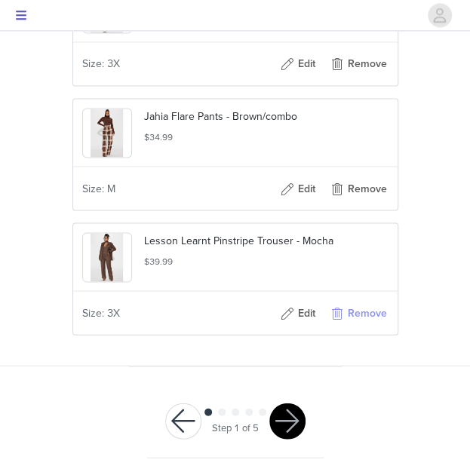
click at [368, 318] on button "Remove" at bounding box center [358, 313] width 60 height 24
click at [367, 323] on button "Remove" at bounding box center [358, 313] width 60 height 24
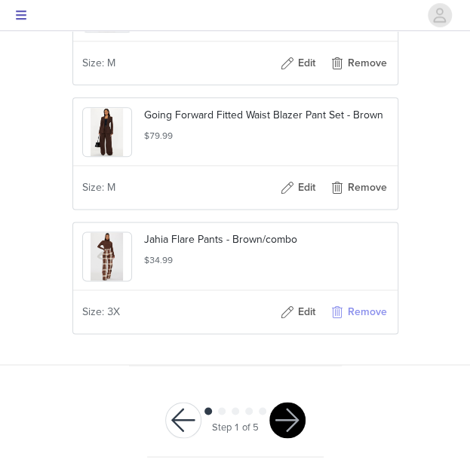
click at [366, 321] on button "Remove" at bounding box center [358, 312] width 60 height 24
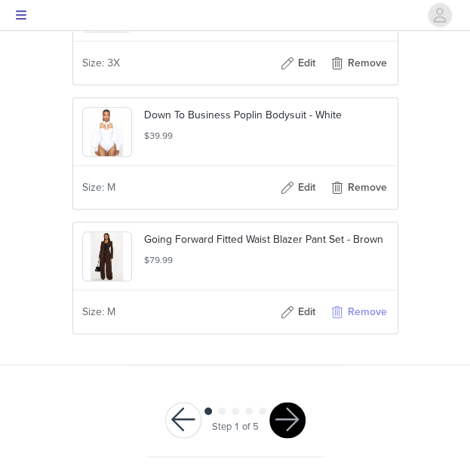
click at [367, 321] on button "Remove" at bounding box center [358, 312] width 60 height 24
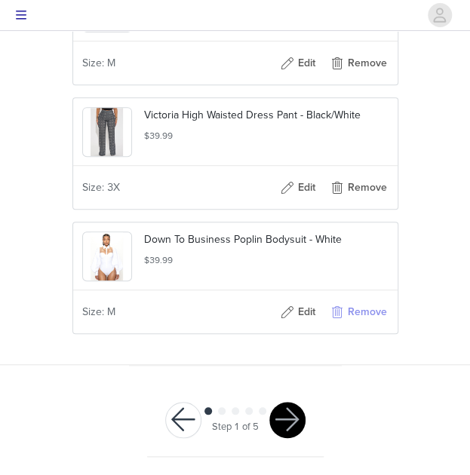
click at [365, 321] on button "Remove" at bounding box center [358, 312] width 60 height 24
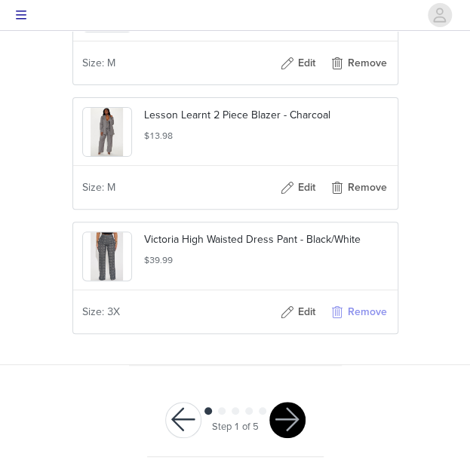
click at [365, 322] on button "Remove" at bounding box center [358, 312] width 60 height 24
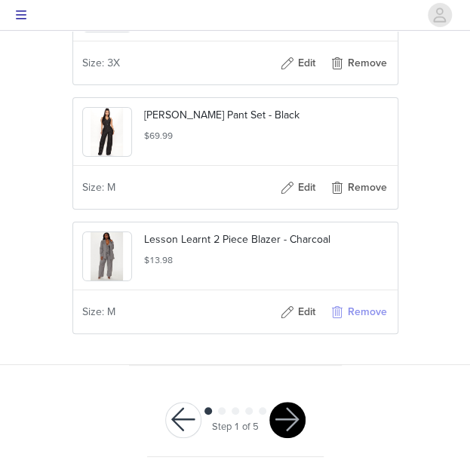
click at [367, 319] on button "Remove" at bounding box center [358, 312] width 60 height 24
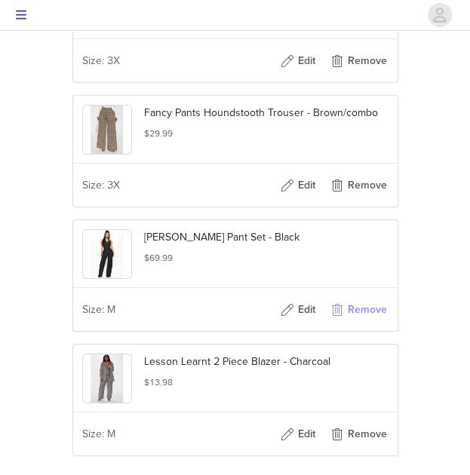
click at [368, 315] on button "Remove" at bounding box center [358, 310] width 60 height 24
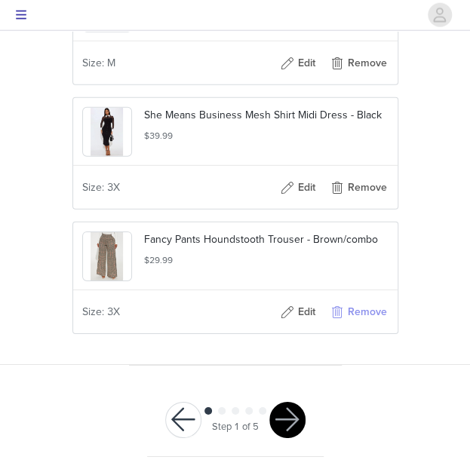
click at [369, 317] on button "Remove" at bounding box center [358, 312] width 60 height 24
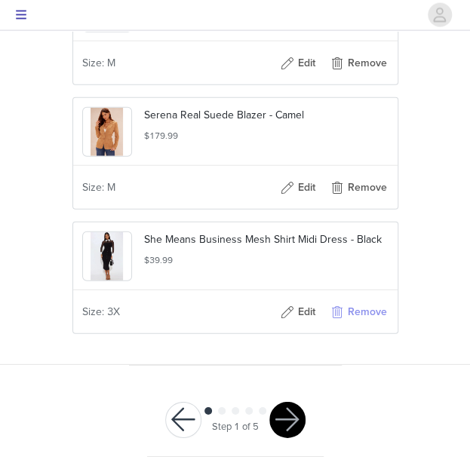
click at [368, 318] on button "Remove" at bounding box center [358, 312] width 60 height 24
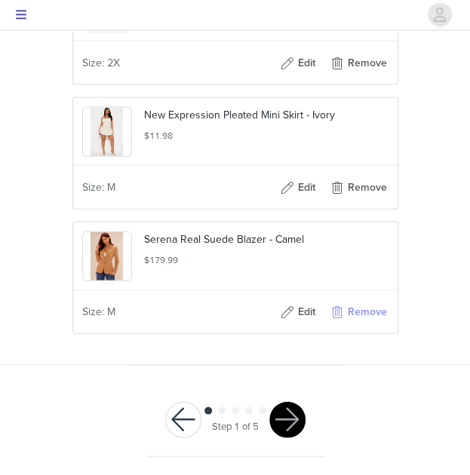
click at [370, 322] on button "Remove" at bounding box center [358, 312] width 60 height 24
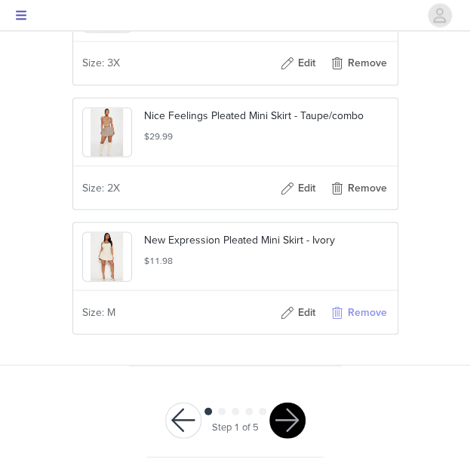
click at [372, 320] on button "Remove" at bounding box center [358, 312] width 60 height 24
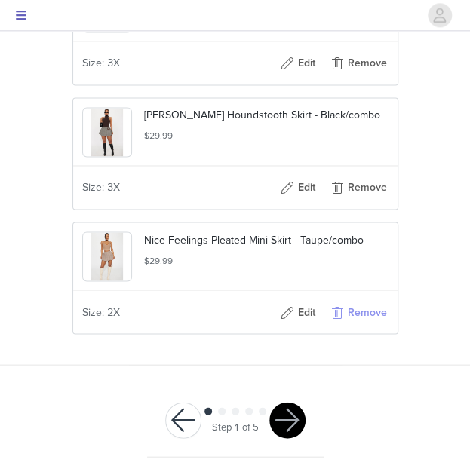
click at [370, 323] on button "Remove" at bounding box center [358, 312] width 60 height 24
click at [365, 324] on button "Remove" at bounding box center [358, 312] width 60 height 24
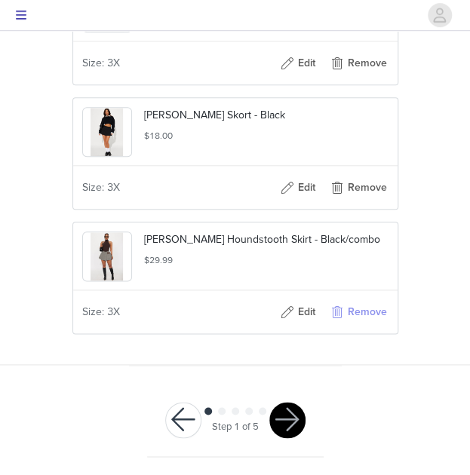
click at [364, 324] on button "Remove" at bounding box center [358, 312] width 60 height 24
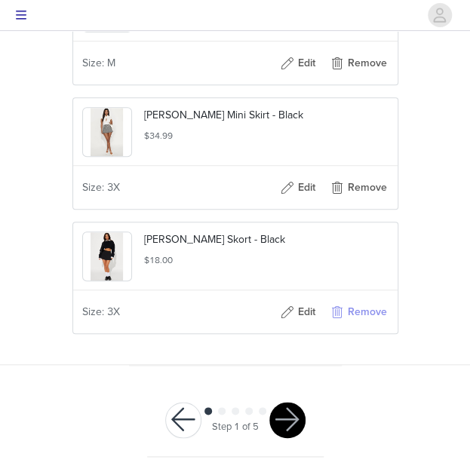
click at [364, 321] on button "Remove" at bounding box center [358, 312] width 60 height 24
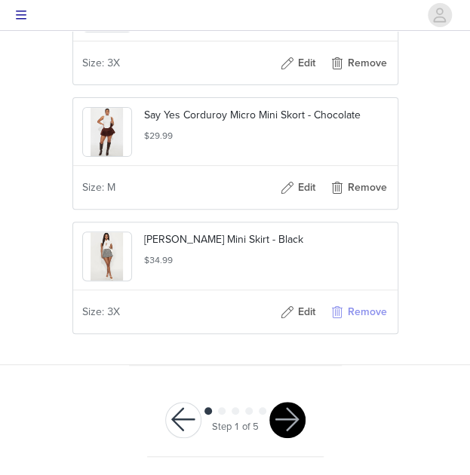
click at [366, 324] on button "Remove" at bounding box center [358, 312] width 60 height 24
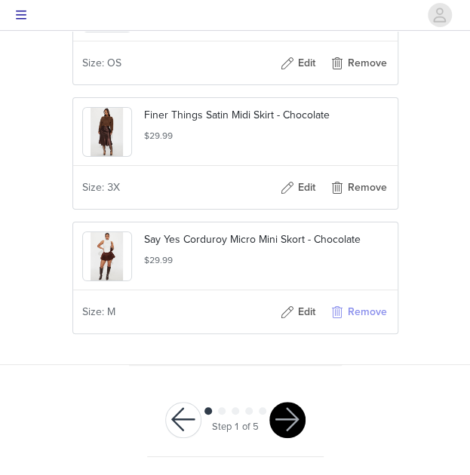
click at [371, 324] on button "Remove" at bounding box center [358, 312] width 60 height 24
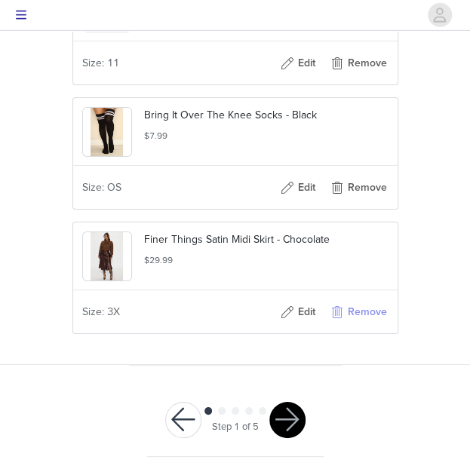
click at [372, 322] on button "Remove" at bounding box center [358, 312] width 60 height 24
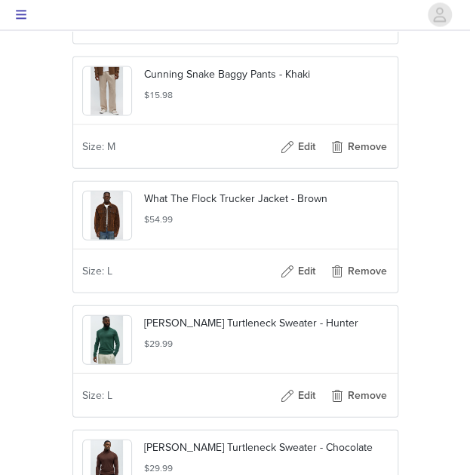
scroll to position [0, 0]
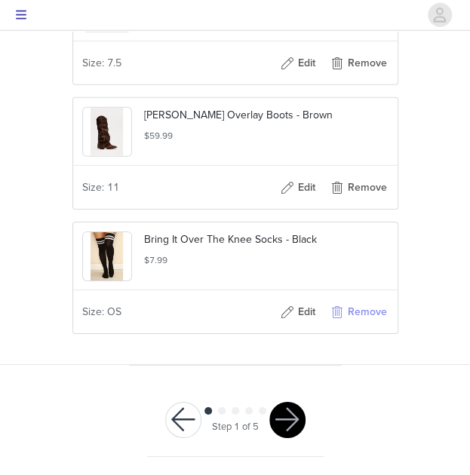
click at [373, 312] on button "Remove" at bounding box center [358, 312] width 60 height 24
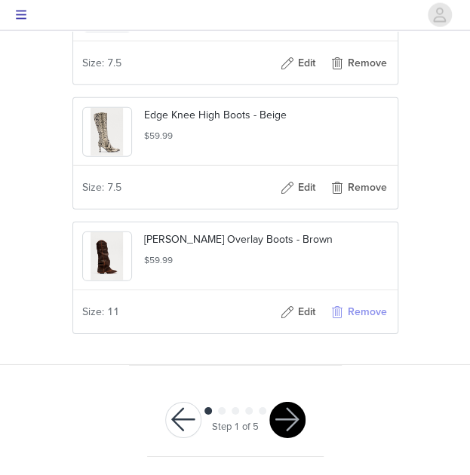
click at [370, 319] on button "Remove" at bounding box center [358, 312] width 60 height 24
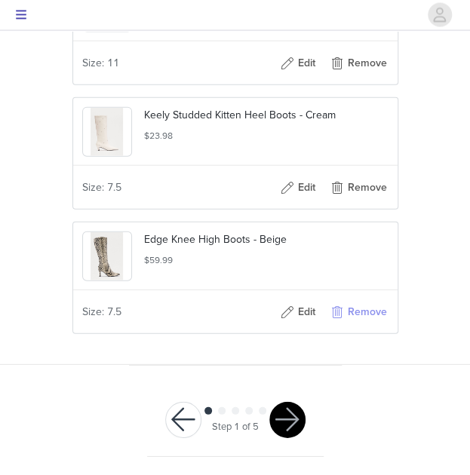
click at [368, 321] on button "Remove" at bounding box center [358, 312] width 60 height 24
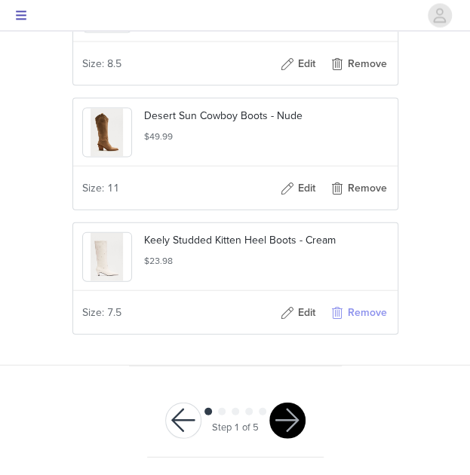
click at [368, 321] on button "Remove" at bounding box center [358, 312] width 60 height 24
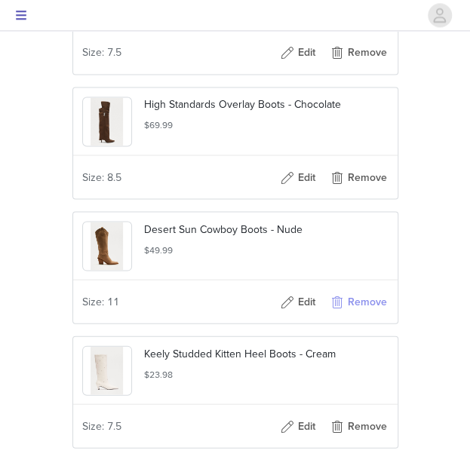
click at [367, 314] on button "Remove" at bounding box center [358, 302] width 60 height 24
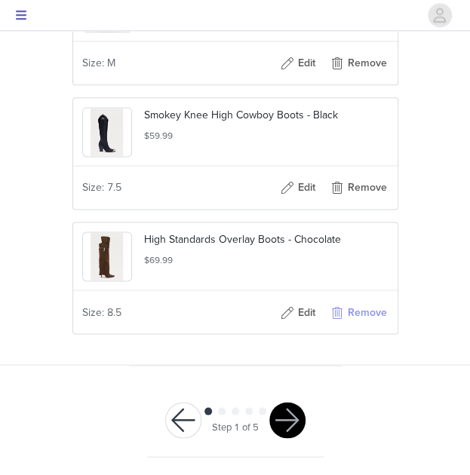
click at [367, 322] on button "Remove" at bounding box center [358, 312] width 60 height 24
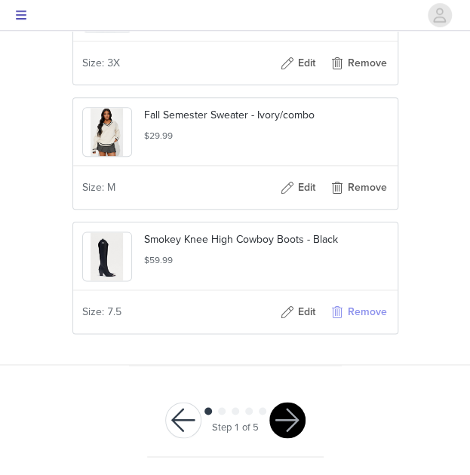
click at [367, 321] on button "Remove" at bounding box center [358, 312] width 60 height 24
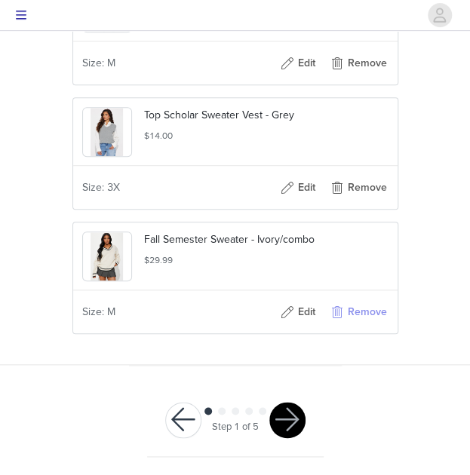
click at [364, 321] on button "Remove" at bounding box center [358, 312] width 60 height 24
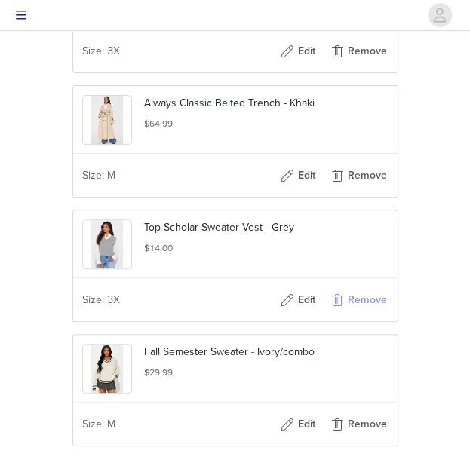
click at [365, 312] on button "Remove" at bounding box center [358, 300] width 60 height 24
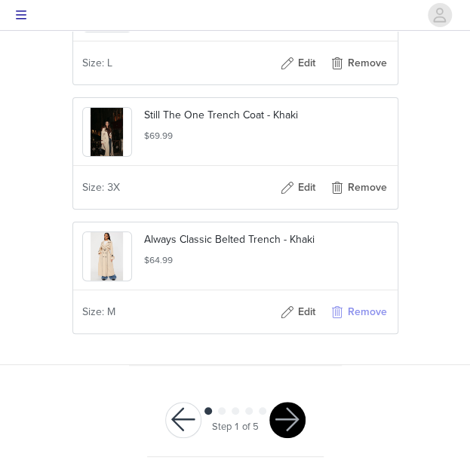
click at [368, 321] on button "Remove" at bounding box center [358, 312] width 60 height 24
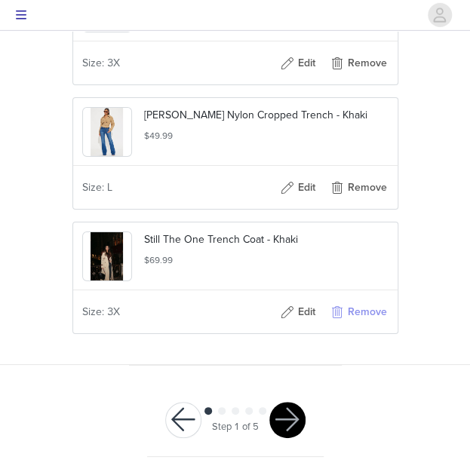
click at [370, 322] on button "Remove" at bounding box center [358, 312] width 60 height 24
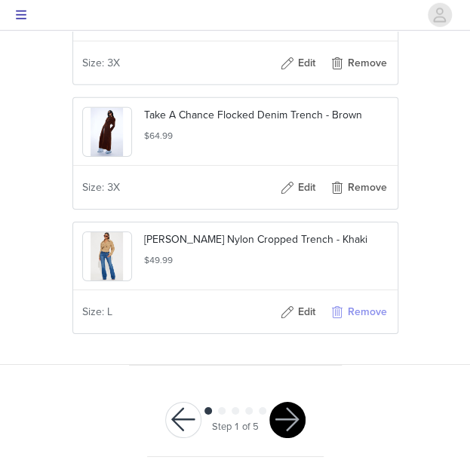
click at [368, 323] on button "Remove" at bounding box center [358, 312] width 60 height 24
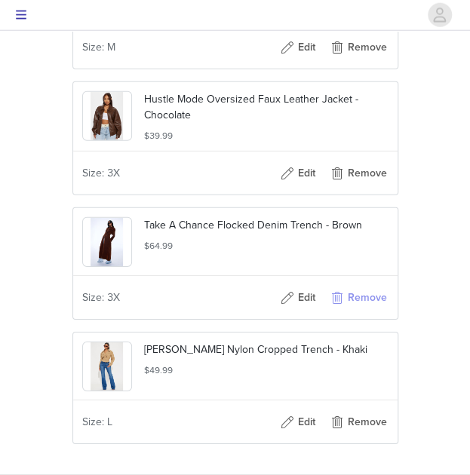
click at [365, 310] on button "Remove" at bounding box center [358, 298] width 60 height 24
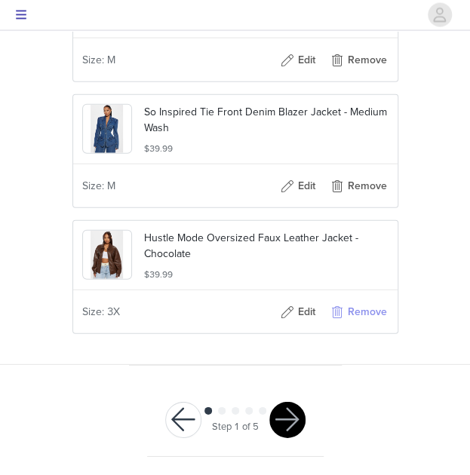
click at [367, 319] on button "Remove" at bounding box center [358, 312] width 60 height 24
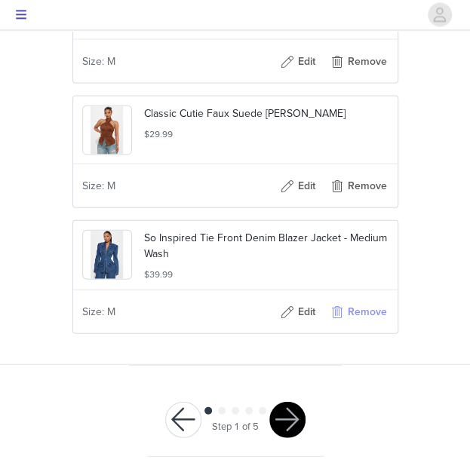
click at [367, 322] on button "Remove" at bounding box center [358, 312] width 60 height 24
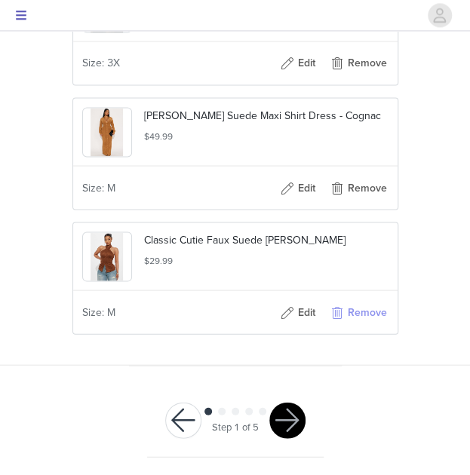
click at [372, 309] on button "Remove" at bounding box center [358, 312] width 60 height 24
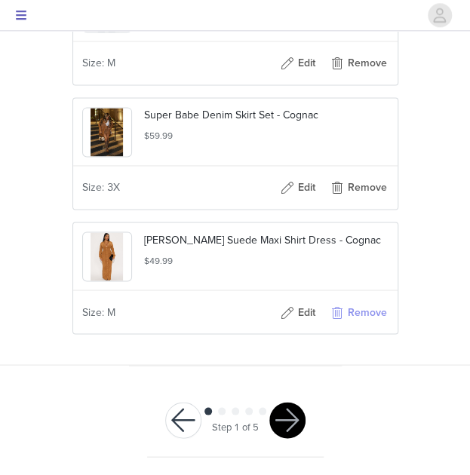
click at [373, 317] on button "Remove" at bounding box center [358, 312] width 60 height 24
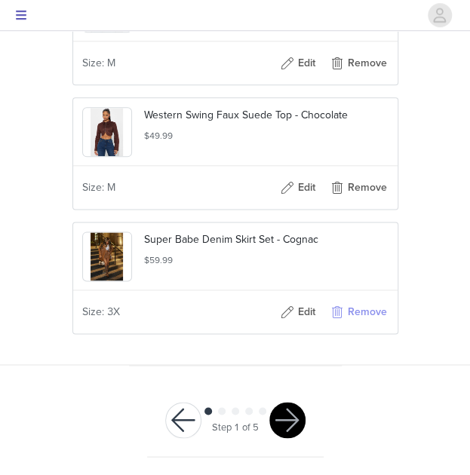
click at [370, 314] on button "Remove" at bounding box center [358, 312] width 60 height 24
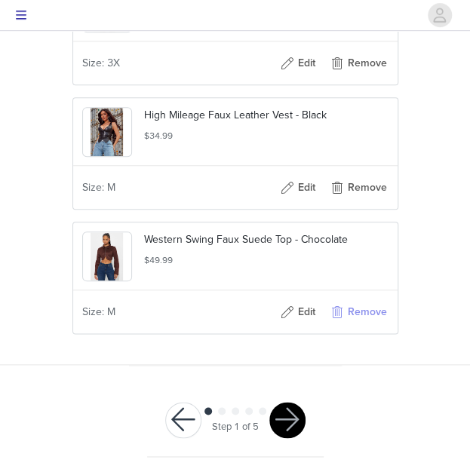
click at [376, 312] on button "Remove" at bounding box center [358, 312] width 60 height 24
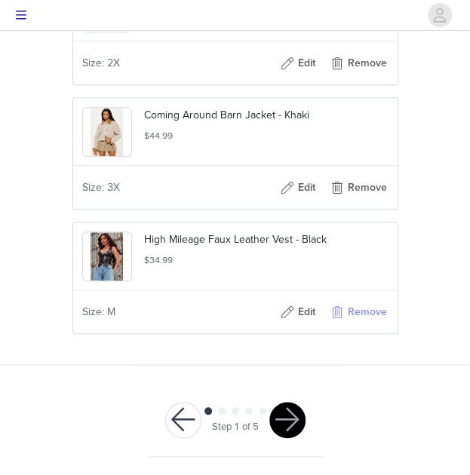
click at [375, 312] on button "Remove" at bounding box center [358, 312] width 60 height 24
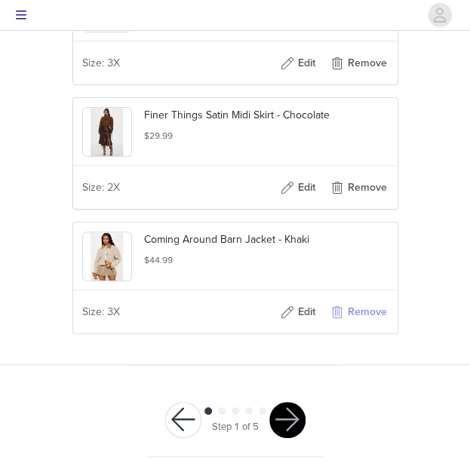
click at [365, 320] on button "Remove" at bounding box center [358, 312] width 60 height 24
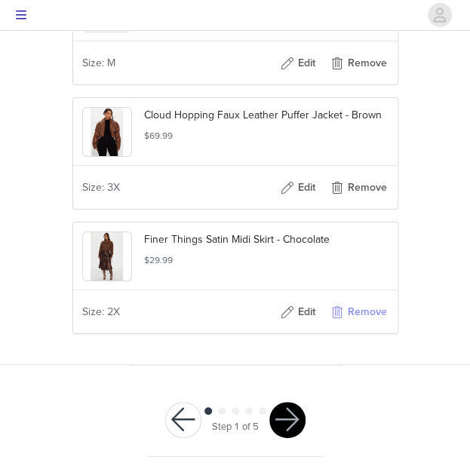
click at [376, 318] on button "Remove" at bounding box center [358, 312] width 60 height 24
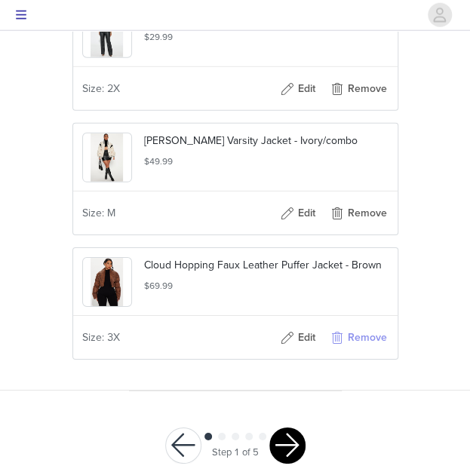
scroll to position [3895, 0]
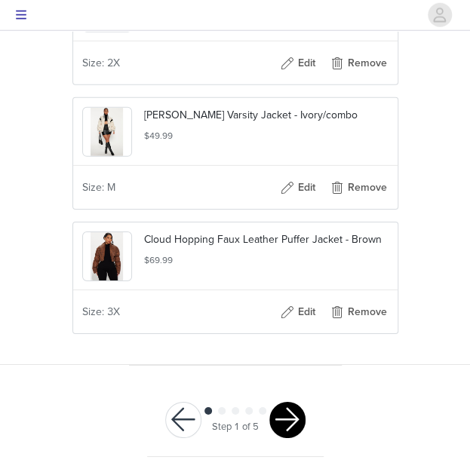
click at [290, 423] on button "button" at bounding box center [287, 420] width 36 height 36
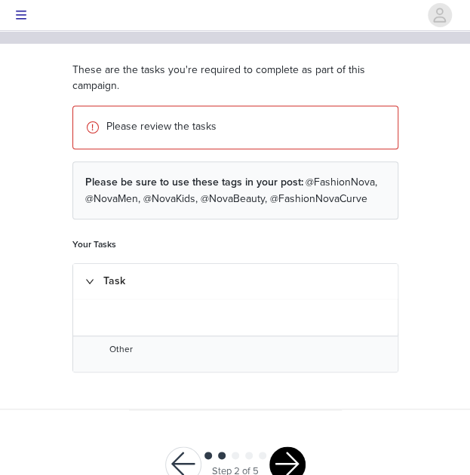
scroll to position [155, 0]
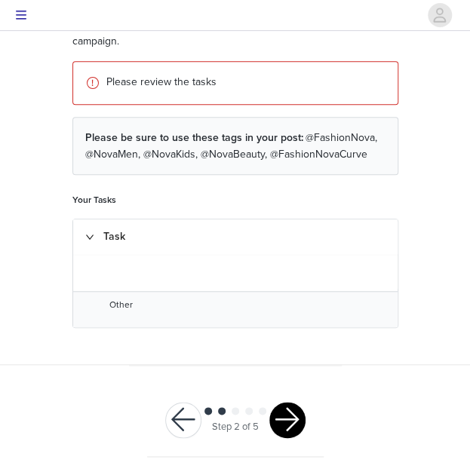
click at [290, 433] on button "button" at bounding box center [287, 420] width 36 height 36
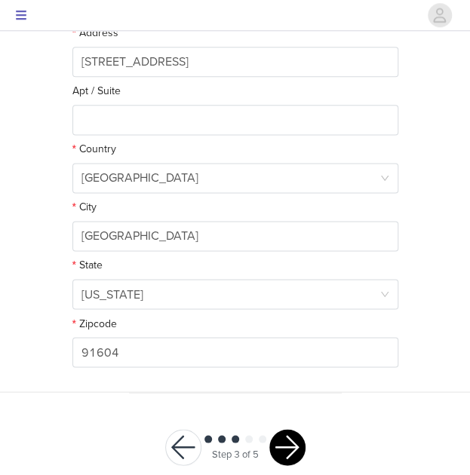
scroll to position [457, 0]
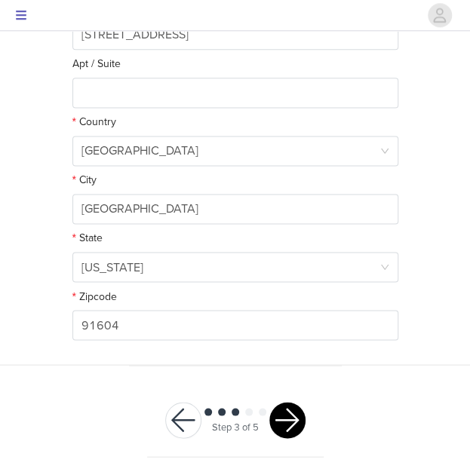
click at [289, 423] on button "button" at bounding box center [287, 420] width 36 height 36
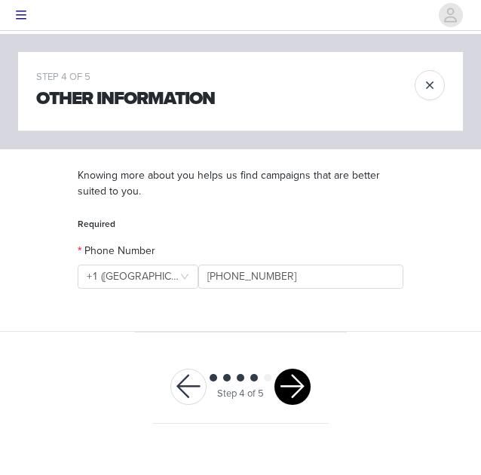
click at [308, 386] on button "button" at bounding box center [293, 387] width 36 height 36
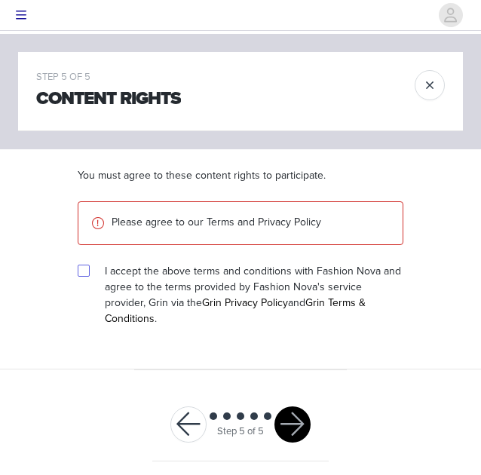
click at [81, 275] on input "checkbox" at bounding box center [83, 270] width 11 height 11
checkbox input "true"
click at [296, 413] on button "button" at bounding box center [293, 425] width 36 height 36
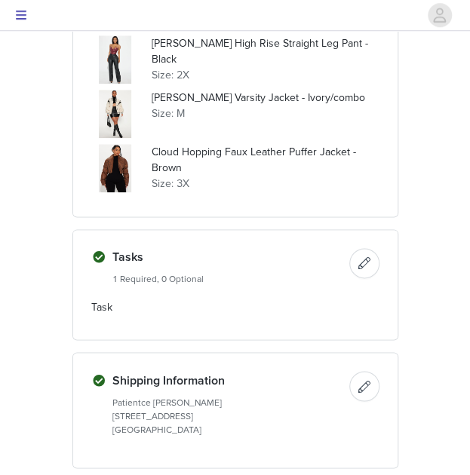
scroll to position [2058, 0]
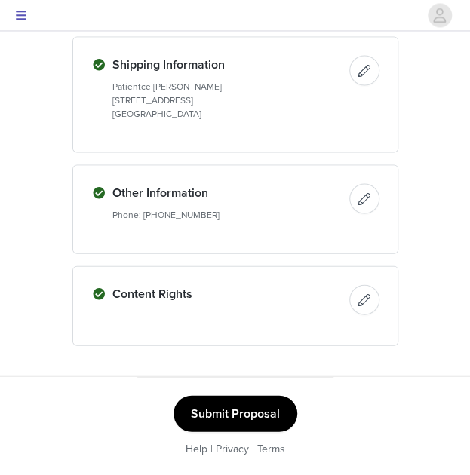
click at [247, 413] on button "Submit Proposal" at bounding box center [235, 413] width 124 height 36
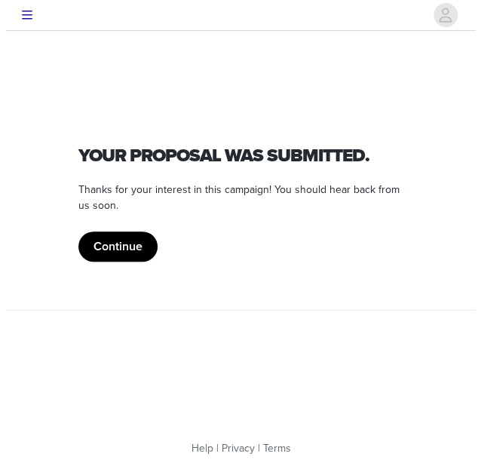
scroll to position [0, 0]
click at [118, 253] on button "Continue" at bounding box center [117, 247] width 79 height 30
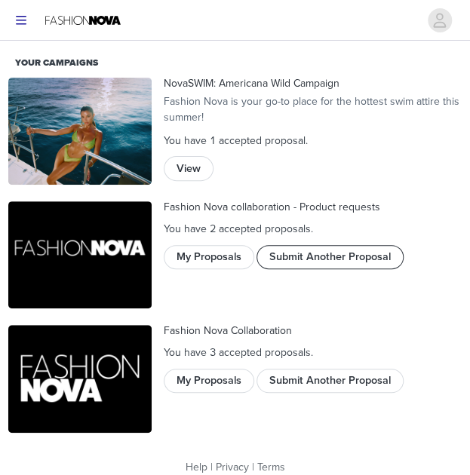
click at [329, 269] on button "Submit Another Proposal" at bounding box center [329, 257] width 147 height 24
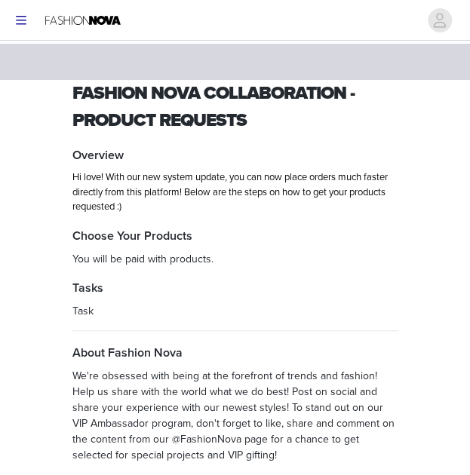
scroll to position [103, 0]
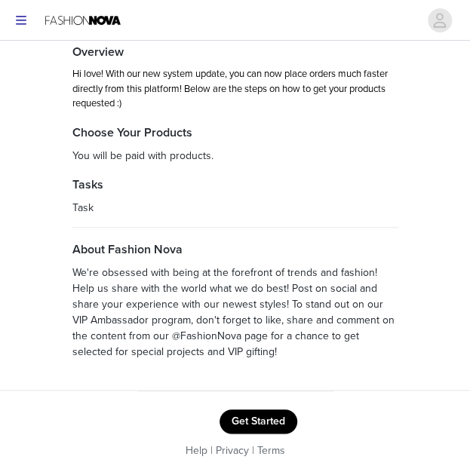
click at [253, 421] on button "Get Started" at bounding box center [258, 422] width 78 height 24
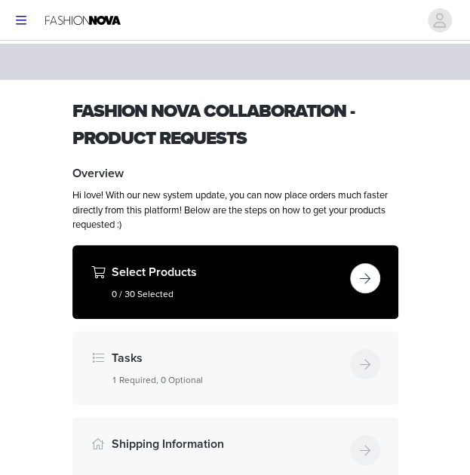
click at [365, 283] on button "button" at bounding box center [365, 278] width 30 height 30
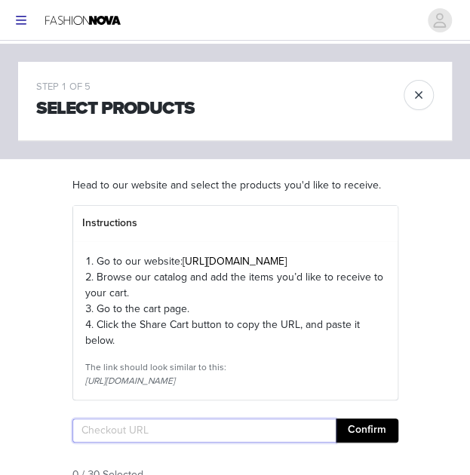
click at [241, 443] on input "text" at bounding box center [203, 431] width 263 height 24
paste input "[URL][DOMAIN_NAME].."
type input "[URL][DOMAIN_NAME].."
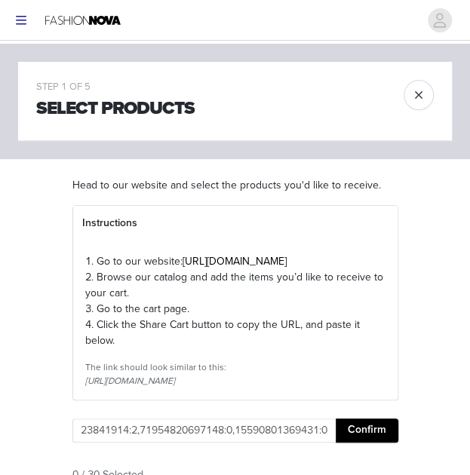
click at [350, 443] on button "Confirm" at bounding box center [367, 431] width 63 height 24
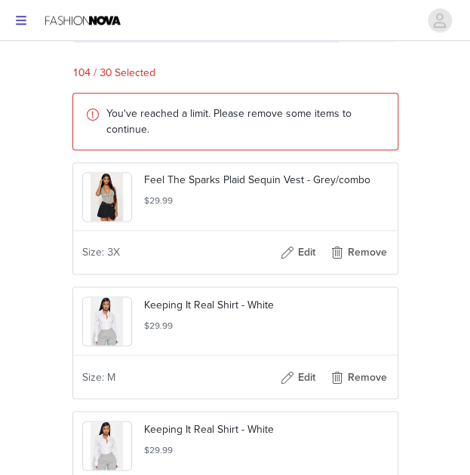
scroll to position [554, 0]
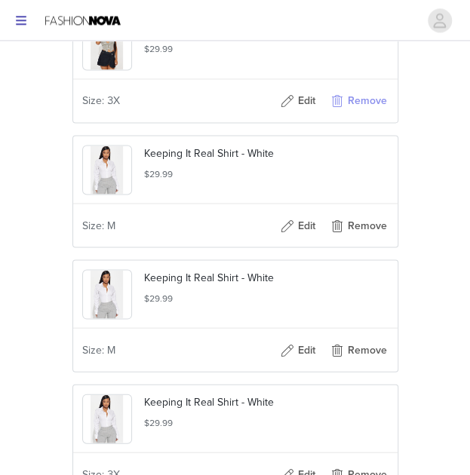
click at [367, 113] on button "Remove" at bounding box center [358, 101] width 60 height 24
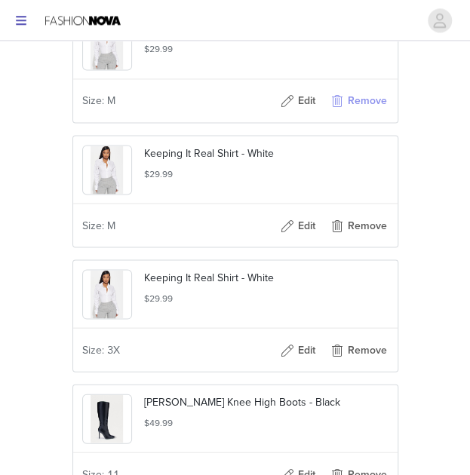
click at [362, 113] on button "Remove" at bounding box center [358, 101] width 60 height 24
click at [361, 113] on button "Remove" at bounding box center [358, 101] width 60 height 24
click at [370, 113] on button "Remove" at bounding box center [358, 101] width 60 height 24
click at [361, 113] on button "Remove" at bounding box center [358, 101] width 60 height 24
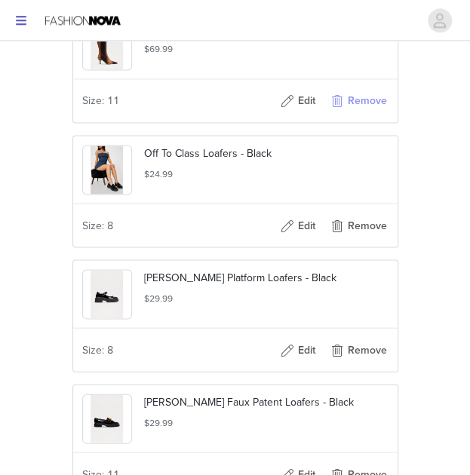
click at [363, 113] on button "Remove" at bounding box center [358, 101] width 60 height 24
click at [362, 113] on button "Remove" at bounding box center [358, 101] width 60 height 24
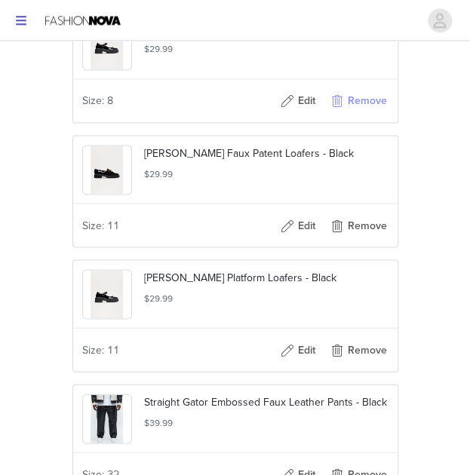
click at [362, 113] on button "Remove" at bounding box center [358, 101] width 60 height 24
click at [359, 113] on button "Remove" at bounding box center [358, 101] width 60 height 24
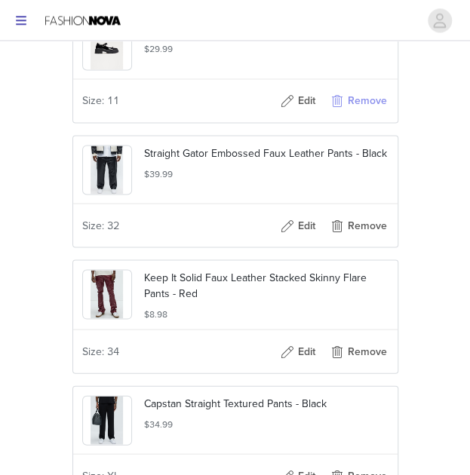
click at [361, 113] on button "Remove" at bounding box center [358, 101] width 60 height 24
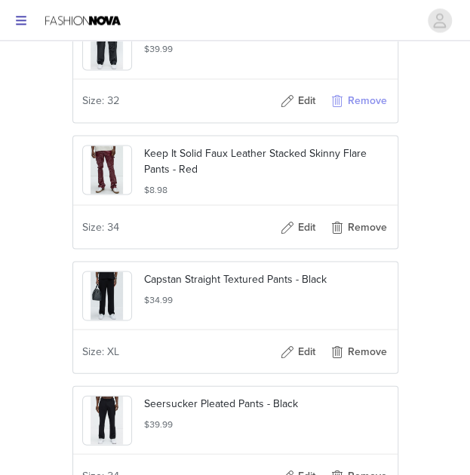
click at [362, 113] on button "Remove" at bounding box center [358, 101] width 60 height 24
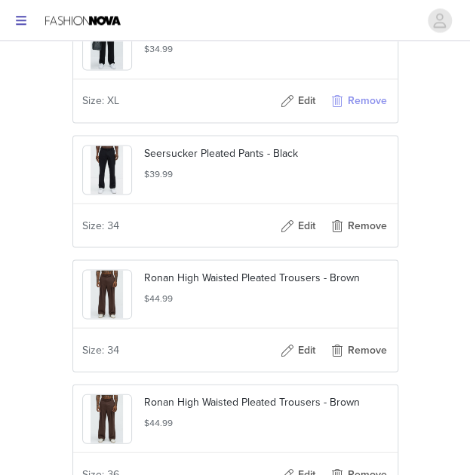
click at [362, 113] on button "Remove" at bounding box center [358, 101] width 60 height 24
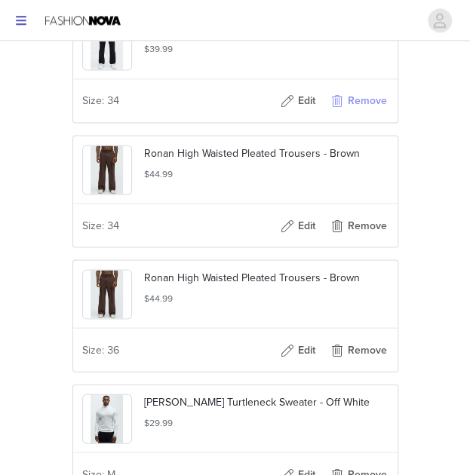
click at [364, 113] on button "Remove" at bounding box center [358, 101] width 60 height 24
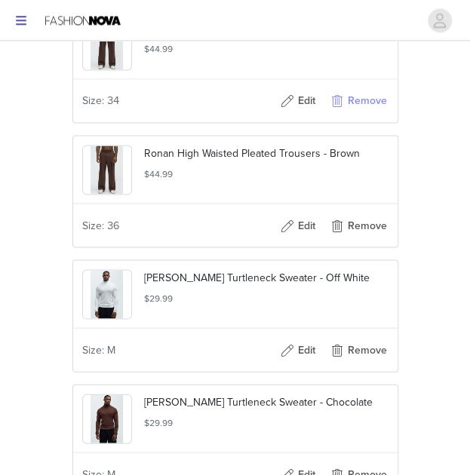
click at [362, 113] on button "Remove" at bounding box center [358, 101] width 60 height 24
click at [359, 113] on button "Remove" at bounding box center [358, 101] width 60 height 24
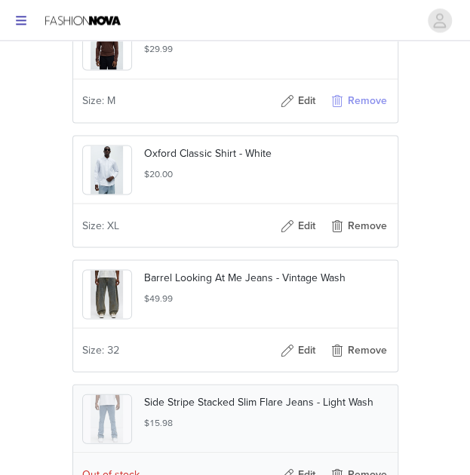
click at [355, 113] on button "Remove" at bounding box center [358, 101] width 60 height 24
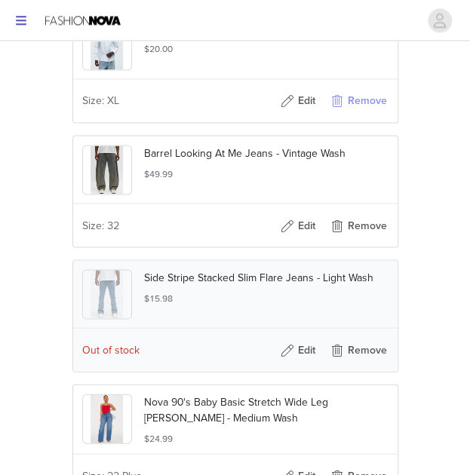
click at [355, 113] on button "Remove" at bounding box center [358, 101] width 60 height 24
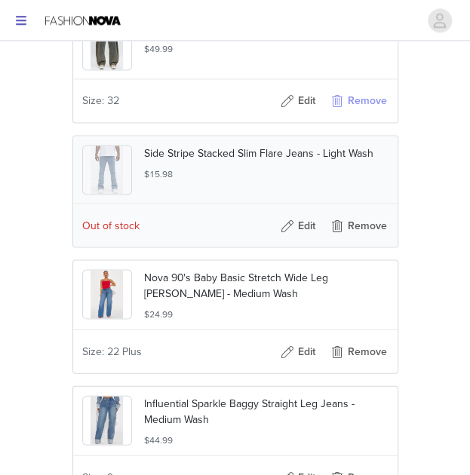
click at [357, 113] on button "Remove" at bounding box center [358, 101] width 60 height 24
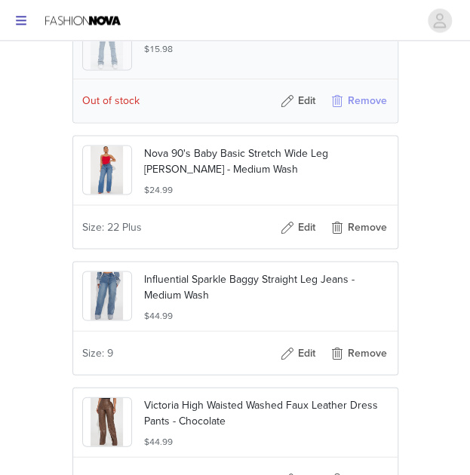
click at [359, 113] on button "Remove" at bounding box center [358, 101] width 60 height 24
click at [364, 113] on button "Remove" at bounding box center [358, 101] width 60 height 24
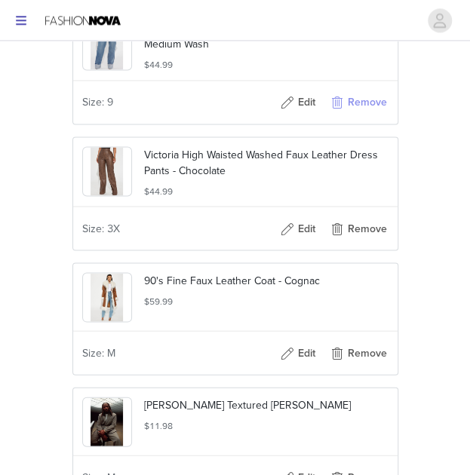
click at [362, 115] on button "Remove" at bounding box center [358, 103] width 60 height 24
click at [365, 115] on button "Remove" at bounding box center [358, 103] width 60 height 24
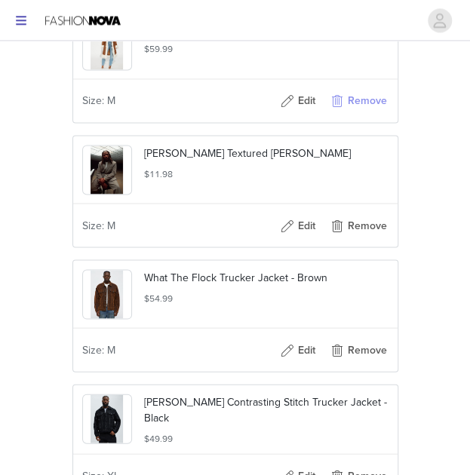
click at [362, 113] on button "Remove" at bounding box center [358, 101] width 60 height 24
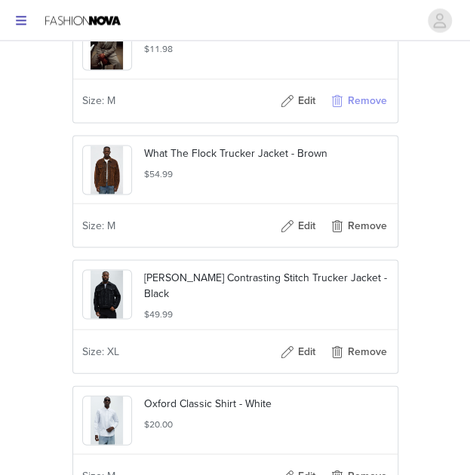
click at [361, 113] on button "Remove" at bounding box center [358, 101] width 60 height 24
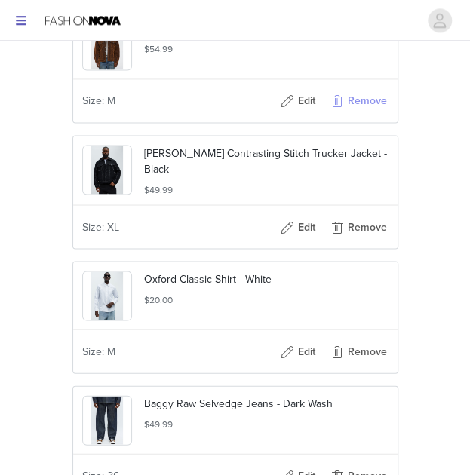
click at [360, 113] on button "Remove" at bounding box center [358, 101] width 60 height 24
click at [359, 113] on button "Remove" at bounding box center [358, 101] width 60 height 24
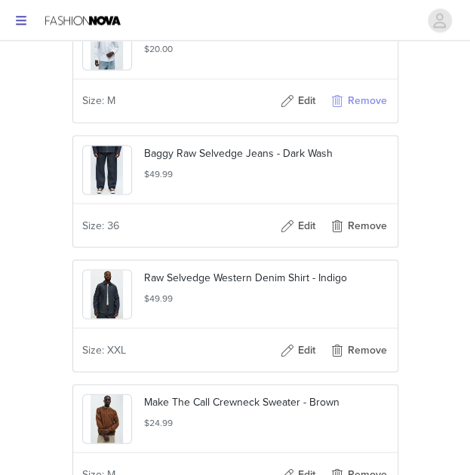
click at [362, 113] on button "Remove" at bounding box center [358, 101] width 60 height 24
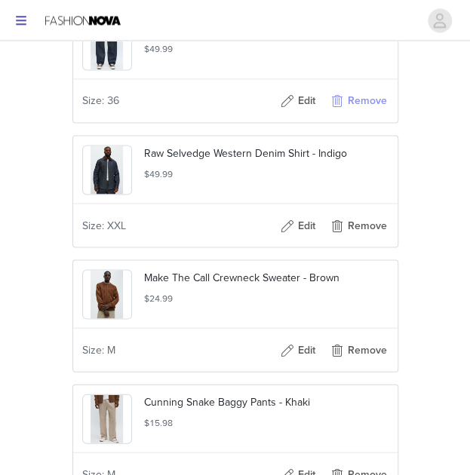
click at [358, 113] on button "Remove" at bounding box center [358, 101] width 60 height 24
click at [356, 113] on button "Remove" at bounding box center [358, 101] width 60 height 24
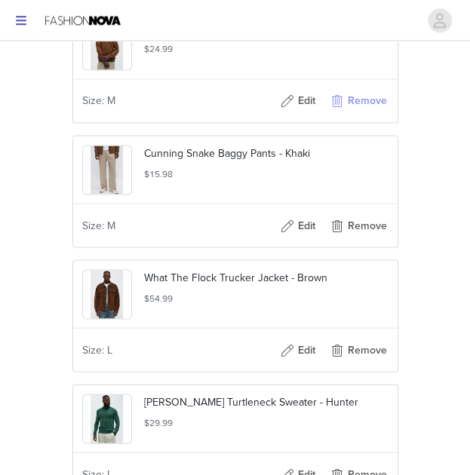
click at [359, 113] on button "Remove" at bounding box center [358, 101] width 60 height 24
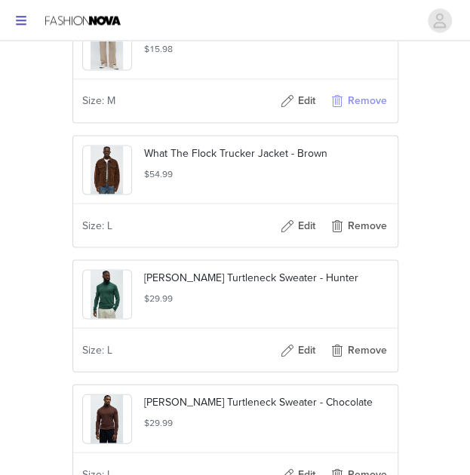
click at [358, 113] on button "Remove" at bounding box center [358, 101] width 60 height 24
click at [355, 113] on button "Remove" at bounding box center [358, 101] width 60 height 24
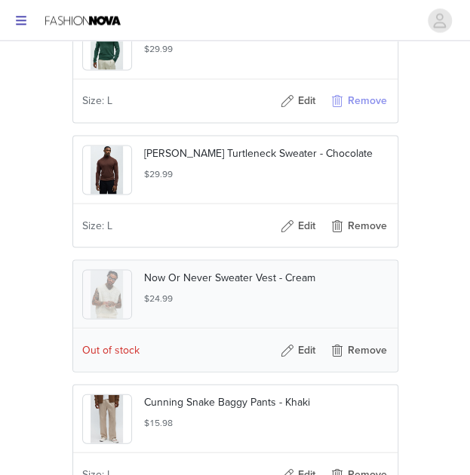
click at [353, 113] on button "Remove" at bounding box center [358, 101] width 60 height 24
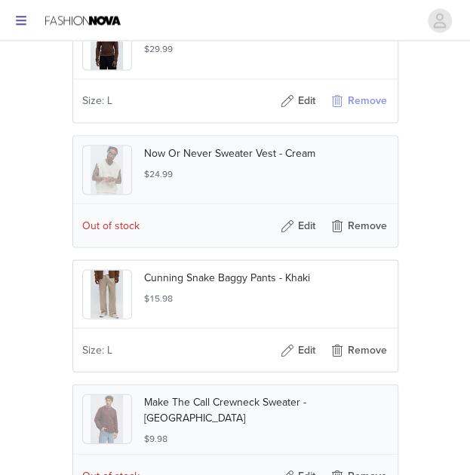
click at [354, 113] on button "Remove" at bounding box center [358, 101] width 60 height 24
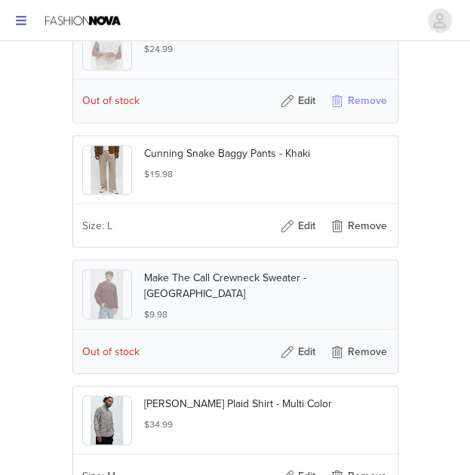
click at [376, 113] on button "Remove" at bounding box center [358, 101] width 60 height 24
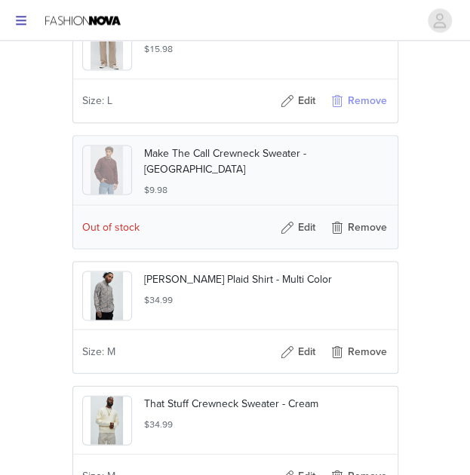
click at [369, 113] on button "Remove" at bounding box center [358, 101] width 60 height 24
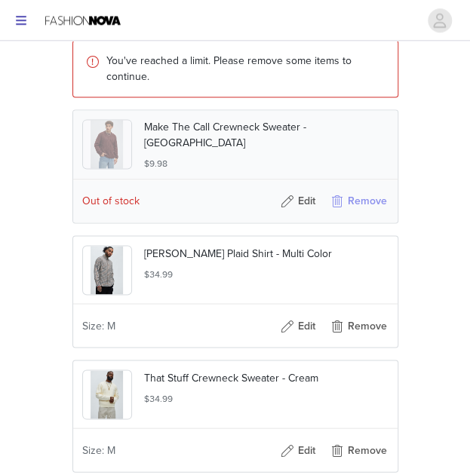
scroll to position [443, 0]
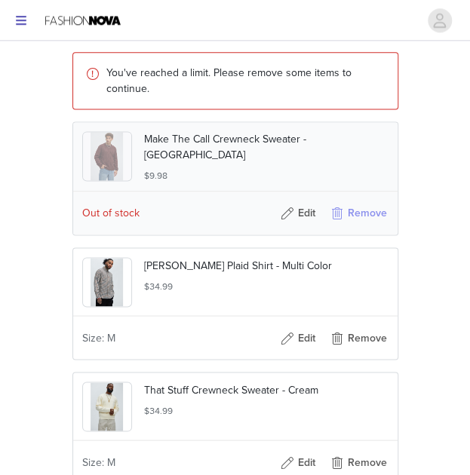
click at [365, 226] on button "Remove" at bounding box center [358, 213] width 60 height 24
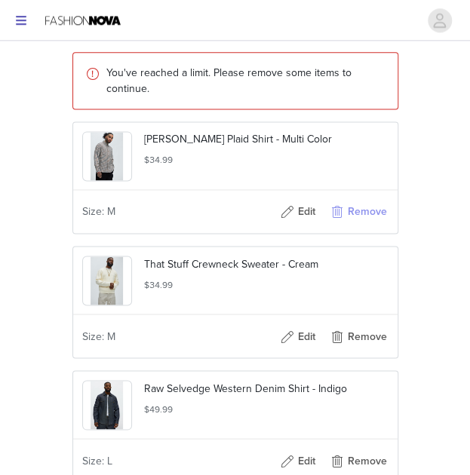
click at [361, 224] on button "Remove" at bounding box center [358, 212] width 60 height 24
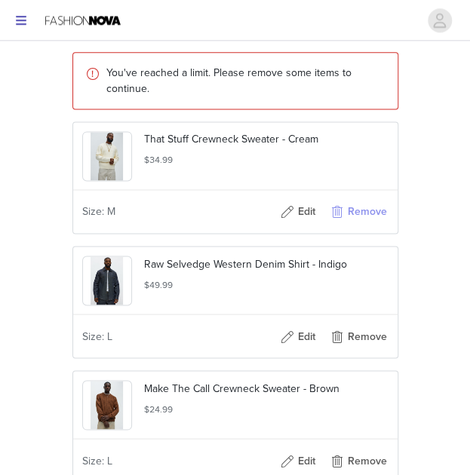
click at [371, 224] on button "Remove" at bounding box center [358, 212] width 60 height 24
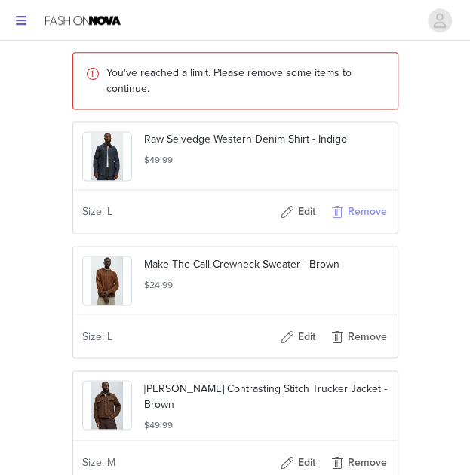
click at [370, 224] on button "Remove" at bounding box center [358, 212] width 60 height 24
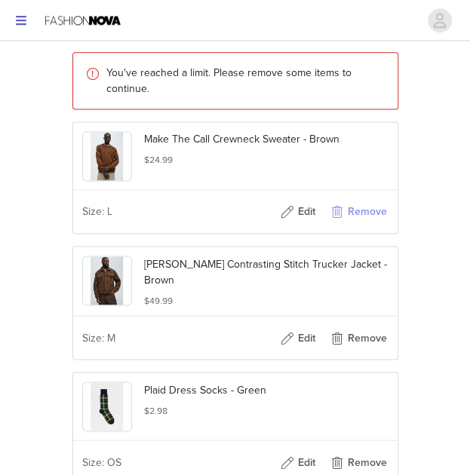
click at [368, 224] on button "Remove" at bounding box center [358, 212] width 60 height 24
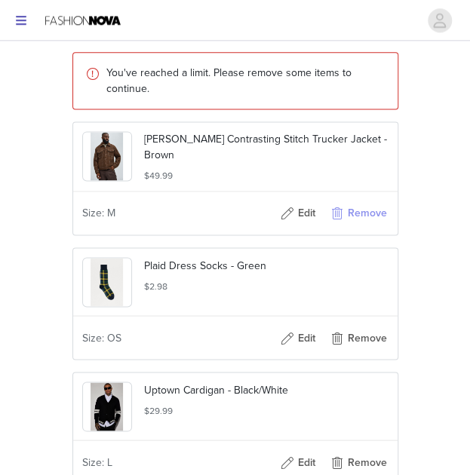
click at [364, 226] on button "Remove" at bounding box center [358, 213] width 60 height 24
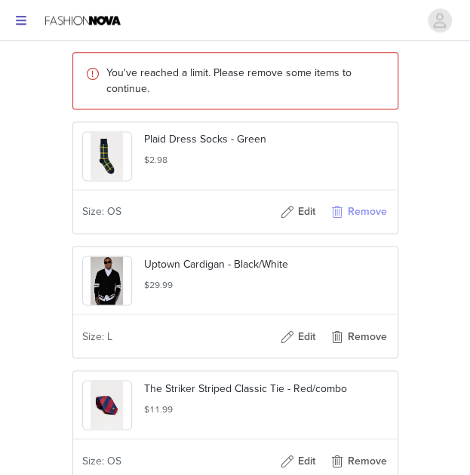
click at [364, 224] on button "Remove" at bounding box center [358, 212] width 60 height 24
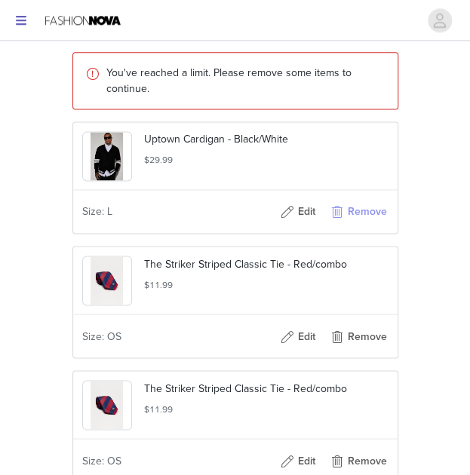
click at [367, 224] on button "Remove" at bounding box center [358, 212] width 60 height 24
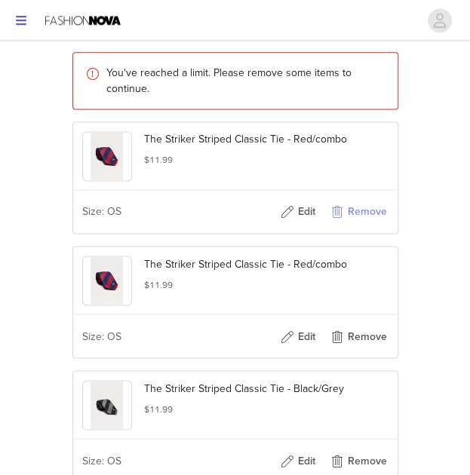
click at [365, 224] on button "Remove" at bounding box center [358, 212] width 60 height 24
click at [361, 224] on button "Remove" at bounding box center [358, 212] width 60 height 24
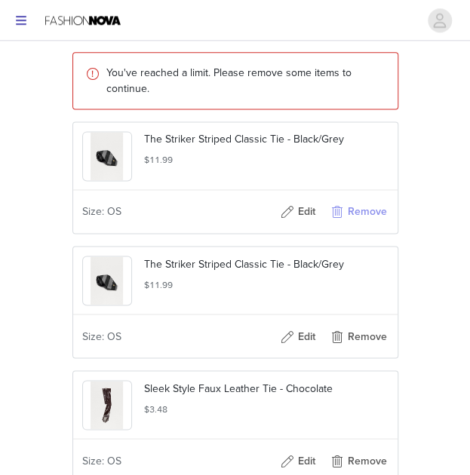
click at [358, 224] on button "Remove" at bounding box center [358, 212] width 60 height 24
click at [362, 224] on button "Remove" at bounding box center [358, 212] width 60 height 24
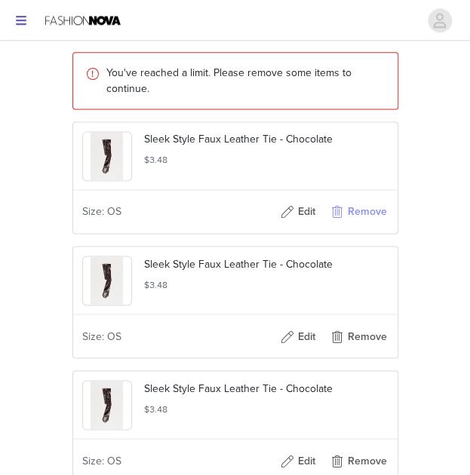
click at [366, 224] on button "Remove" at bounding box center [358, 212] width 60 height 24
click at [365, 224] on button "Remove" at bounding box center [358, 212] width 60 height 24
click at [370, 224] on button "Remove" at bounding box center [358, 212] width 60 height 24
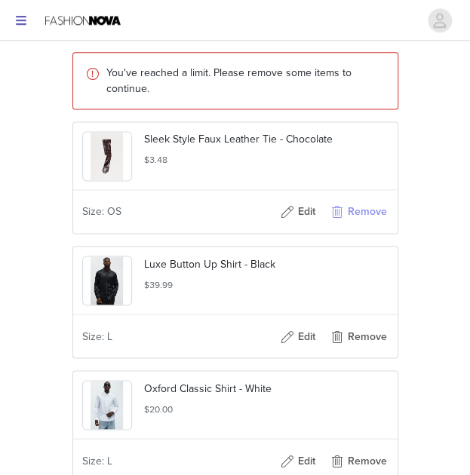
click at [368, 224] on button "Remove" at bounding box center [358, 212] width 60 height 24
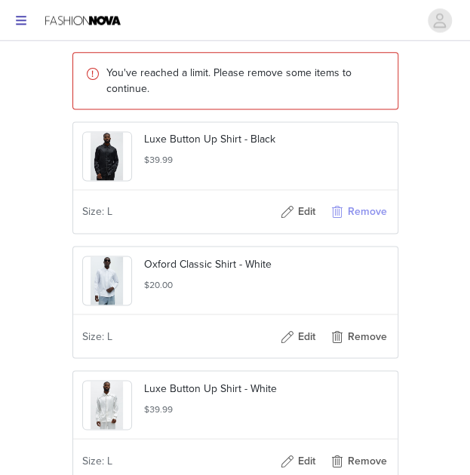
click at [368, 224] on button "Remove" at bounding box center [358, 212] width 60 height 24
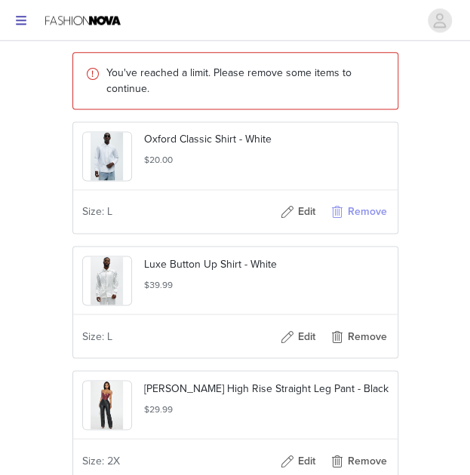
click at [367, 224] on button "Remove" at bounding box center [358, 212] width 60 height 24
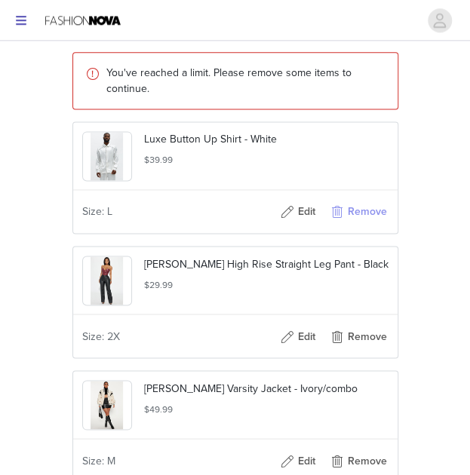
click at [375, 224] on button "Remove" at bounding box center [358, 212] width 60 height 24
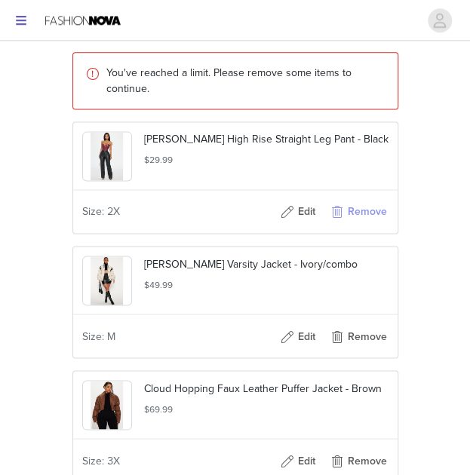
click at [376, 224] on button "Remove" at bounding box center [358, 212] width 60 height 24
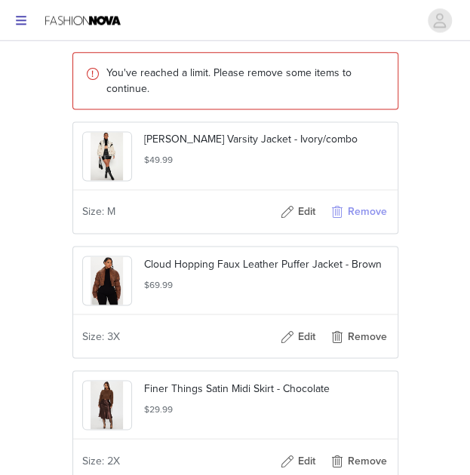
click at [369, 224] on button "Remove" at bounding box center [358, 212] width 60 height 24
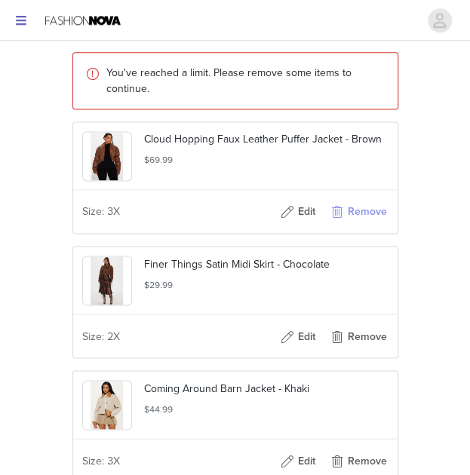
click at [374, 224] on button "Remove" at bounding box center [358, 212] width 60 height 24
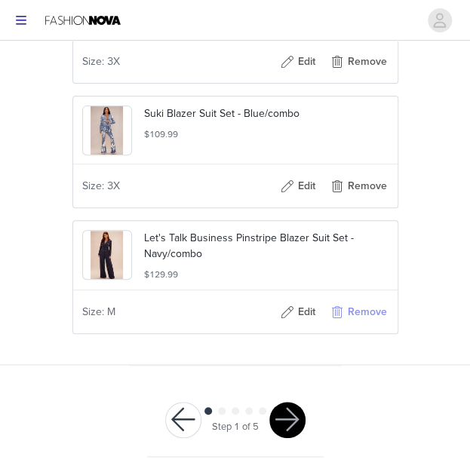
click at [369, 317] on button "Remove" at bounding box center [358, 312] width 60 height 24
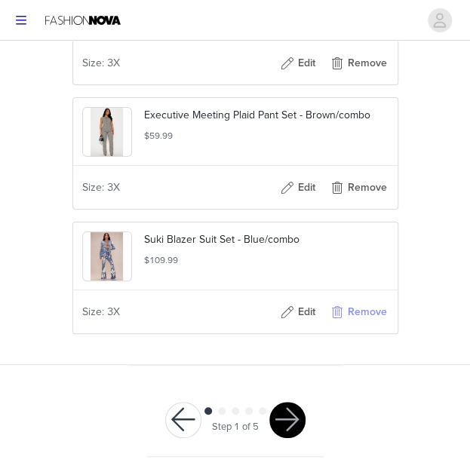
click at [370, 318] on button "Remove" at bounding box center [358, 312] width 60 height 24
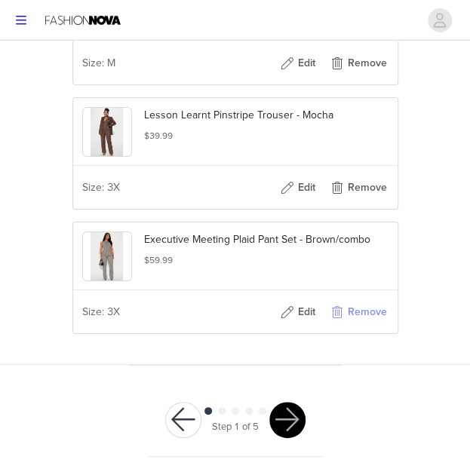
click at [370, 320] on button "Remove" at bounding box center [358, 312] width 60 height 24
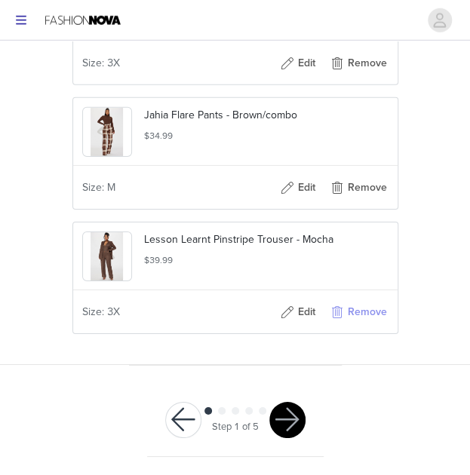
click at [369, 309] on button "Remove" at bounding box center [358, 312] width 60 height 24
click at [370, 315] on button "Remove" at bounding box center [358, 312] width 60 height 24
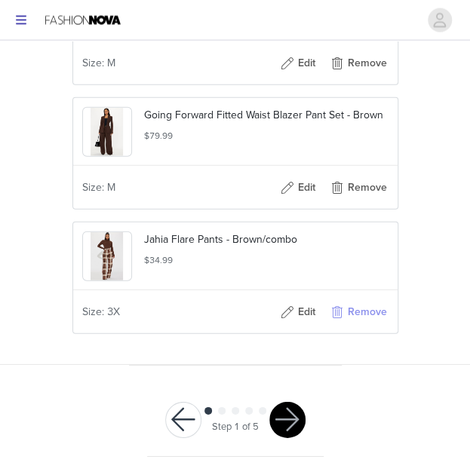
click at [370, 321] on button "Remove" at bounding box center [358, 312] width 60 height 24
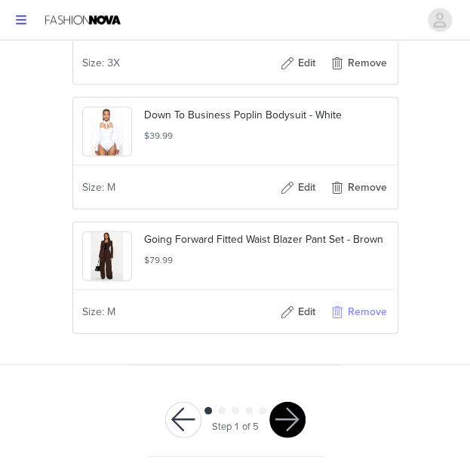
click at [371, 321] on button "Remove" at bounding box center [358, 312] width 60 height 24
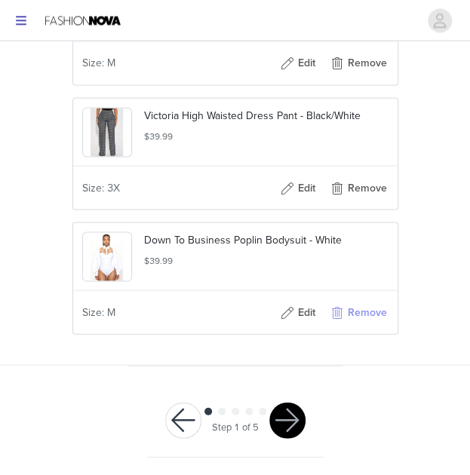
click at [367, 313] on button "Remove" at bounding box center [358, 312] width 60 height 24
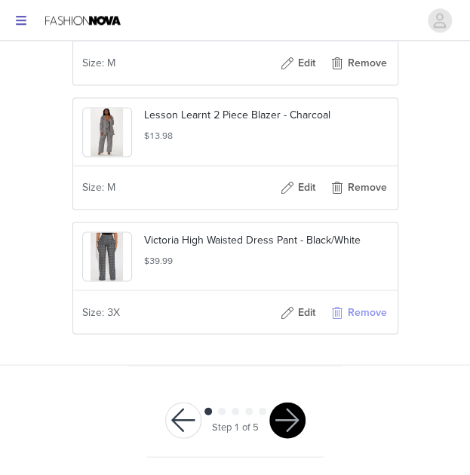
click at [367, 321] on button "Remove" at bounding box center [358, 312] width 60 height 24
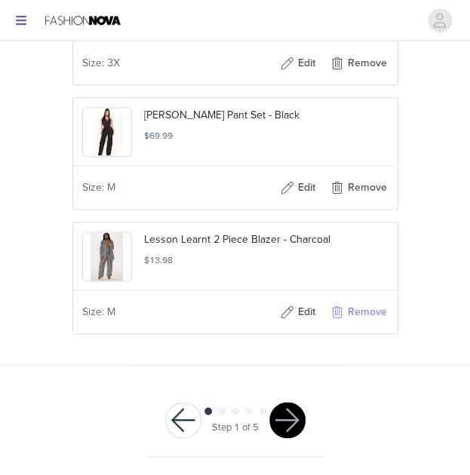
click at [367, 317] on button "Remove" at bounding box center [358, 312] width 60 height 24
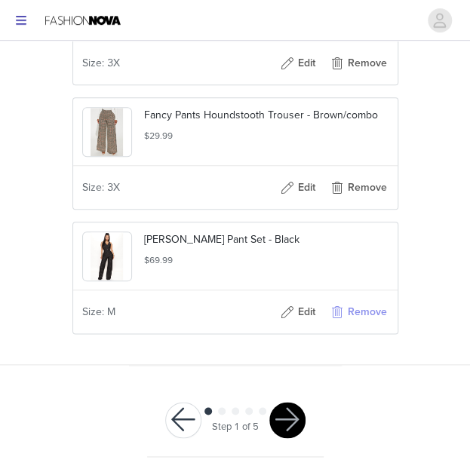
click at [369, 312] on button "Remove" at bounding box center [358, 312] width 60 height 24
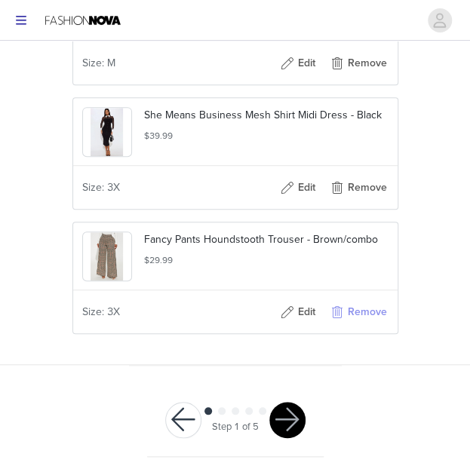
click at [361, 315] on button "Remove" at bounding box center [358, 312] width 60 height 24
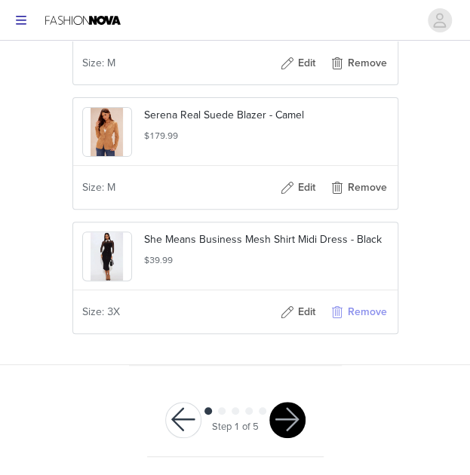
click at [362, 323] on button "Remove" at bounding box center [358, 312] width 60 height 24
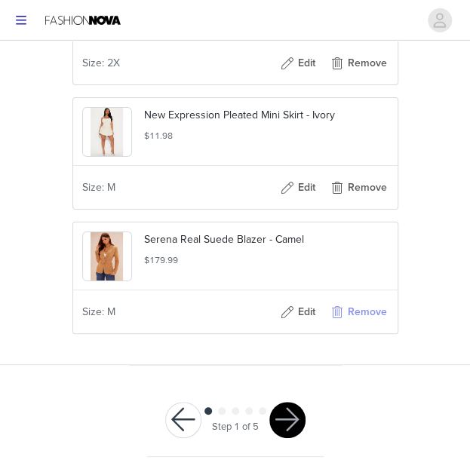
click at [364, 322] on button "Remove" at bounding box center [358, 312] width 60 height 24
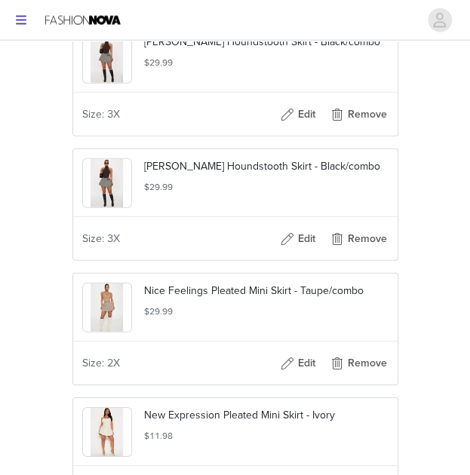
scroll to position [3897, 0]
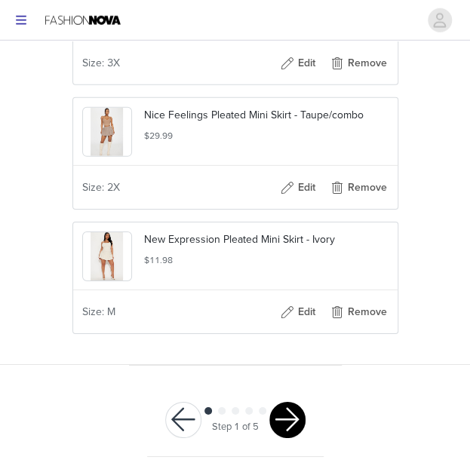
click at [291, 423] on button "button" at bounding box center [287, 420] width 36 height 36
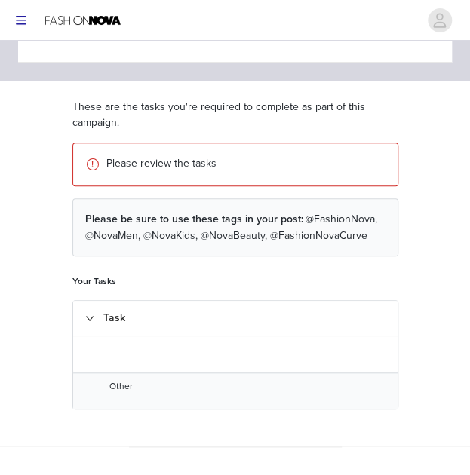
scroll to position [155, 0]
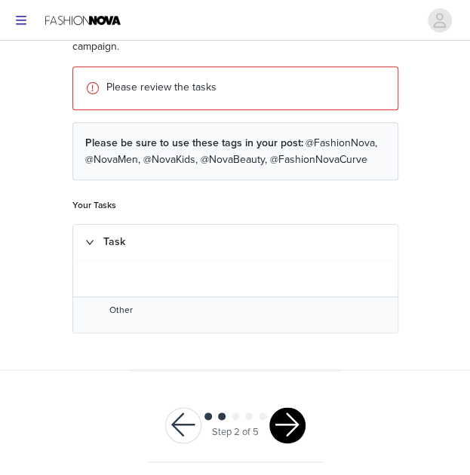
click at [300, 419] on button "button" at bounding box center [287, 425] width 36 height 36
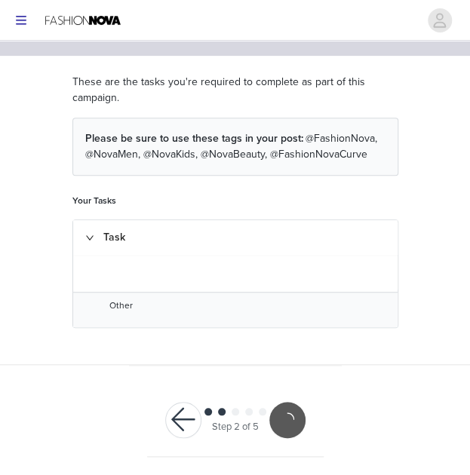
scroll to position [100, 0]
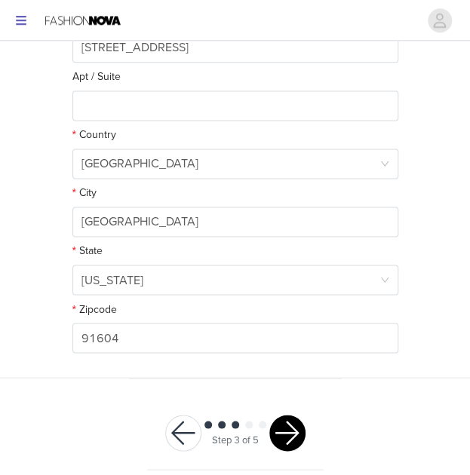
scroll to position [457, 0]
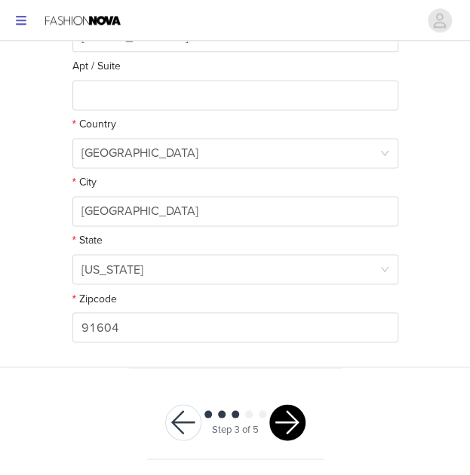
click at [292, 425] on button "button" at bounding box center [287, 422] width 36 height 36
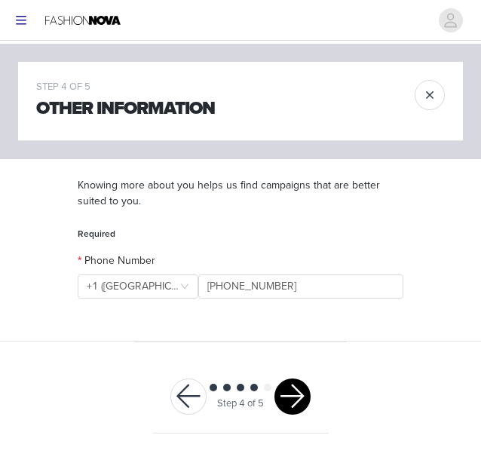
click at [307, 401] on button "button" at bounding box center [293, 397] width 36 height 36
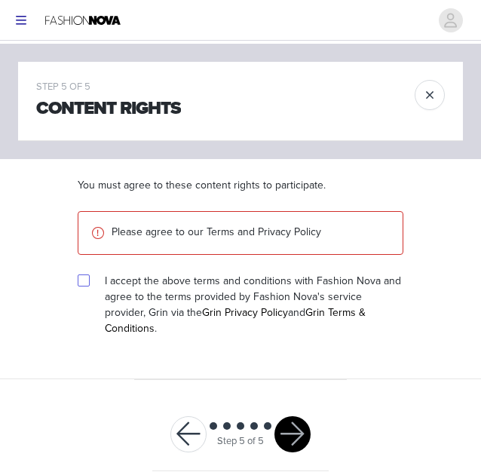
click at [86, 278] on input "checkbox" at bounding box center [83, 280] width 11 height 11
checkbox input "true"
click at [296, 416] on button "button" at bounding box center [293, 434] width 36 height 36
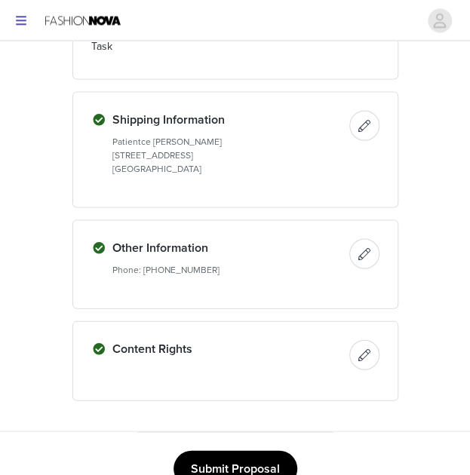
scroll to position [2058, 0]
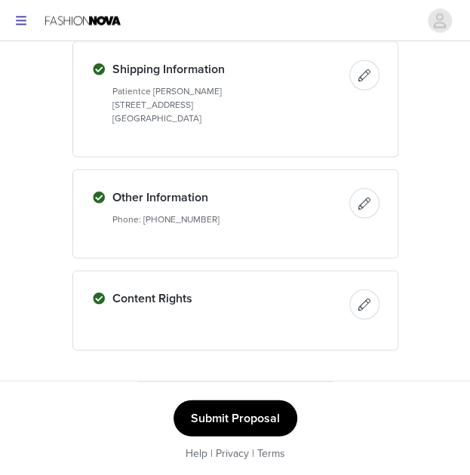
click at [260, 413] on button "Submit Proposal" at bounding box center [235, 418] width 124 height 36
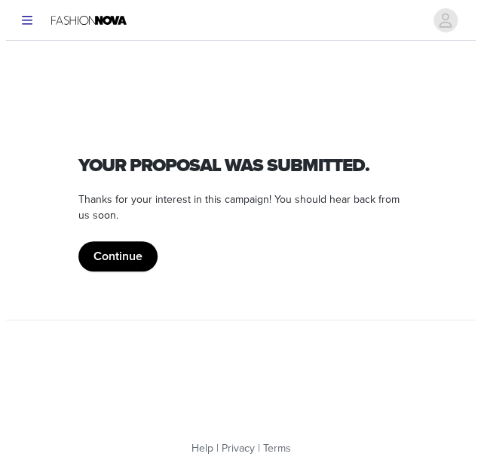
scroll to position [0, 0]
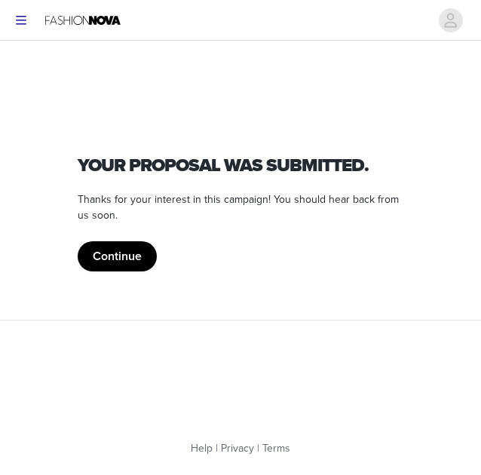
click at [118, 266] on button "Continue" at bounding box center [117, 256] width 79 height 30
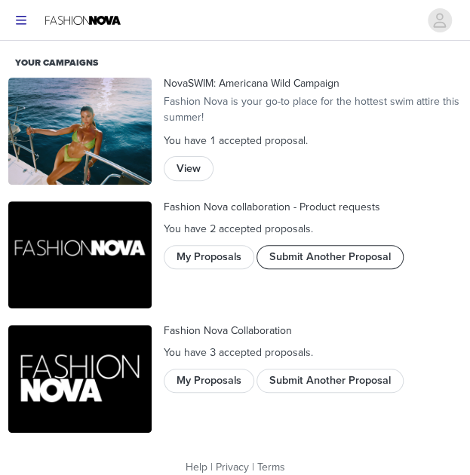
click at [336, 259] on button "Submit Another Proposal" at bounding box center [329, 257] width 147 height 24
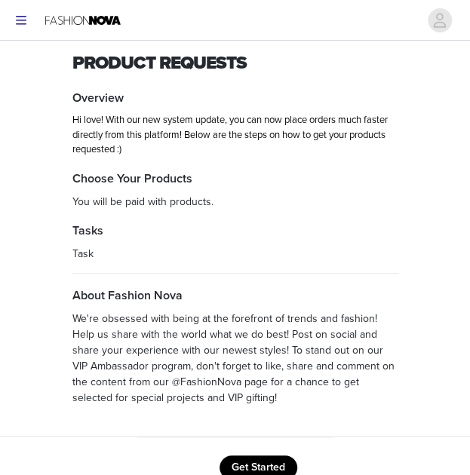
scroll to position [103, 0]
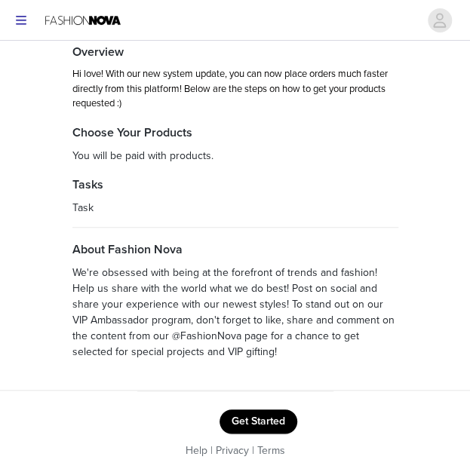
click at [273, 427] on button "Get Started" at bounding box center [258, 422] width 78 height 24
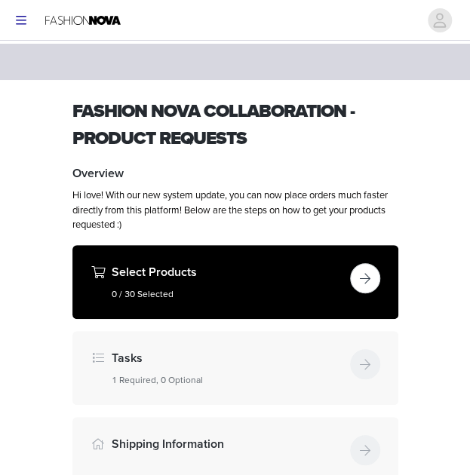
click at [373, 277] on button "button" at bounding box center [365, 278] width 30 height 30
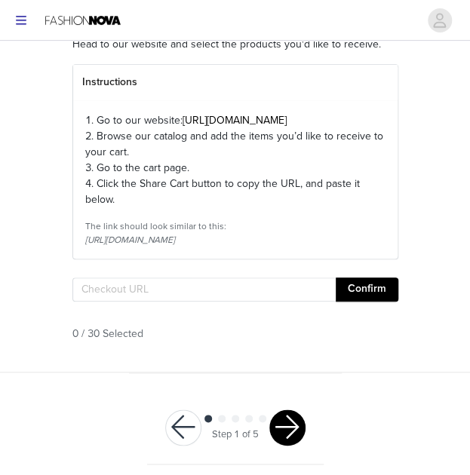
scroll to position [147, 0]
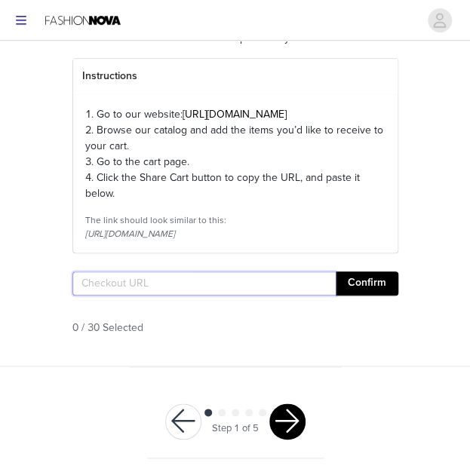
click at [279, 296] on input "text" at bounding box center [203, 284] width 263 height 24
click at [278, 296] on input "text" at bounding box center [203, 284] width 263 height 24
paste input "[URL][DOMAIN_NAME].."
type input "[URL][DOMAIN_NAME].."
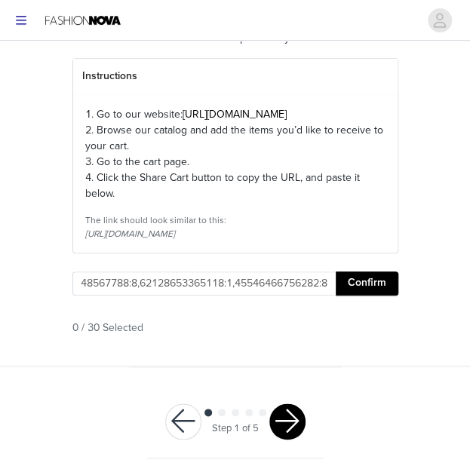
click at [349, 296] on button "Confirm" at bounding box center [367, 284] width 63 height 24
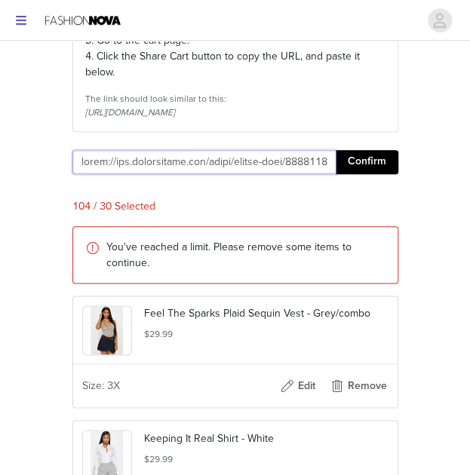
scroll to position [358, 0]
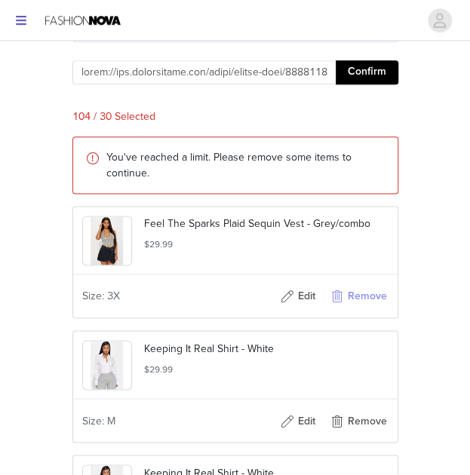
click at [369, 309] on button "Remove" at bounding box center [358, 296] width 60 height 24
click at [371, 309] on button "Remove" at bounding box center [358, 296] width 60 height 24
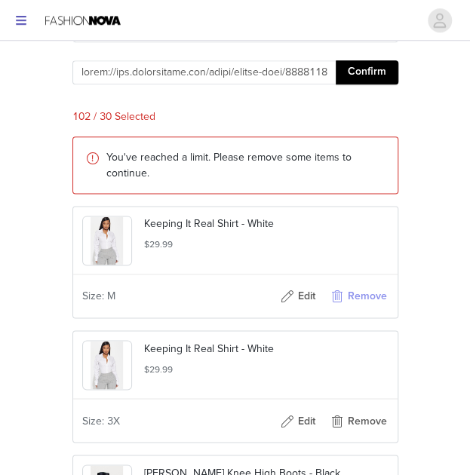
click at [370, 309] on button "Remove" at bounding box center [358, 296] width 60 height 24
click at [372, 309] on button "Remove" at bounding box center [358, 296] width 60 height 24
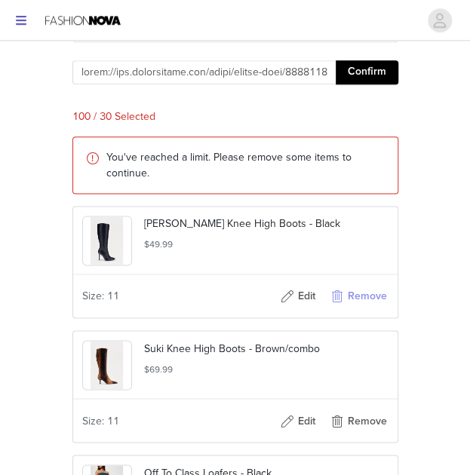
click at [368, 309] on button "Remove" at bounding box center [358, 296] width 60 height 24
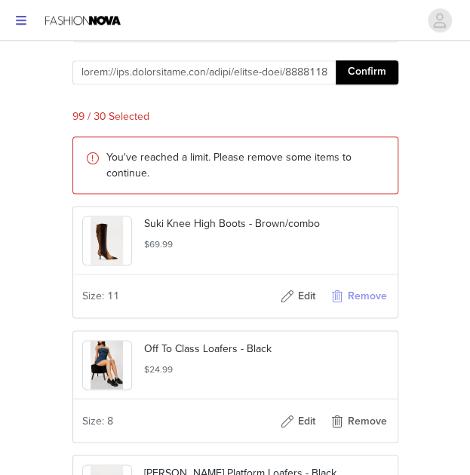
click at [368, 309] on button "Remove" at bounding box center [358, 296] width 60 height 24
click at [370, 309] on button "Remove" at bounding box center [358, 296] width 60 height 24
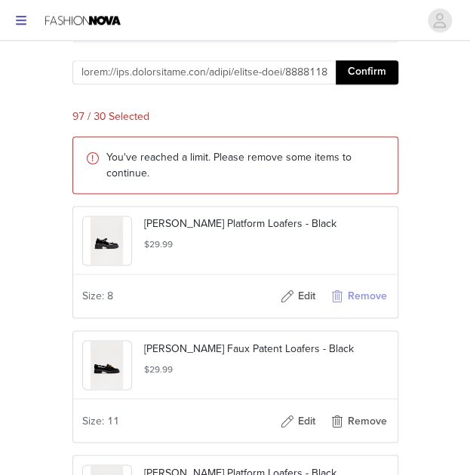
click at [370, 309] on button "Remove" at bounding box center [358, 296] width 60 height 24
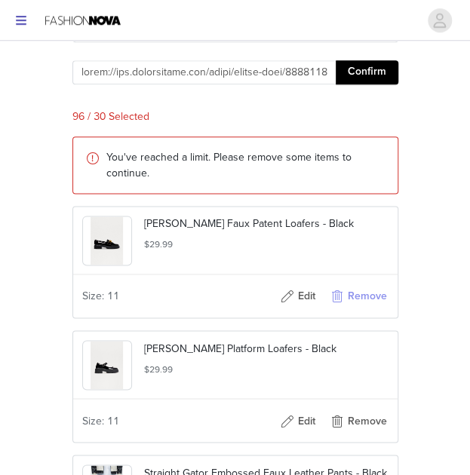
click at [372, 309] on button "Remove" at bounding box center [358, 296] width 60 height 24
click at [370, 309] on button "Remove" at bounding box center [358, 296] width 60 height 24
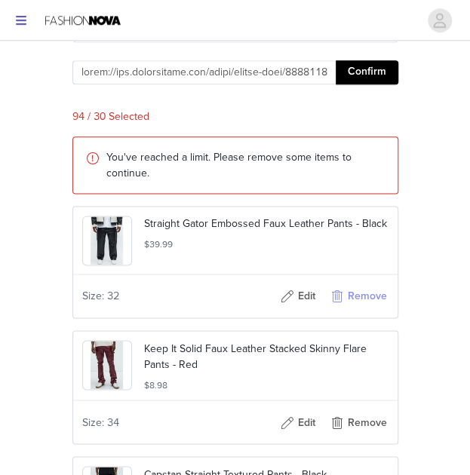
click at [370, 309] on button "Remove" at bounding box center [358, 296] width 60 height 24
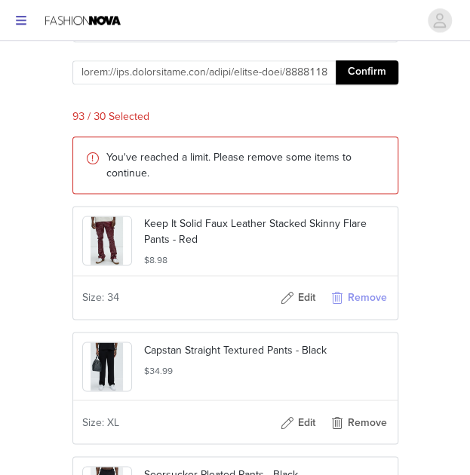
click at [370, 310] on button "Remove" at bounding box center [358, 298] width 60 height 24
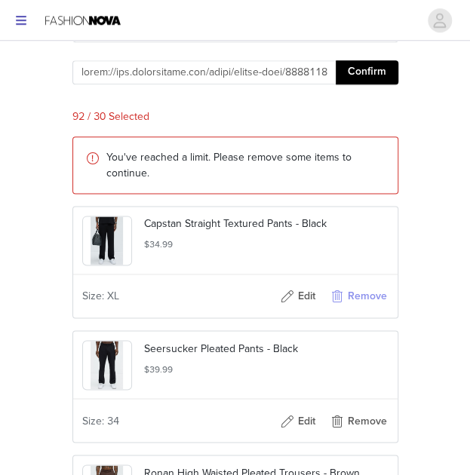
click at [367, 309] on button "Remove" at bounding box center [358, 296] width 60 height 24
click at [365, 309] on button "Remove" at bounding box center [358, 296] width 60 height 24
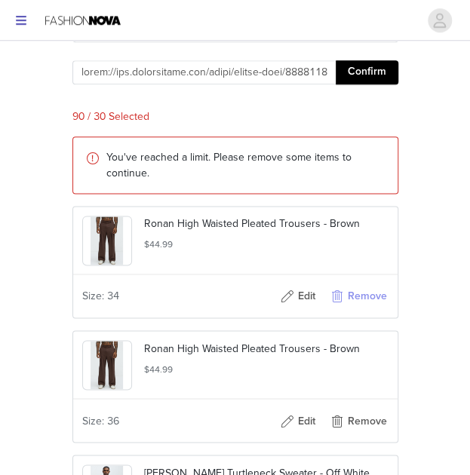
click at [365, 309] on button "Remove" at bounding box center [358, 296] width 60 height 24
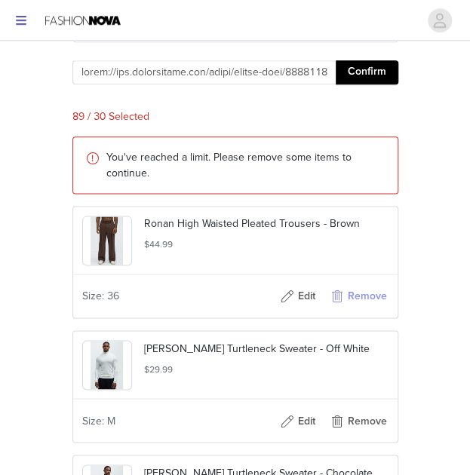
click at [364, 309] on button "Remove" at bounding box center [358, 296] width 60 height 24
click at [365, 309] on button "Remove" at bounding box center [358, 296] width 60 height 24
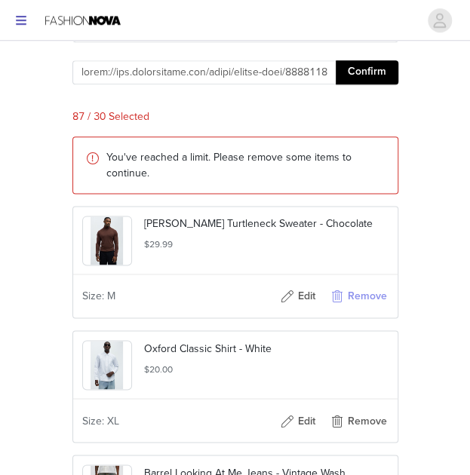
click at [364, 309] on button "Remove" at bounding box center [358, 296] width 60 height 24
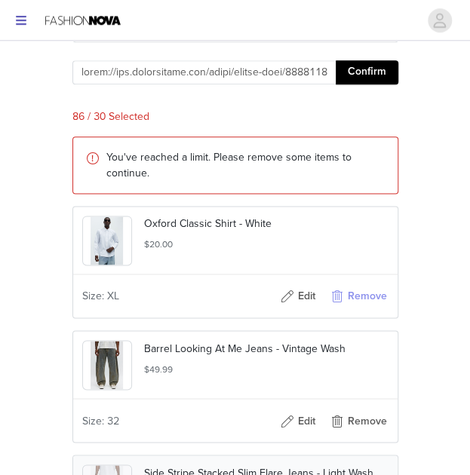
click at [365, 309] on button "Remove" at bounding box center [358, 296] width 60 height 24
click at [368, 309] on button "Remove" at bounding box center [358, 296] width 60 height 24
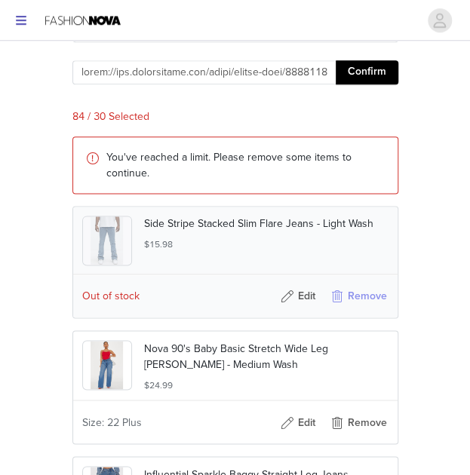
click at [370, 309] on button "Remove" at bounding box center [358, 296] width 60 height 24
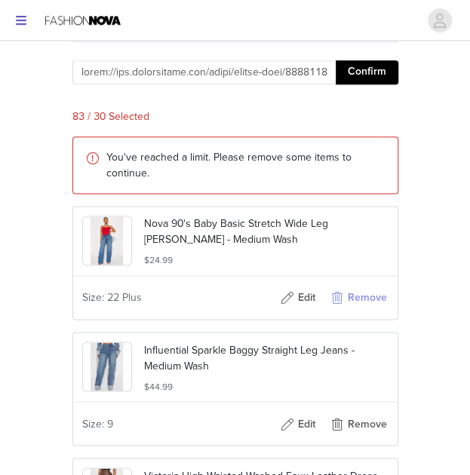
click at [368, 310] on button "Remove" at bounding box center [358, 298] width 60 height 24
click at [370, 310] on button "Remove" at bounding box center [358, 298] width 60 height 24
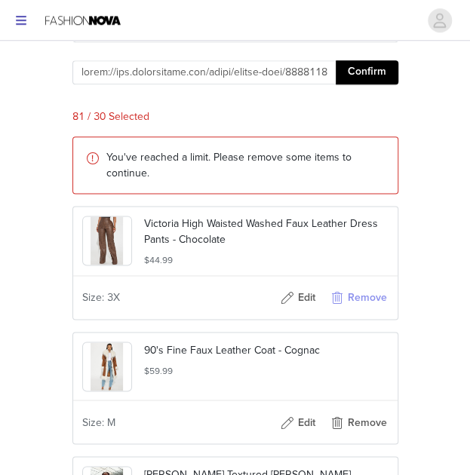
click at [371, 310] on button "Remove" at bounding box center [358, 298] width 60 height 24
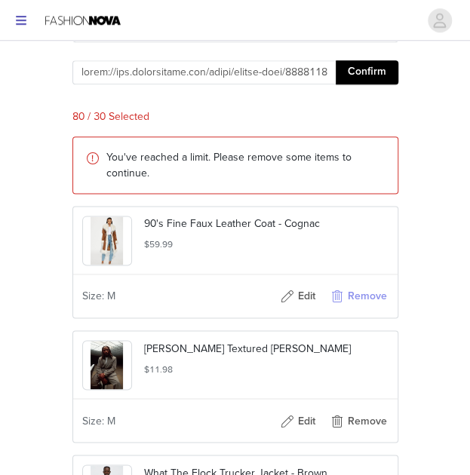
click at [370, 309] on button "Remove" at bounding box center [358, 296] width 60 height 24
click at [366, 309] on button "Remove" at bounding box center [358, 296] width 60 height 24
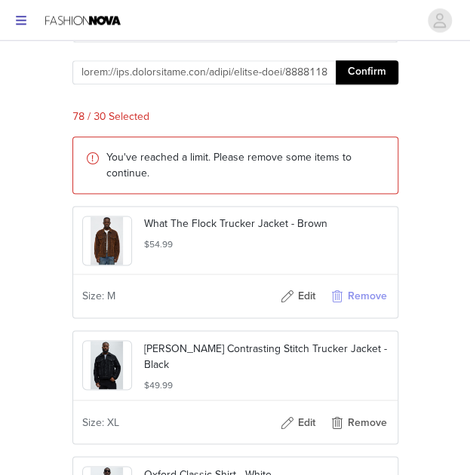
click at [365, 309] on button "Remove" at bounding box center [358, 296] width 60 height 24
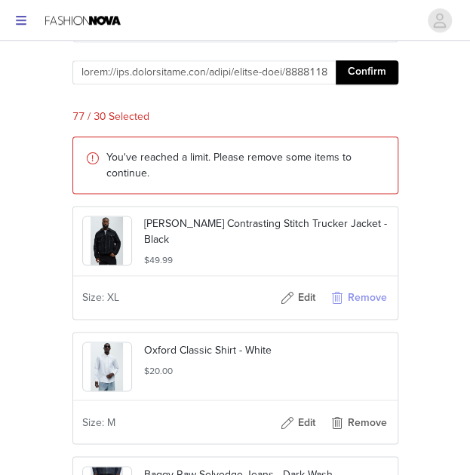
click at [364, 310] on button "Remove" at bounding box center [358, 298] width 60 height 24
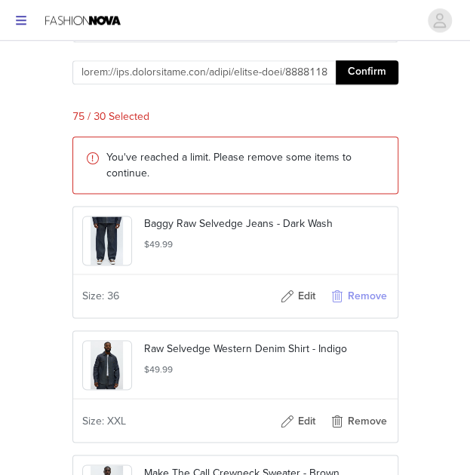
click at [362, 309] on button "Remove" at bounding box center [358, 296] width 60 height 24
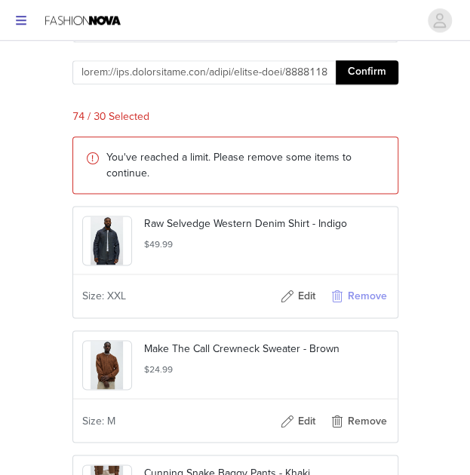
click at [361, 309] on button "Remove" at bounding box center [358, 296] width 60 height 24
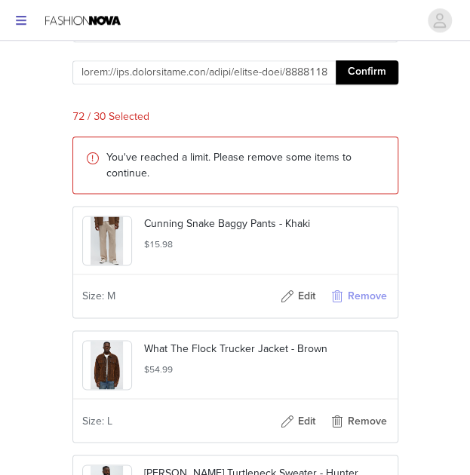
click at [355, 309] on button "Remove" at bounding box center [358, 296] width 60 height 24
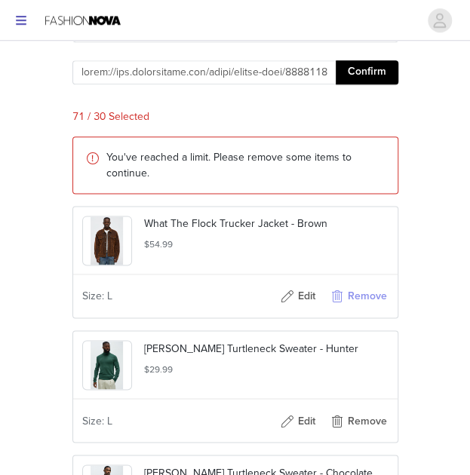
click at [377, 309] on button "Remove" at bounding box center [358, 296] width 60 height 24
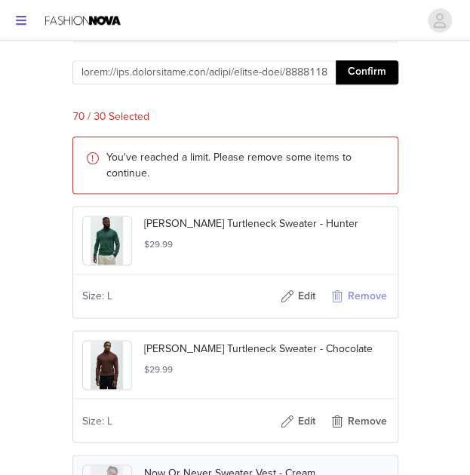
click at [368, 309] on button "Remove" at bounding box center [358, 296] width 60 height 24
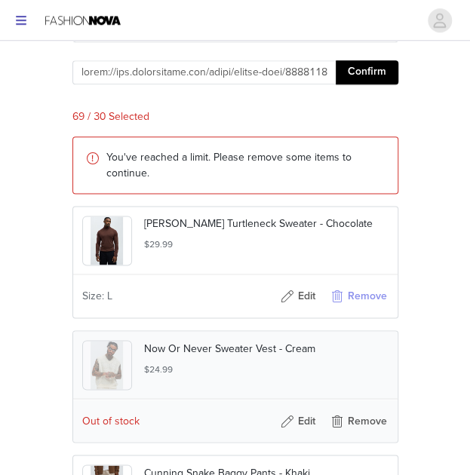
click at [370, 309] on button "Remove" at bounding box center [358, 296] width 60 height 24
click at [372, 309] on button "Remove" at bounding box center [358, 296] width 60 height 24
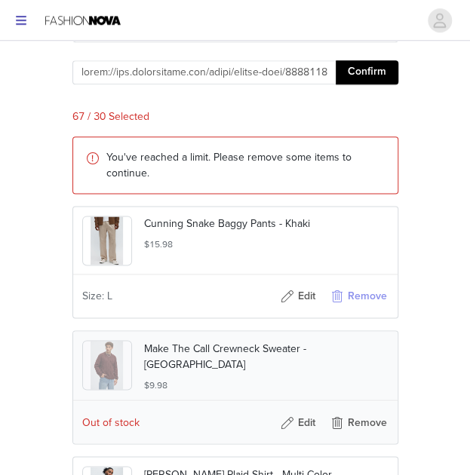
click at [370, 309] on button "Remove" at bounding box center [358, 296] width 60 height 24
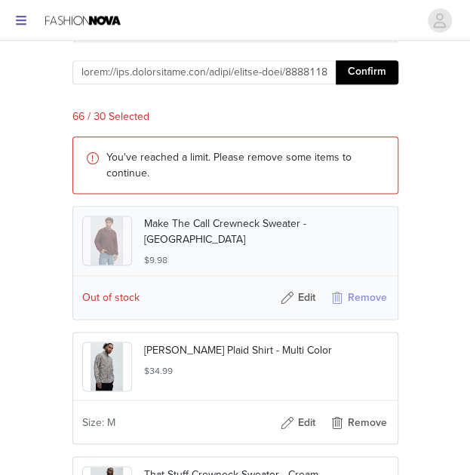
click at [367, 310] on button "Remove" at bounding box center [358, 298] width 60 height 24
click at [369, 310] on button "Remove" at bounding box center [358, 298] width 60 height 24
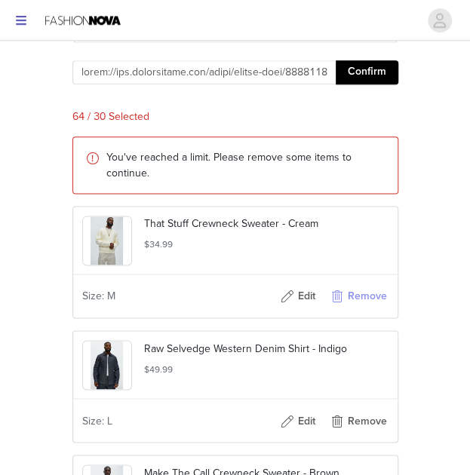
click at [371, 309] on button "Remove" at bounding box center [358, 296] width 60 height 24
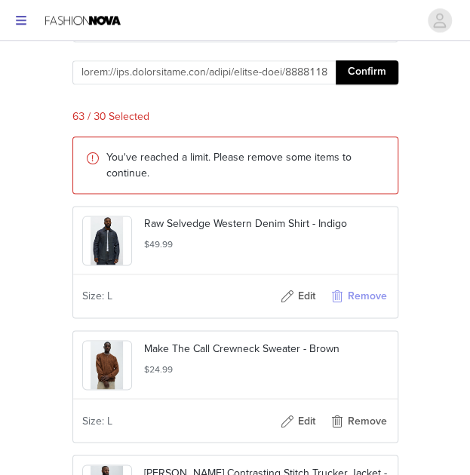
click at [370, 309] on button "Remove" at bounding box center [358, 296] width 60 height 24
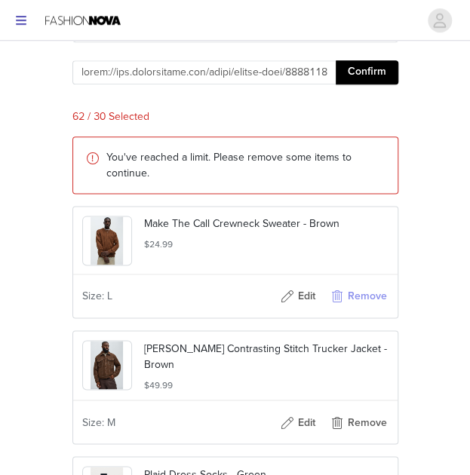
click at [369, 309] on button "Remove" at bounding box center [358, 296] width 60 height 24
click at [365, 309] on button "Remove" at bounding box center [358, 296] width 60 height 24
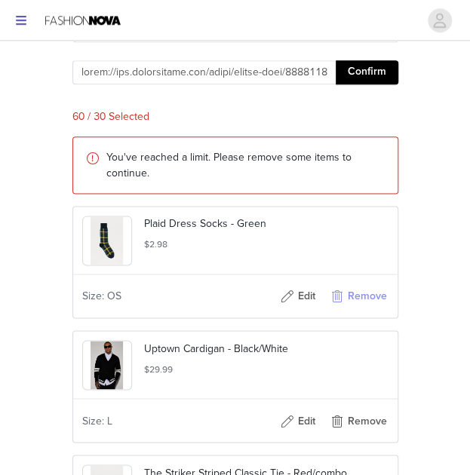
click at [361, 309] on button "Remove" at bounding box center [358, 296] width 60 height 24
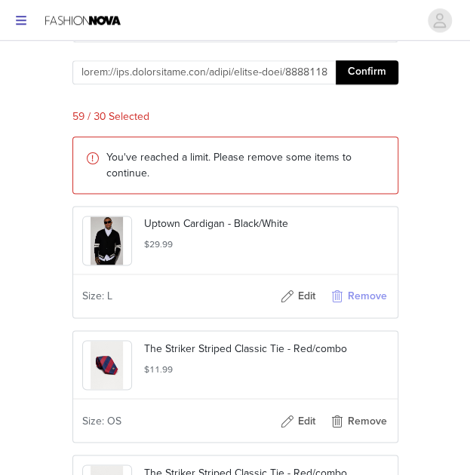
click at [359, 309] on button "Remove" at bounding box center [358, 296] width 60 height 24
click at [361, 309] on button "Remove" at bounding box center [358, 296] width 60 height 24
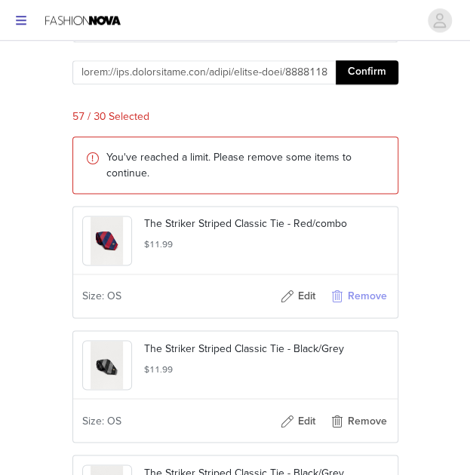
click at [361, 309] on button "Remove" at bounding box center [358, 296] width 60 height 24
click at [360, 309] on button "Remove" at bounding box center [358, 296] width 60 height 24
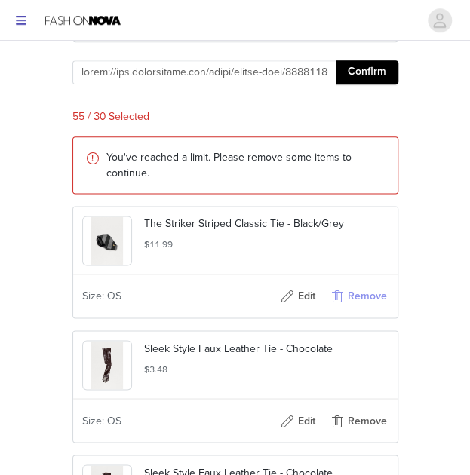
click at [359, 309] on button "Remove" at bounding box center [358, 296] width 60 height 24
click at [367, 309] on button "Remove" at bounding box center [358, 296] width 60 height 24
click at [365, 309] on button "Remove" at bounding box center [358, 296] width 60 height 24
click at [367, 309] on button "Remove" at bounding box center [358, 296] width 60 height 24
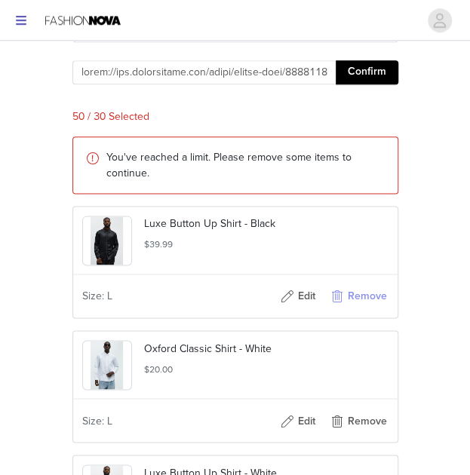
click at [367, 309] on button "Remove" at bounding box center [358, 296] width 60 height 24
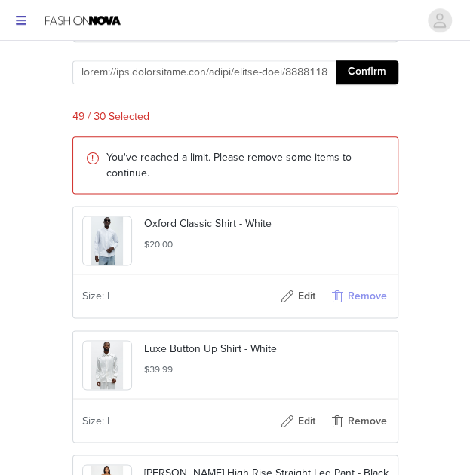
click at [367, 309] on button "Remove" at bounding box center [358, 296] width 60 height 24
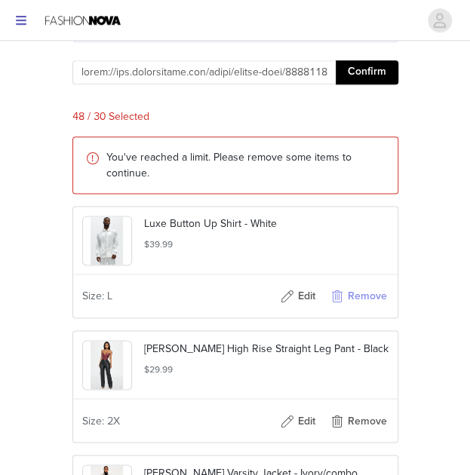
click at [367, 309] on button "Remove" at bounding box center [358, 296] width 60 height 24
click at [368, 309] on button "Remove" at bounding box center [358, 296] width 60 height 24
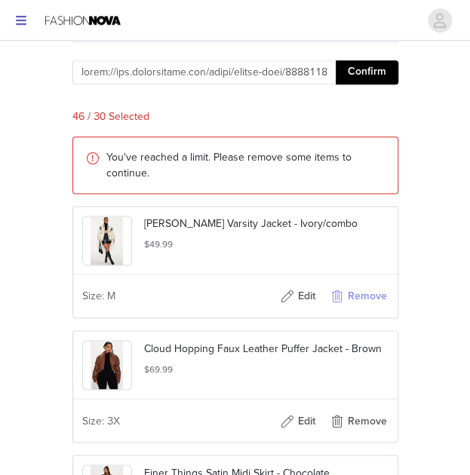
click at [368, 309] on button "Remove" at bounding box center [358, 296] width 60 height 24
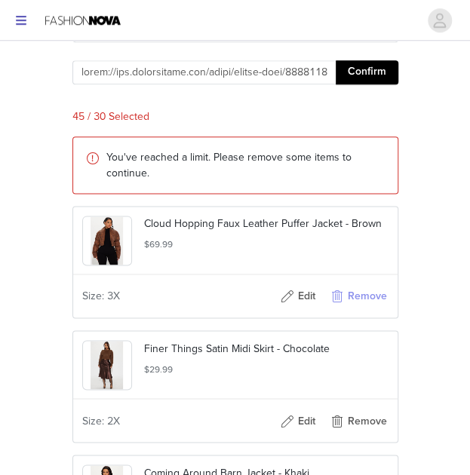
click at [369, 309] on button "Remove" at bounding box center [358, 296] width 60 height 24
click at [368, 309] on button "Remove" at bounding box center [358, 296] width 60 height 24
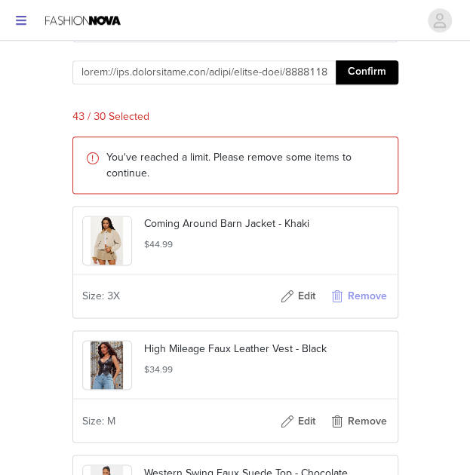
click at [370, 309] on button "Remove" at bounding box center [358, 296] width 60 height 24
click at [368, 309] on button "Remove" at bounding box center [358, 296] width 60 height 24
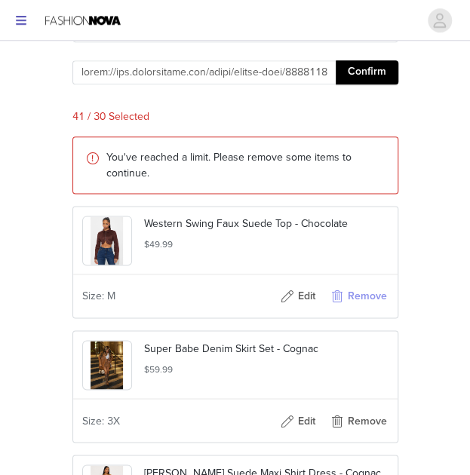
click at [367, 309] on button "Remove" at bounding box center [358, 296] width 60 height 24
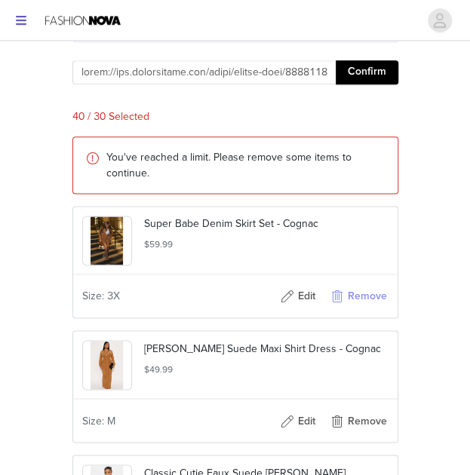
click at [365, 309] on button "Remove" at bounding box center [358, 296] width 60 height 24
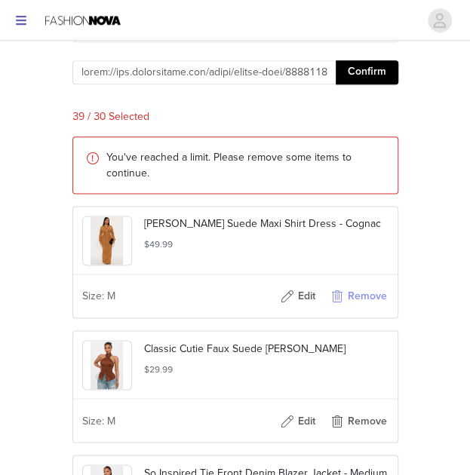
click at [366, 309] on button "Remove" at bounding box center [358, 296] width 60 height 24
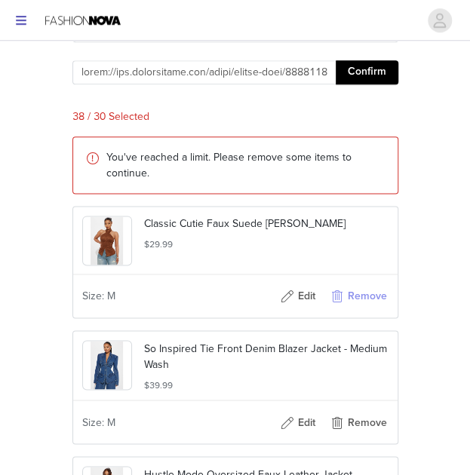
click at [365, 309] on button "Remove" at bounding box center [358, 296] width 60 height 24
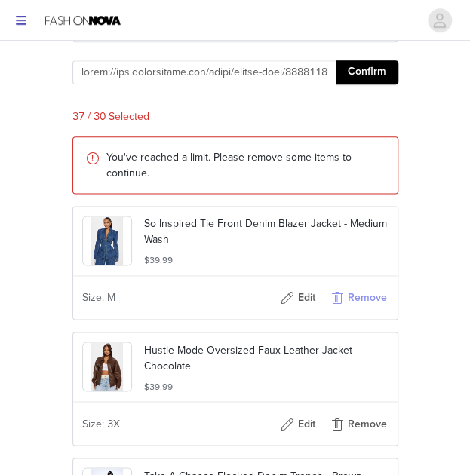
click at [364, 310] on button "Remove" at bounding box center [358, 298] width 60 height 24
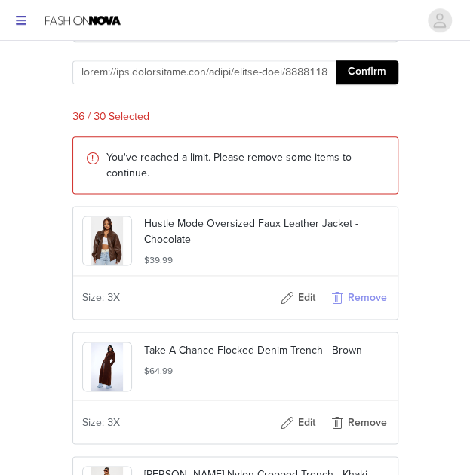
click at [365, 310] on button "Remove" at bounding box center [358, 298] width 60 height 24
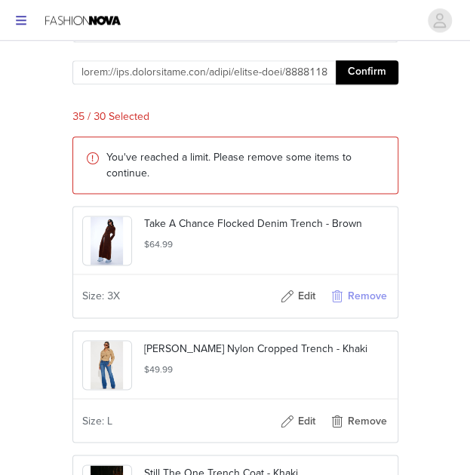
click at [361, 309] on button "Remove" at bounding box center [358, 296] width 60 height 24
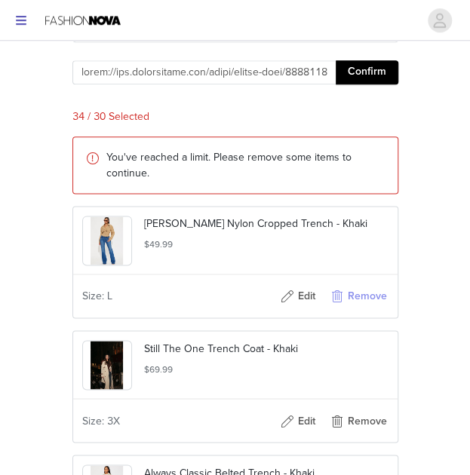
click at [361, 309] on button "Remove" at bounding box center [358, 296] width 60 height 24
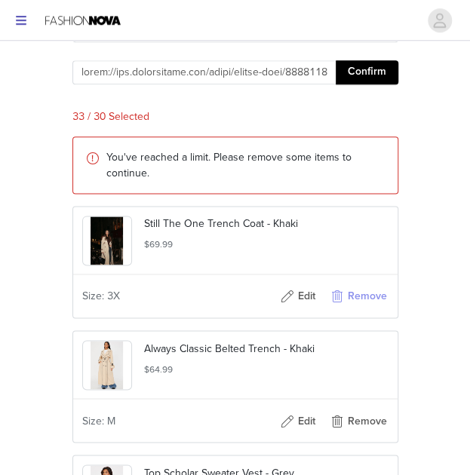
click at [356, 309] on button "Remove" at bounding box center [358, 296] width 60 height 24
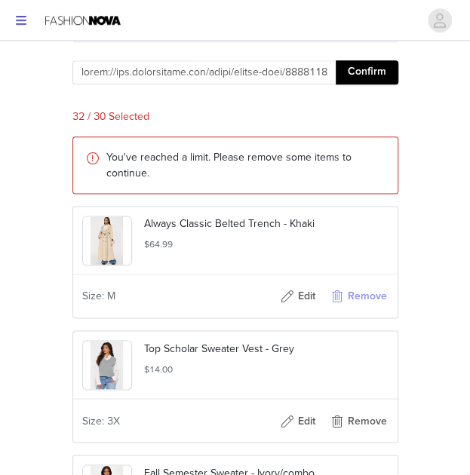
click at [359, 309] on button "Remove" at bounding box center [358, 296] width 60 height 24
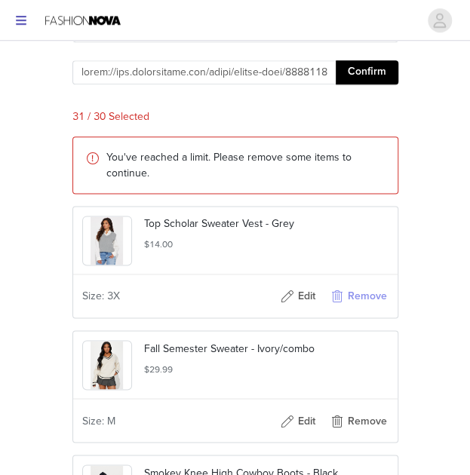
click at [364, 309] on button "Remove" at bounding box center [358, 296] width 60 height 24
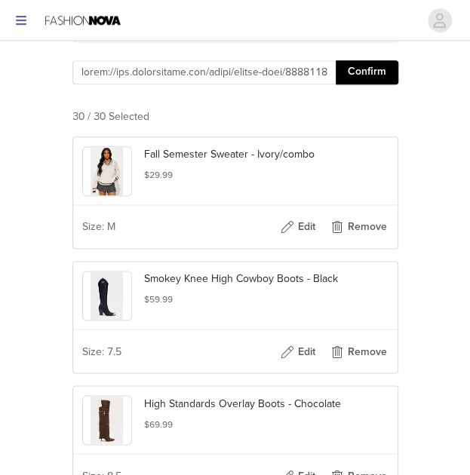
click at [361, 306] on h5 "$59.99" at bounding box center [266, 300] width 244 height 14
click at [379, 239] on button "Remove" at bounding box center [358, 227] width 60 height 24
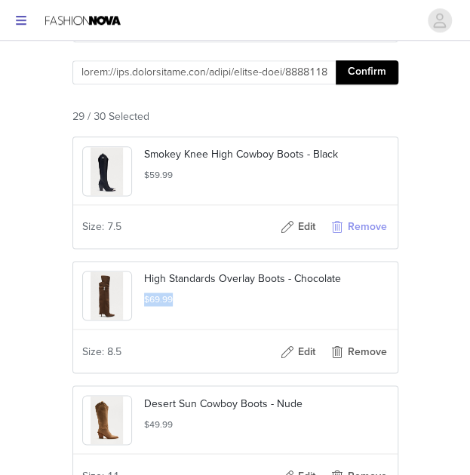
click at [381, 239] on button "Remove" at bounding box center [358, 227] width 60 height 24
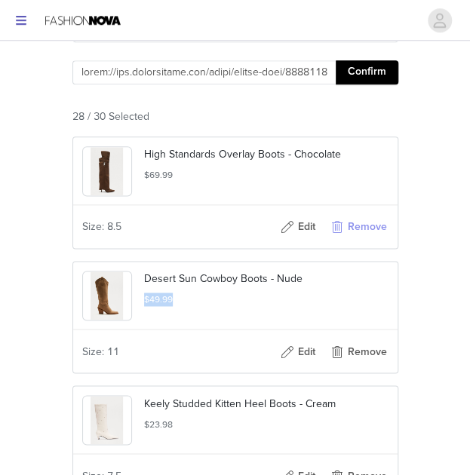
click at [378, 239] on button "Remove" at bounding box center [358, 227] width 60 height 24
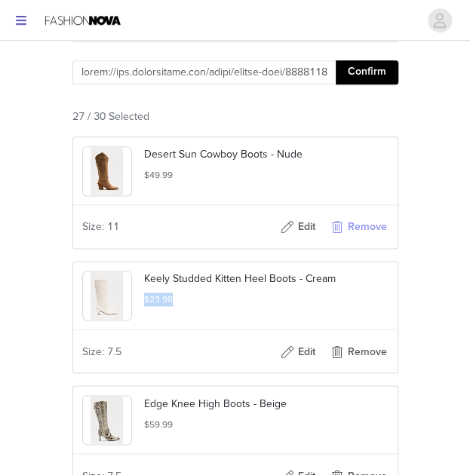
click at [378, 239] on button "Remove" at bounding box center [358, 227] width 60 height 24
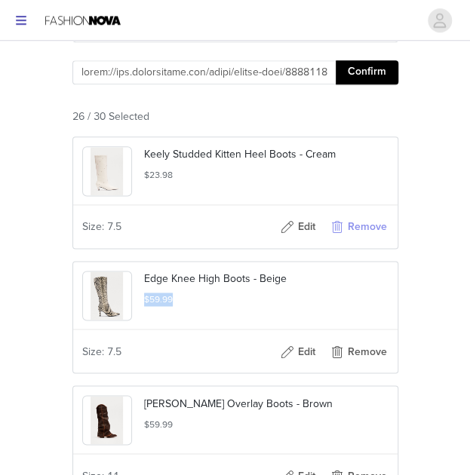
click at [382, 239] on button "Remove" at bounding box center [358, 227] width 60 height 24
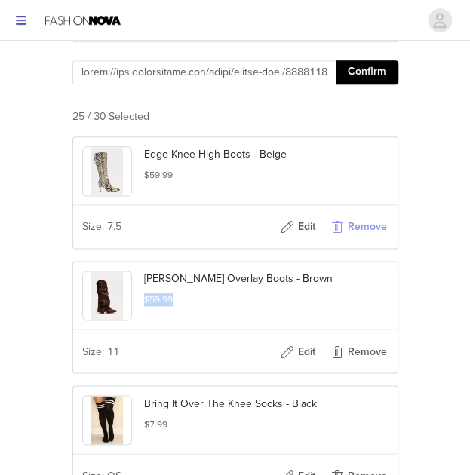
click at [373, 239] on button "Remove" at bounding box center [358, 227] width 60 height 24
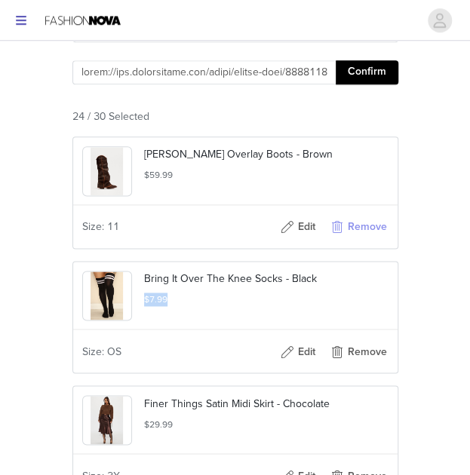
click at [372, 239] on button "Remove" at bounding box center [358, 227] width 60 height 24
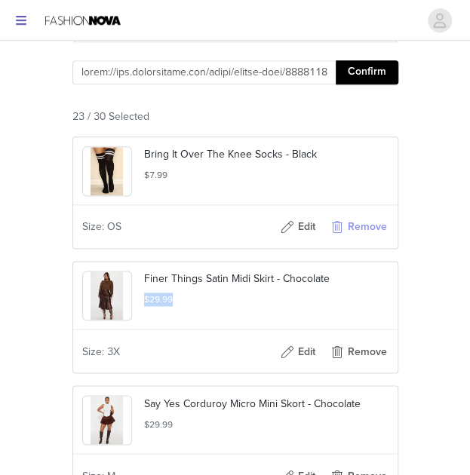
click at [372, 239] on button "Remove" at bounding box center [358, 227] width 60 height 24
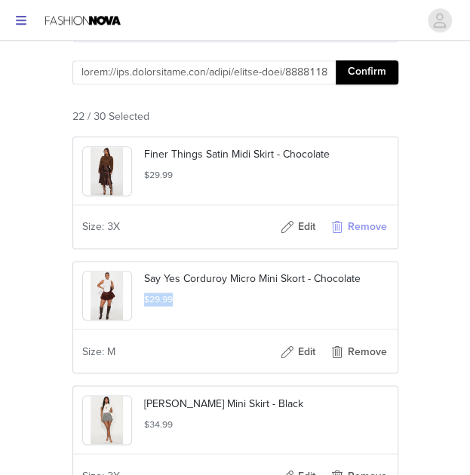
click at [375, 239] on button "Remove" at bounding box center [358, 227] width 60 height 24
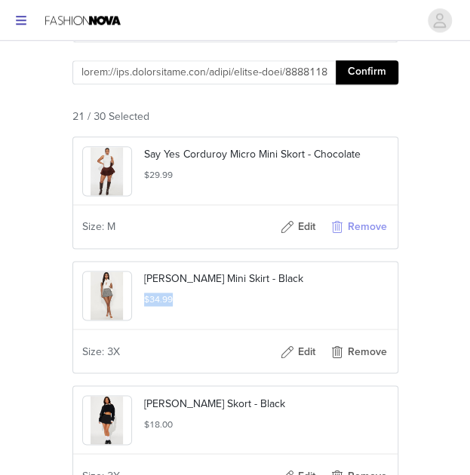
click at [373, 239] on button "Remove" at bounding box center [358, 227] width 60 height 24
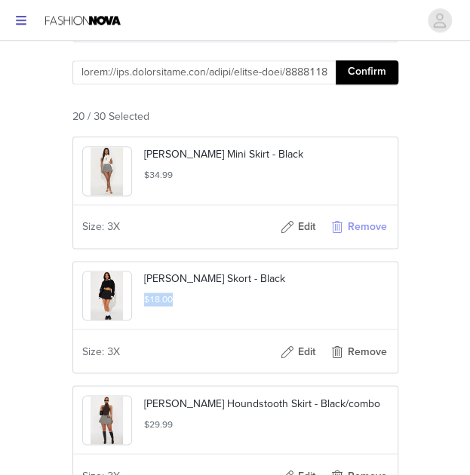
click at [367, 239] on button "Remove" at bounding box center [358, 227] width 60 height 24
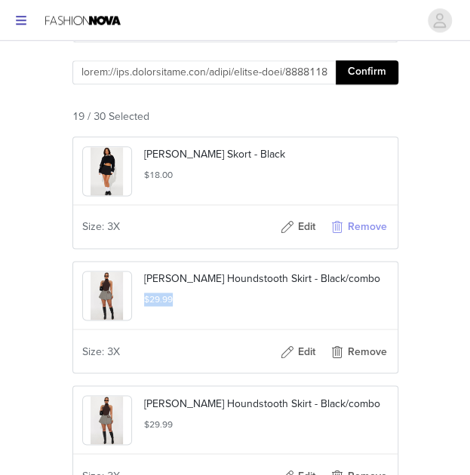
click at [373, 239] on button "Remove" at bounding box center [358, 227] width 60 height 24
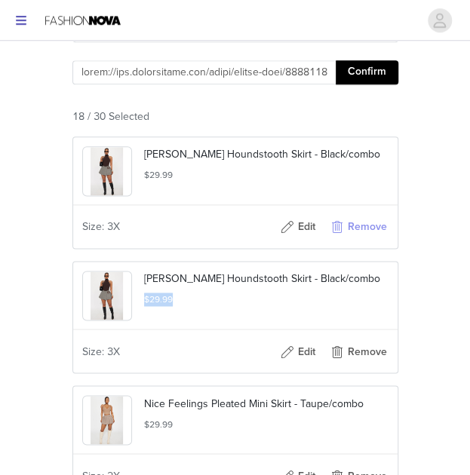
click at [374, 239] on button "Remove" at bounding box center [358, 227] width 60 height 24
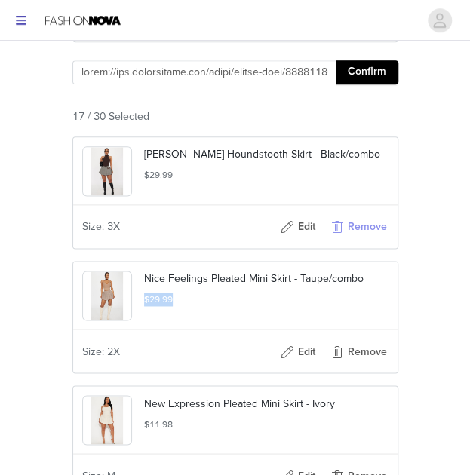
click at [375, 239] on button "Remove" at bounding box center [358, 227] width 60 height 24
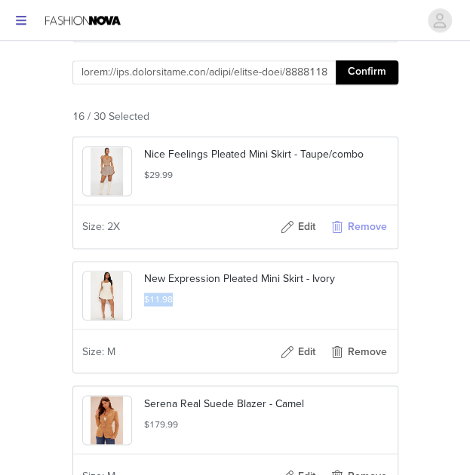
click at [376, 239] on button "Remove" at bounding box center [358, 227] width 60 height 24
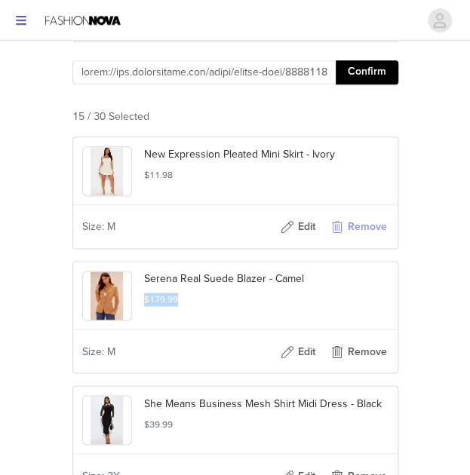
click at [367, 239] on button "Remove" at bounding box center [358, 227] width 60 height 24
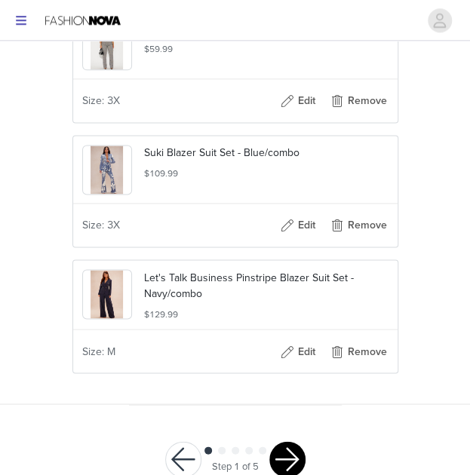
scroll to position [1912, 0]
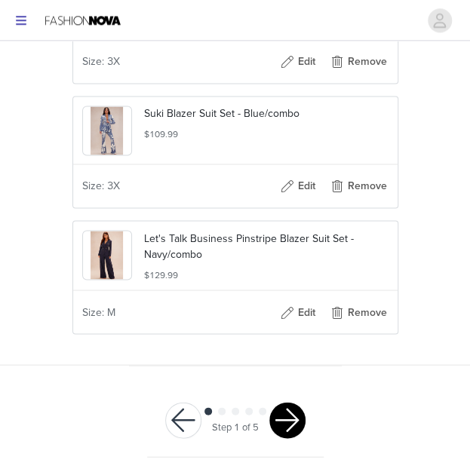
click at [283, 424] on button "button" at bounding box center [287, 420] width 36 height 36
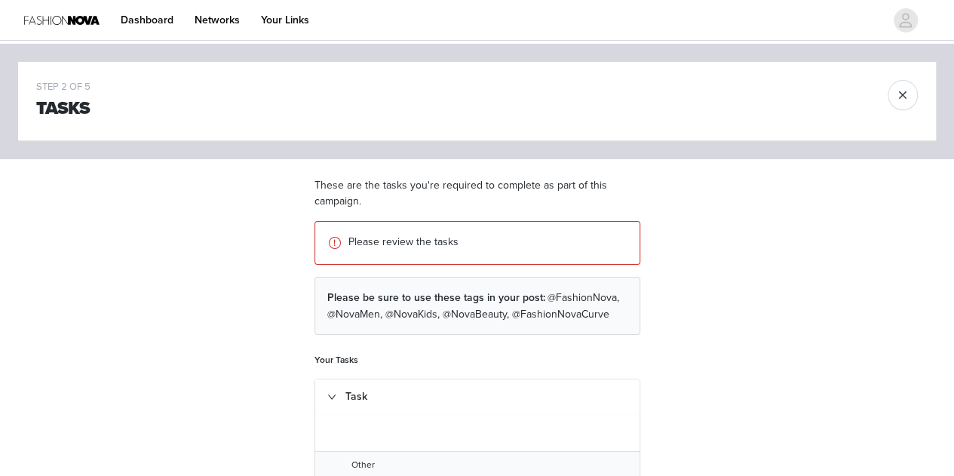
scroll to position [154, 0]
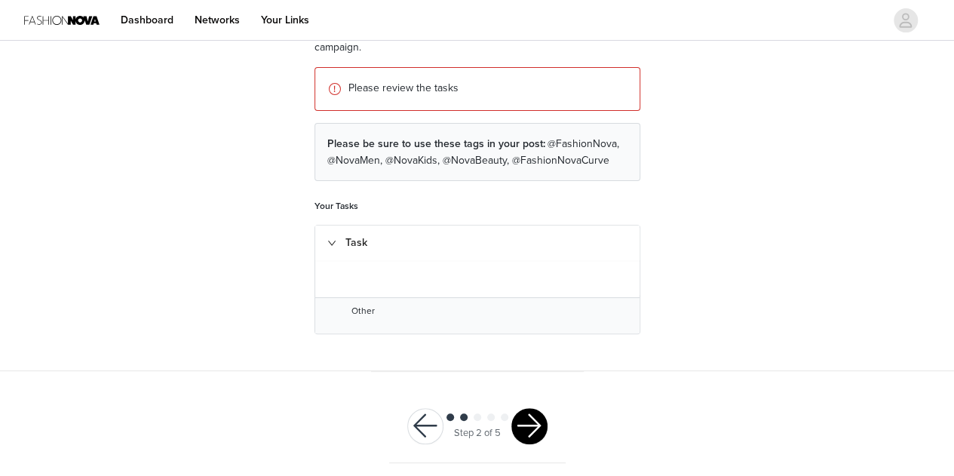
click at [469, 429] on button "button" at bounding box center [529, 426] width 36 height 36
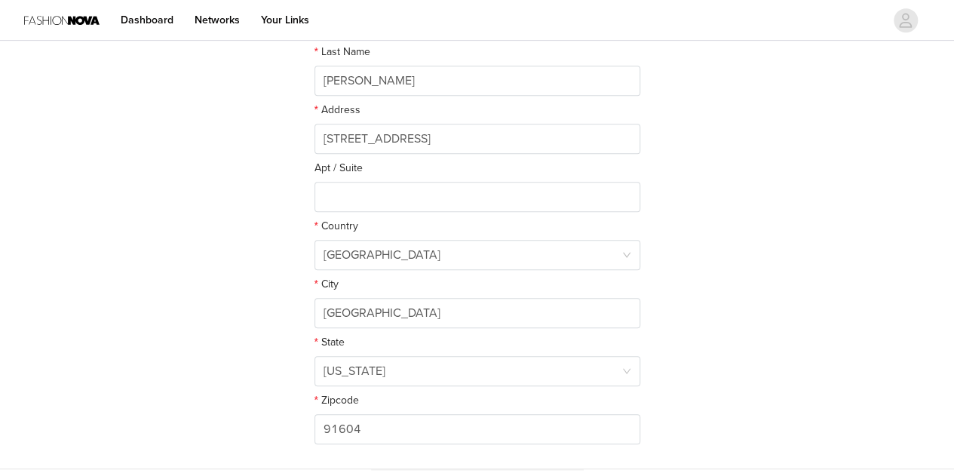
scroll to position [456, 0]
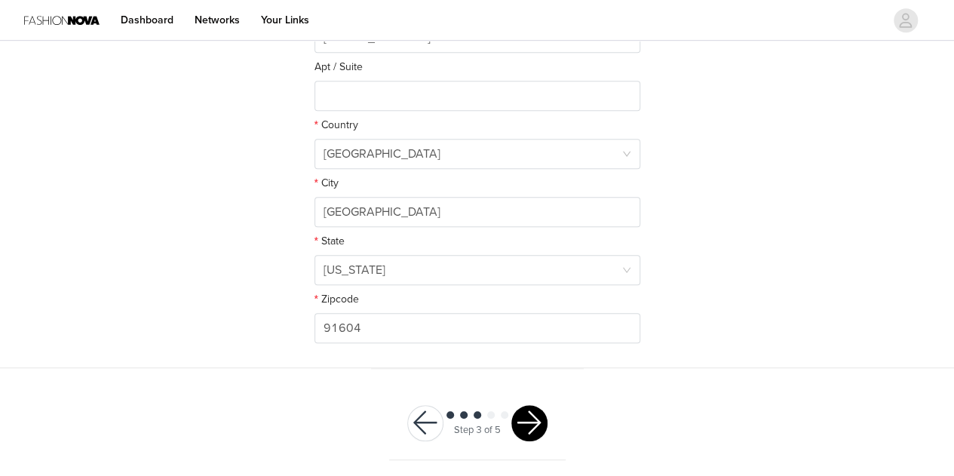
click at [469, 426] on button "button" at bounding box center [529, 423] width 36 height 36
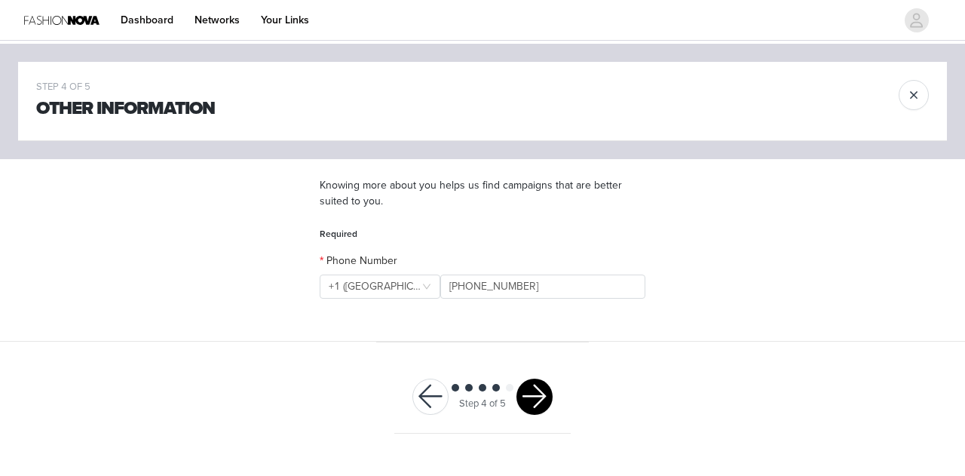
click at [469, 391] on button "button" at bounding box center [535, 397] width 36 height 36
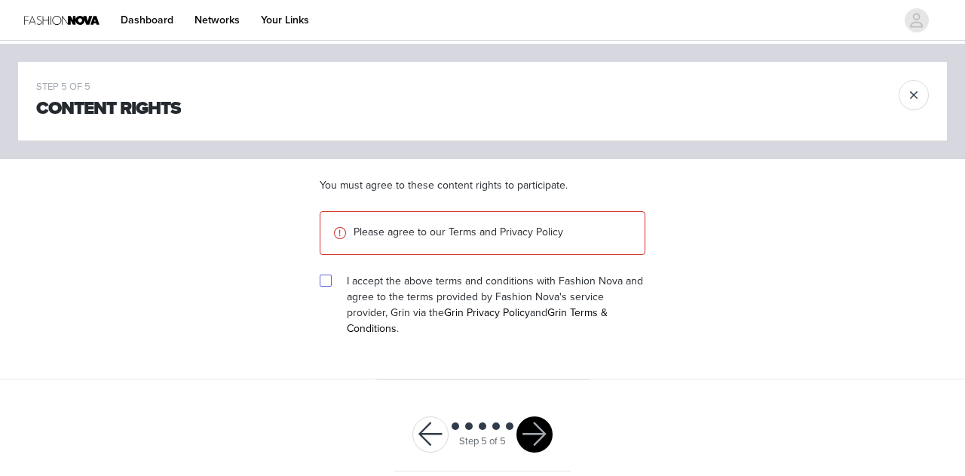
click at [323, 278] on input "checkbox" at bounding box center [325, 280] width 11 height 11
checkbox input "true"
click at [469, 429] on button "button" at bounding box center [535, 434] width 36 height 36
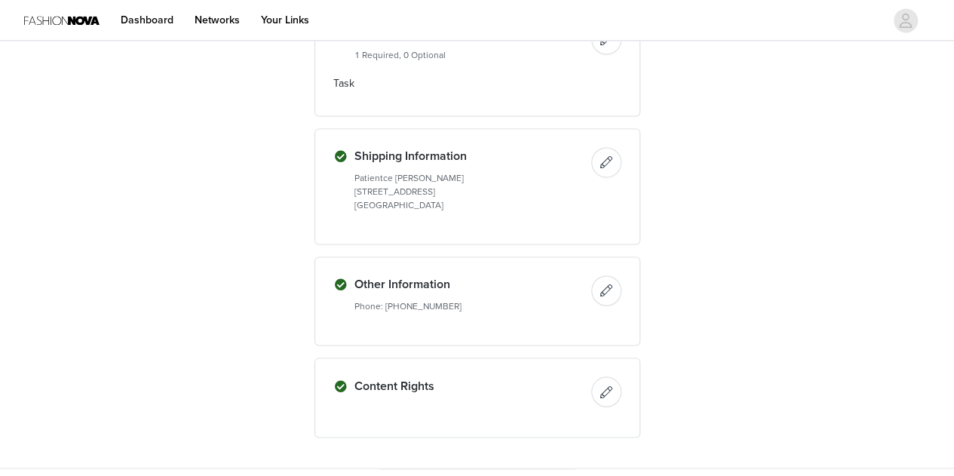
scroll to position [1187, 0]
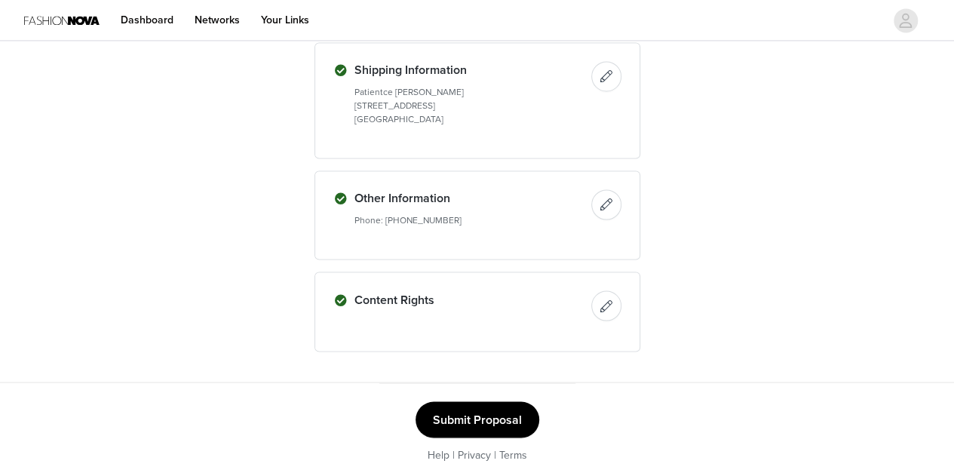
click at [469, 415] on button "Submit Proposal" at bounding box center [478, 419] width 124 height 36
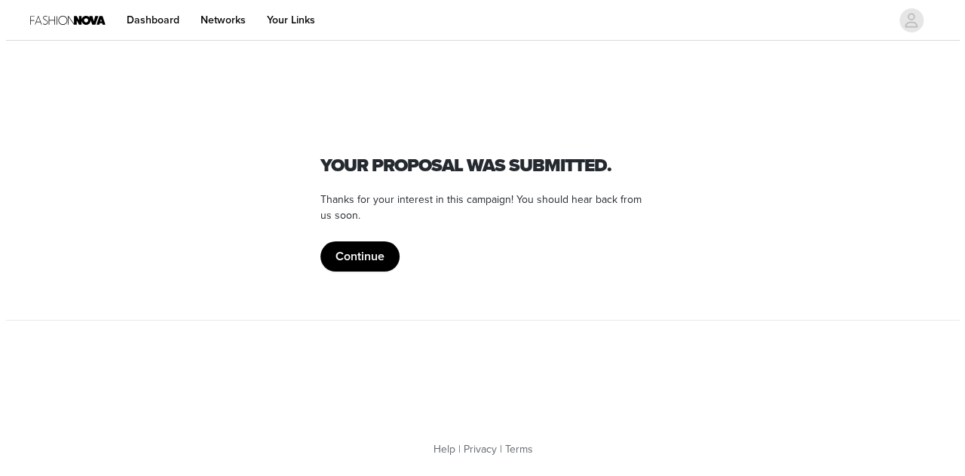
scroll to position [0, 0]
